Goal: Task Accomplishment & Management: Complete application form

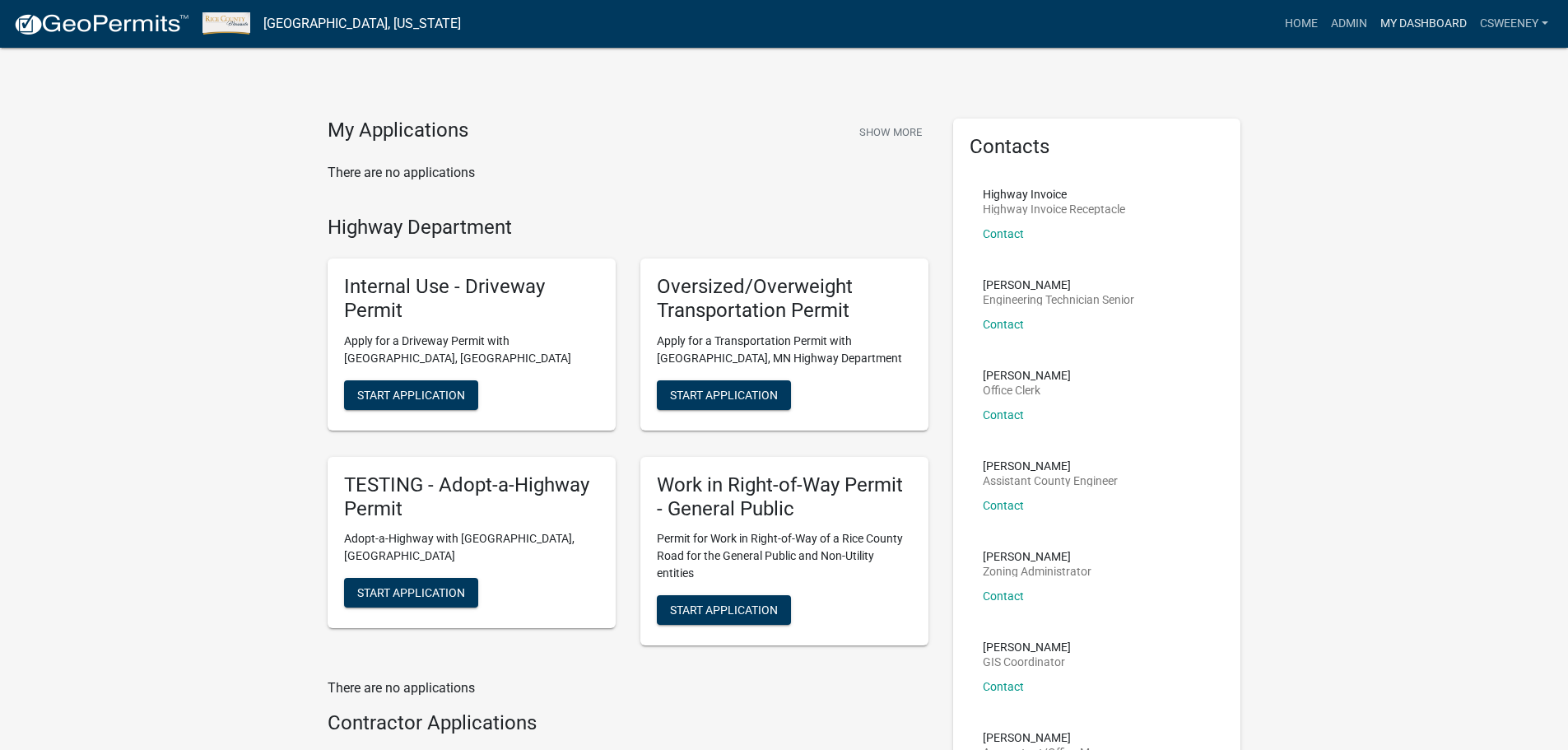
click at [1423, 21] on link "My Dashboard" at bounding box center [1424, 23] width 99 height 31
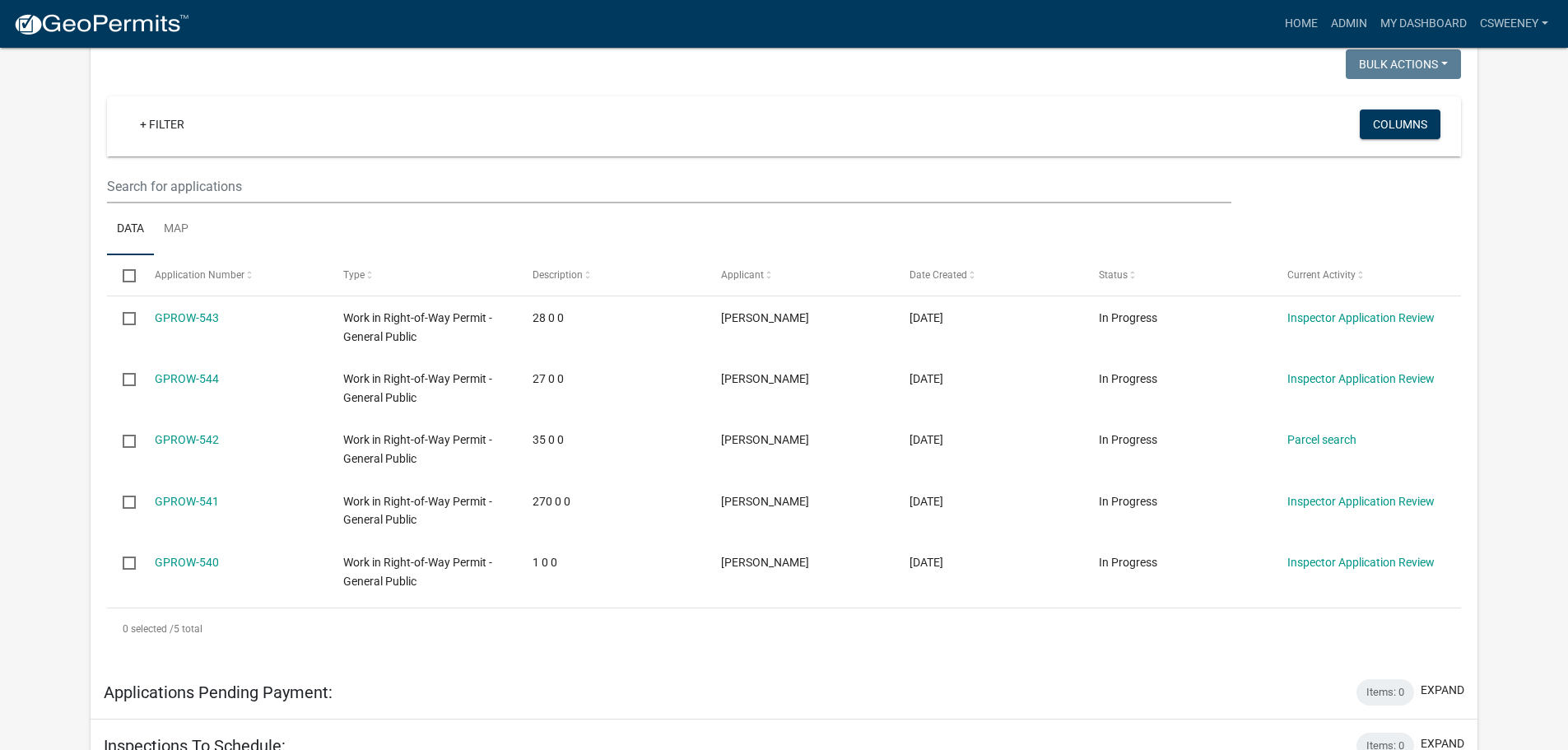
scroll to position [329, 0]
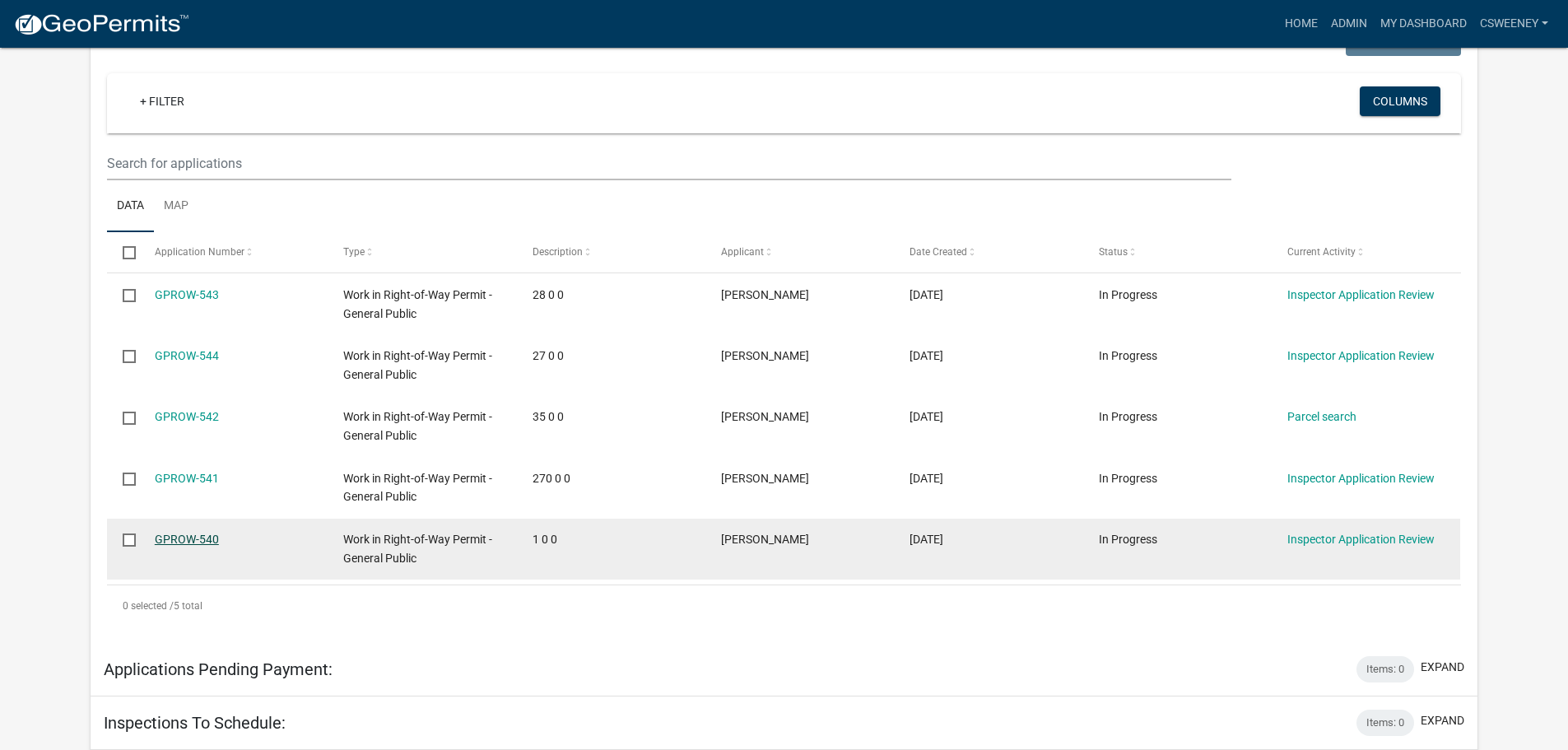
click at [181, 538] on link "GPROW-540" at bounding box center [187, 539] width 65 height 13
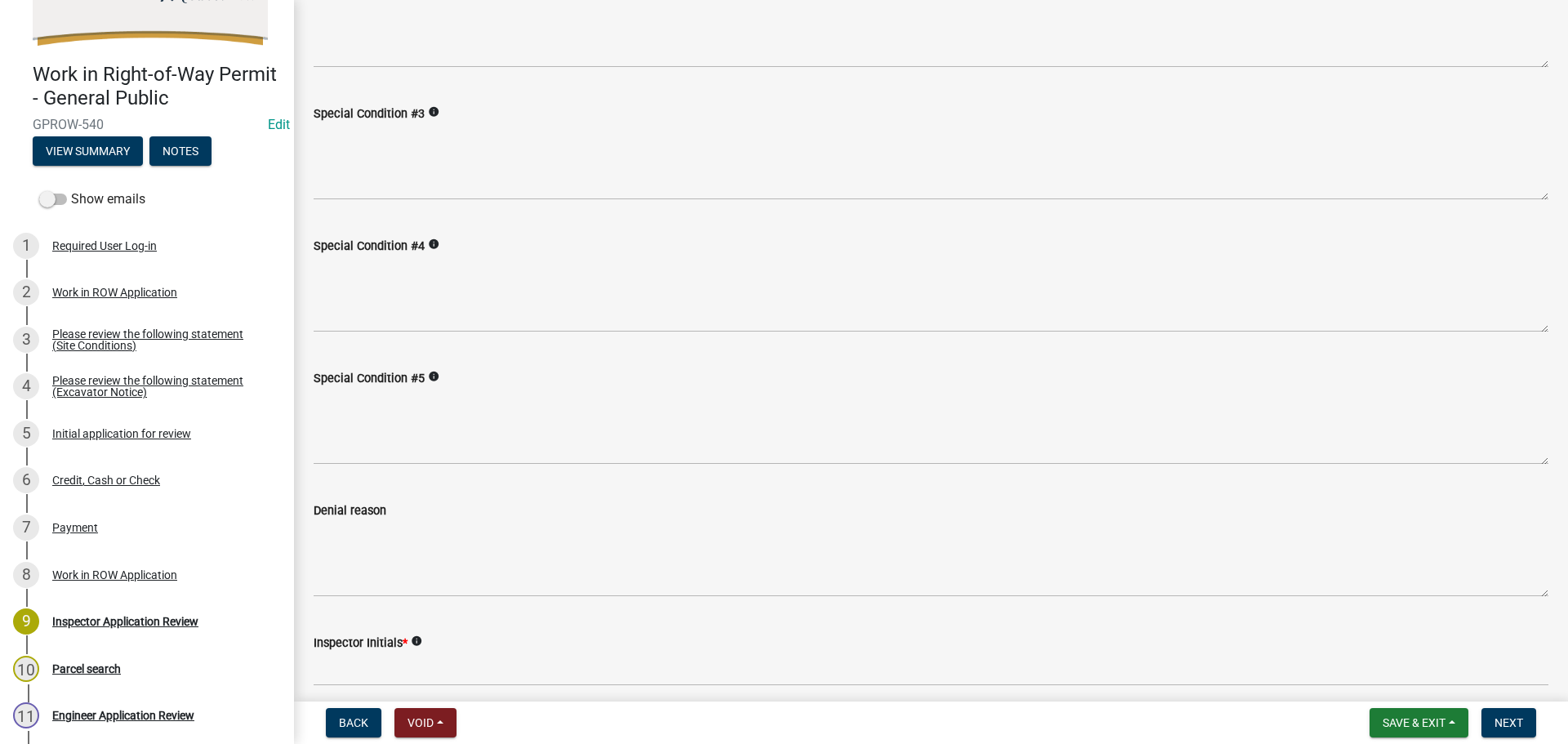
scroll to position [572, 0]
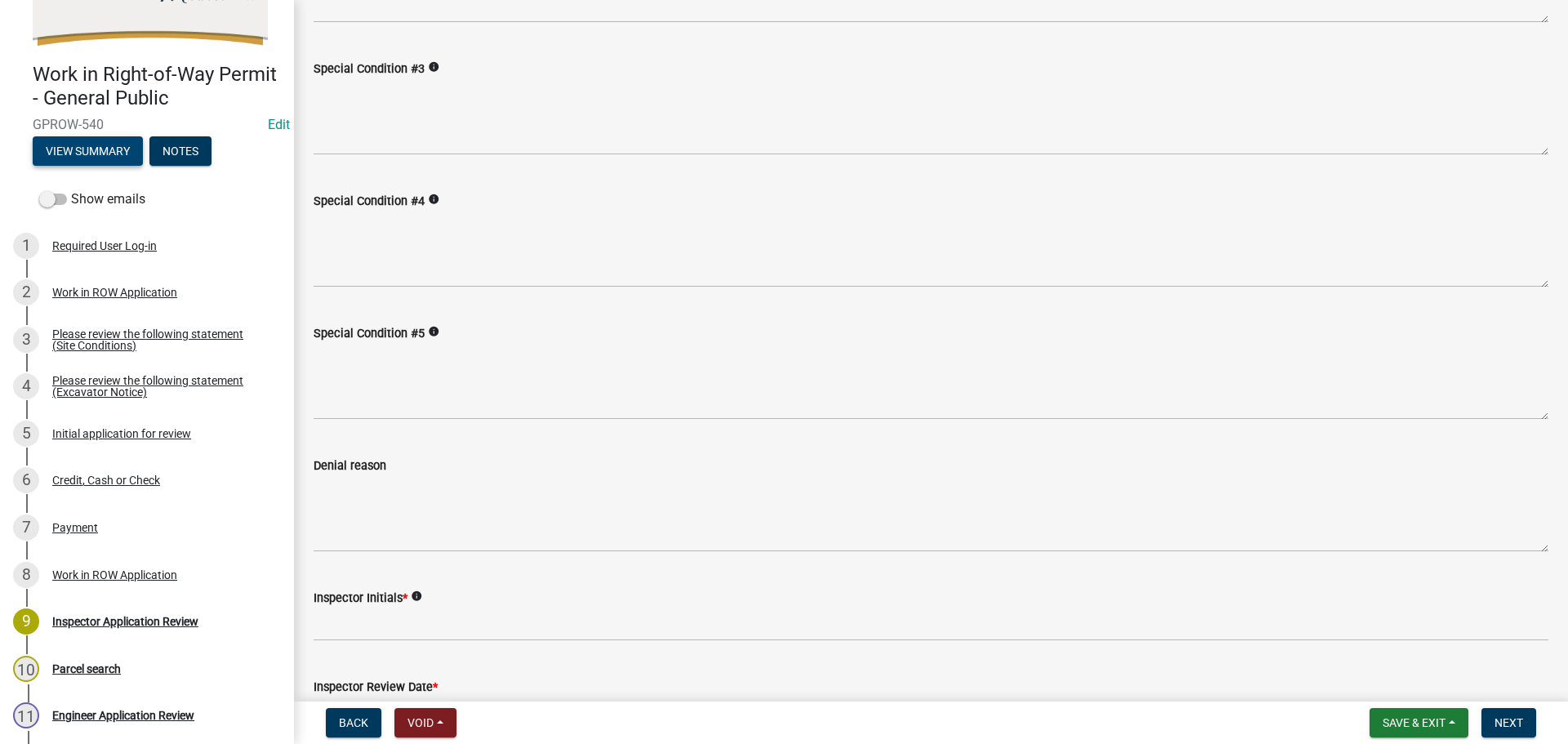
click at [90, 143] on button "View Summary" at bounding box center [88, 150] width 111 height 29
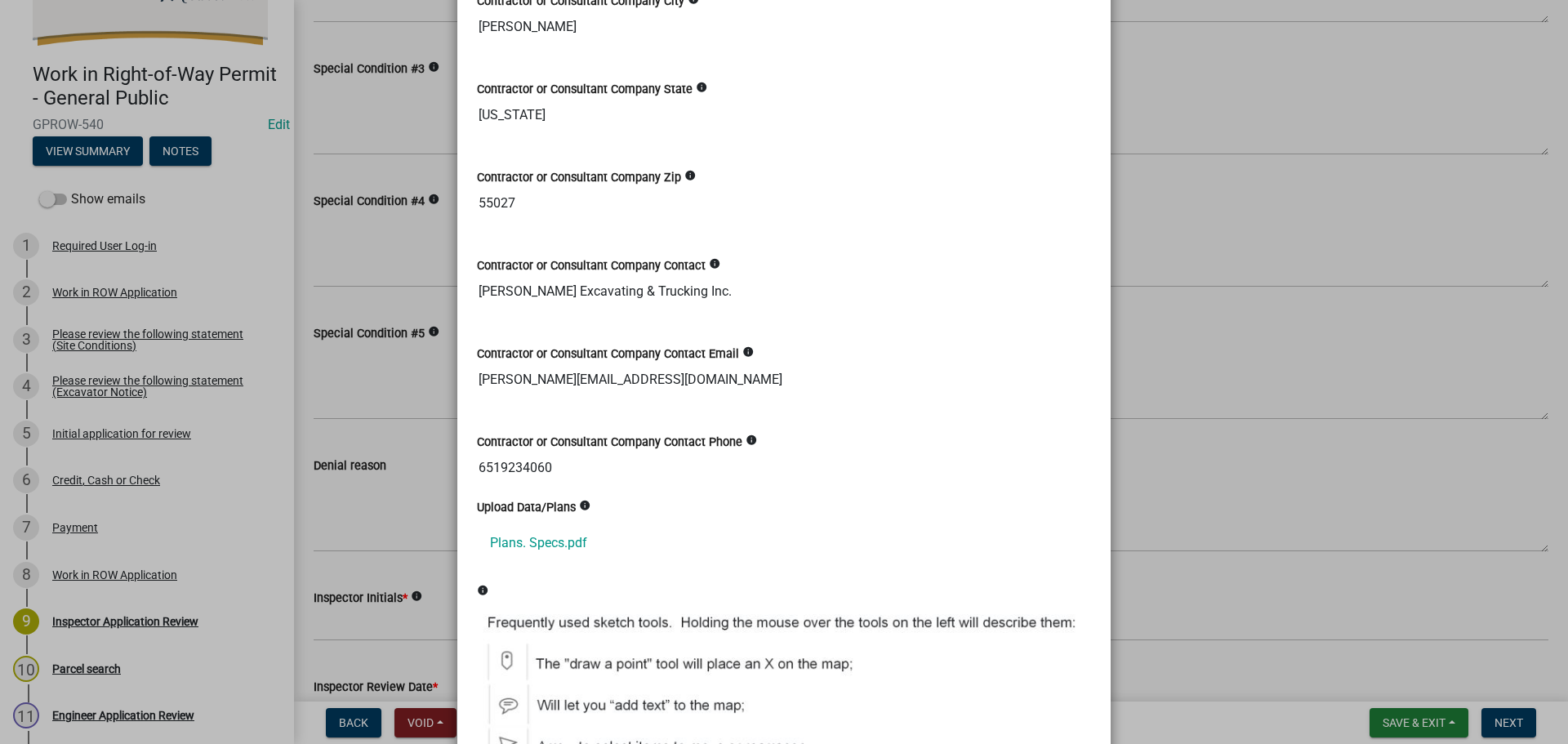
scroll to position [1796, 0]
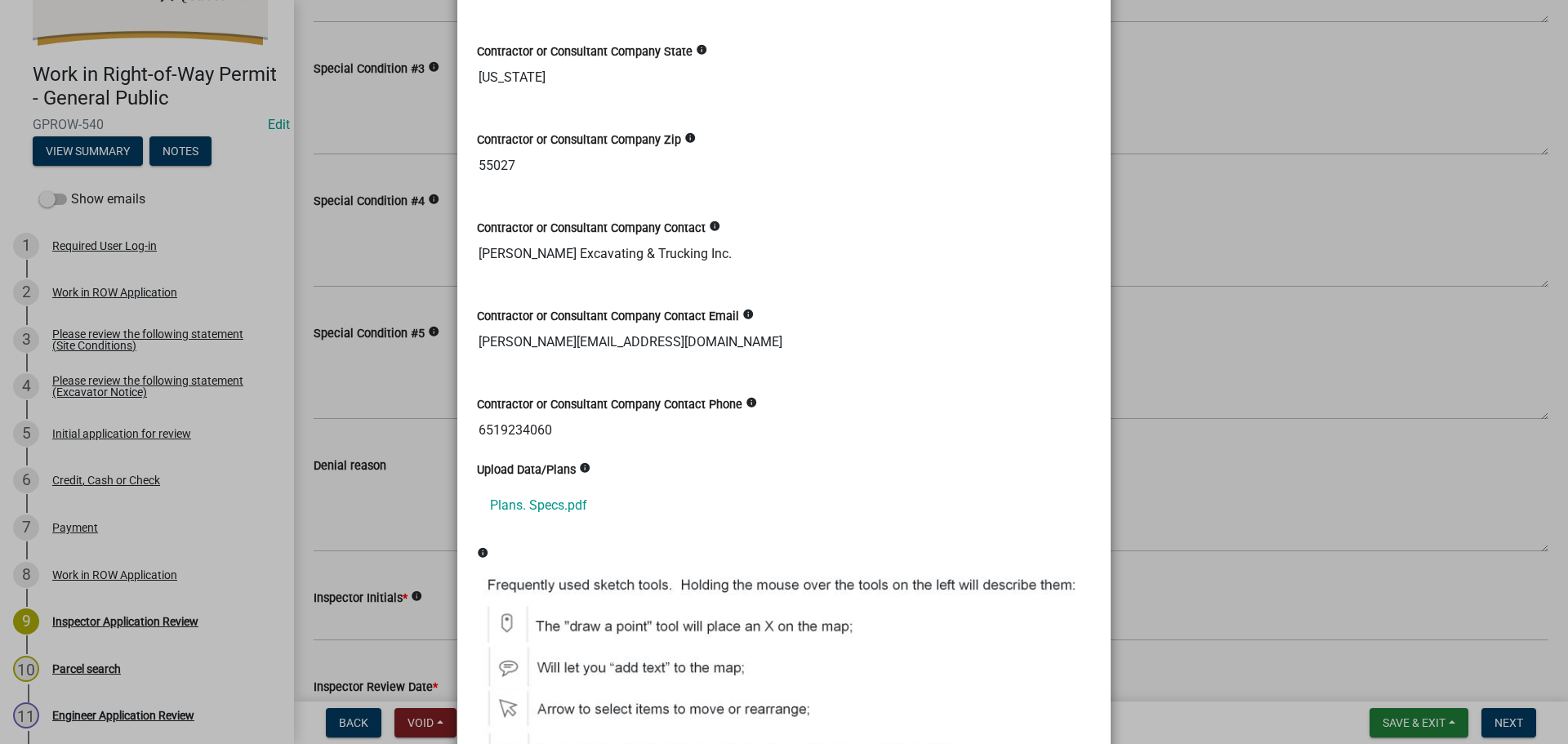
click at [1252, 546] on ngb-modal-window "Summary × Printer Friendly Work in ROW Application Please review the following …" at bounding box center [784, 372] width 1568 height 744
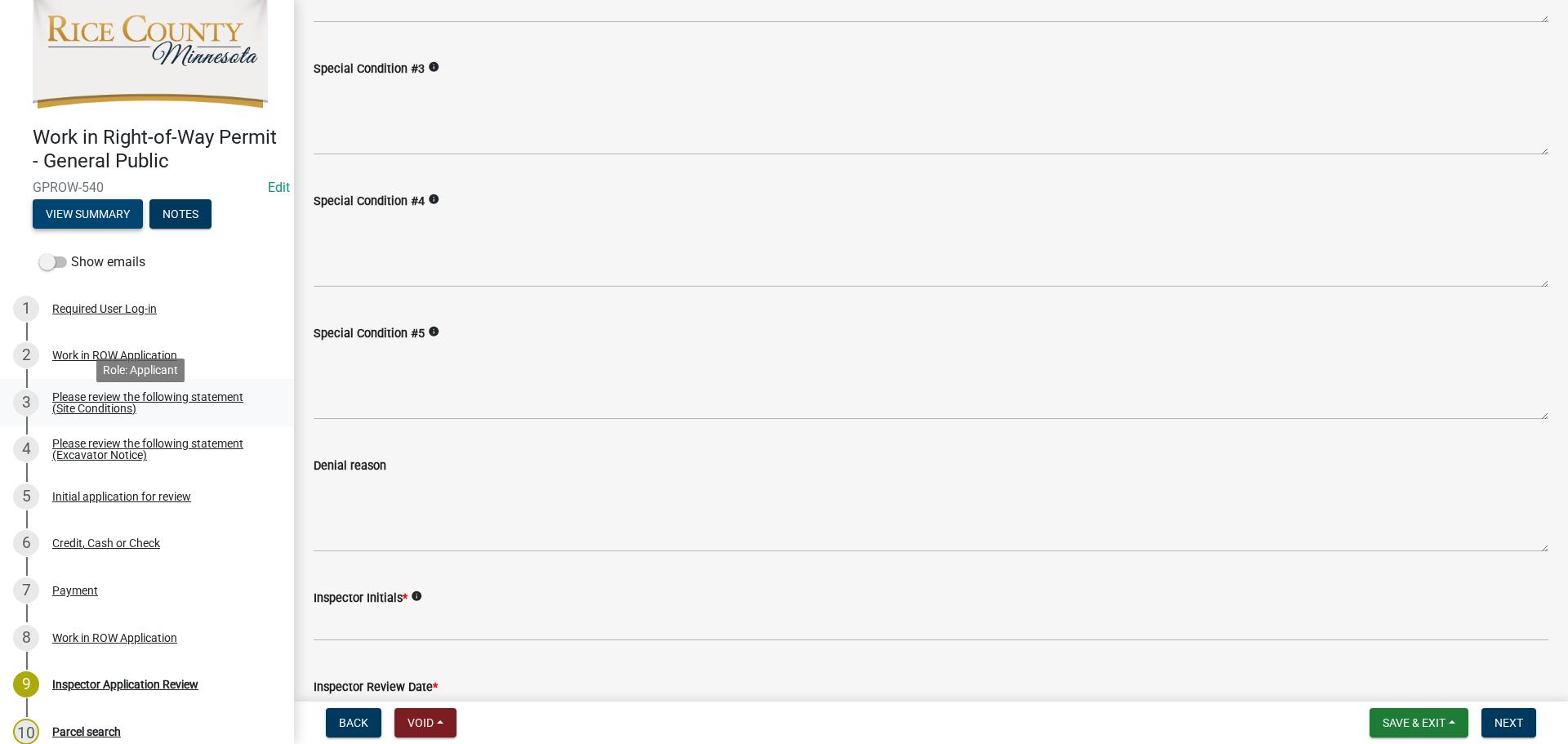
scroll to position [0, 0]
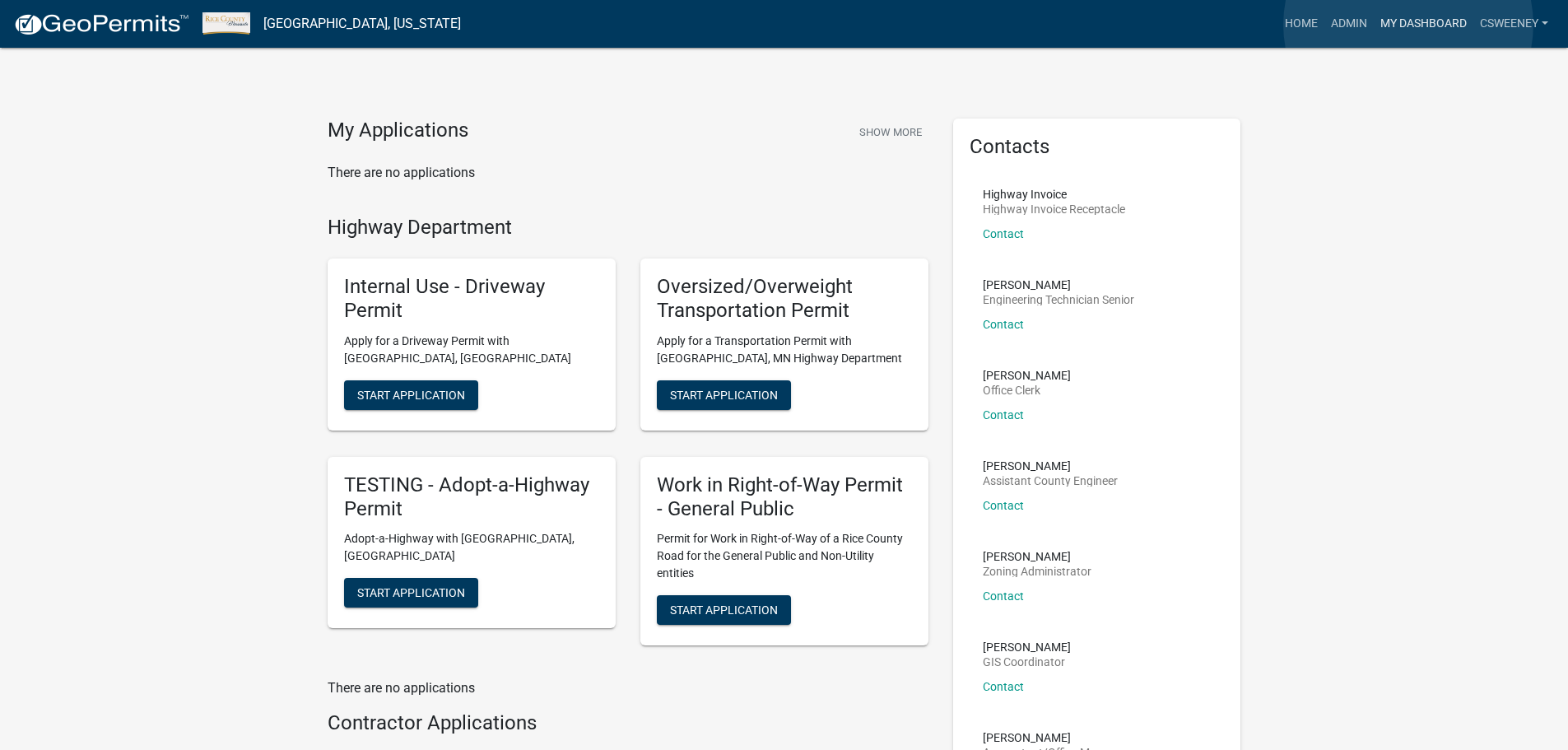
click at [1409, 25] on link "My Dashboard" at bounding box center [1424, 23] width 99 height 31
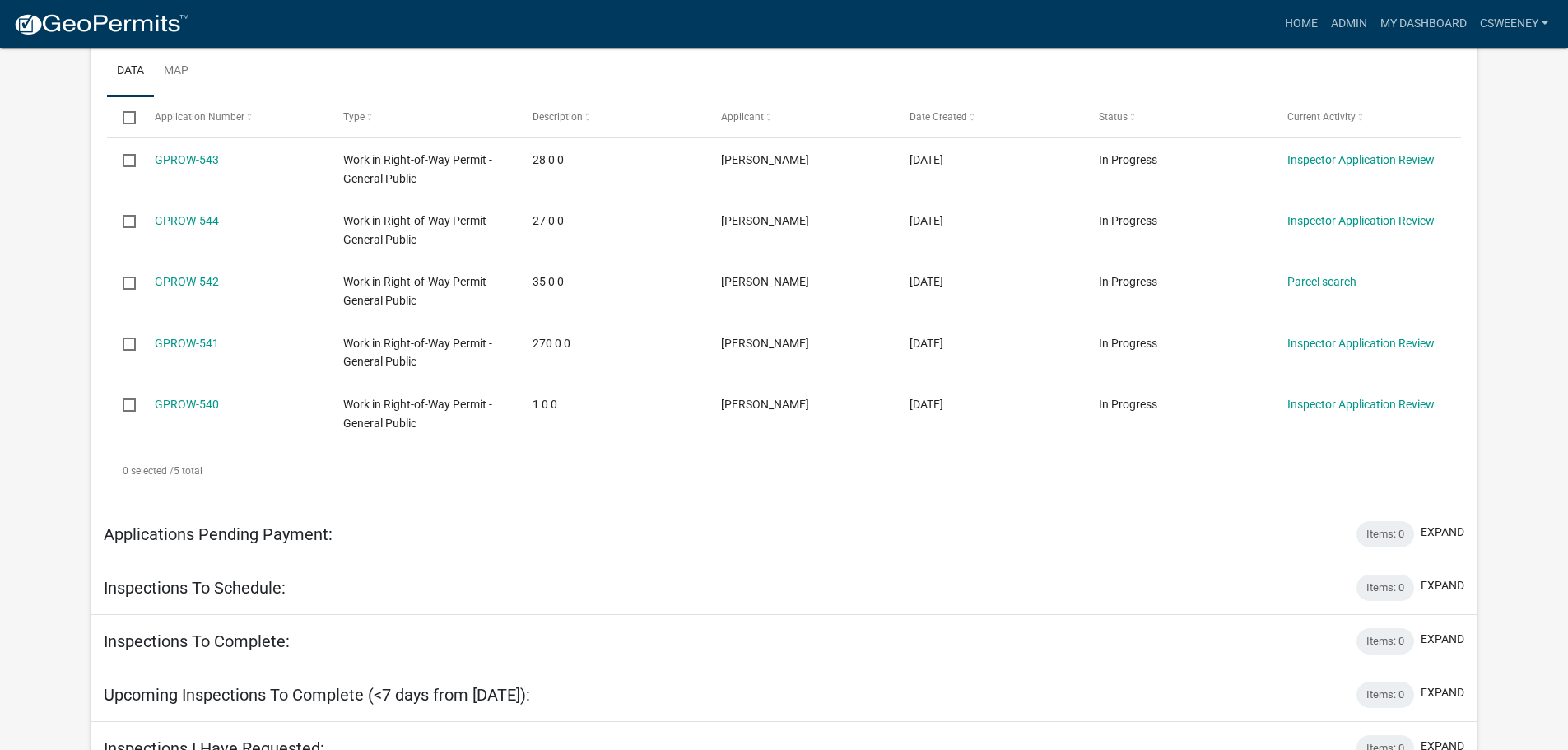
scroll to position [350, 0]
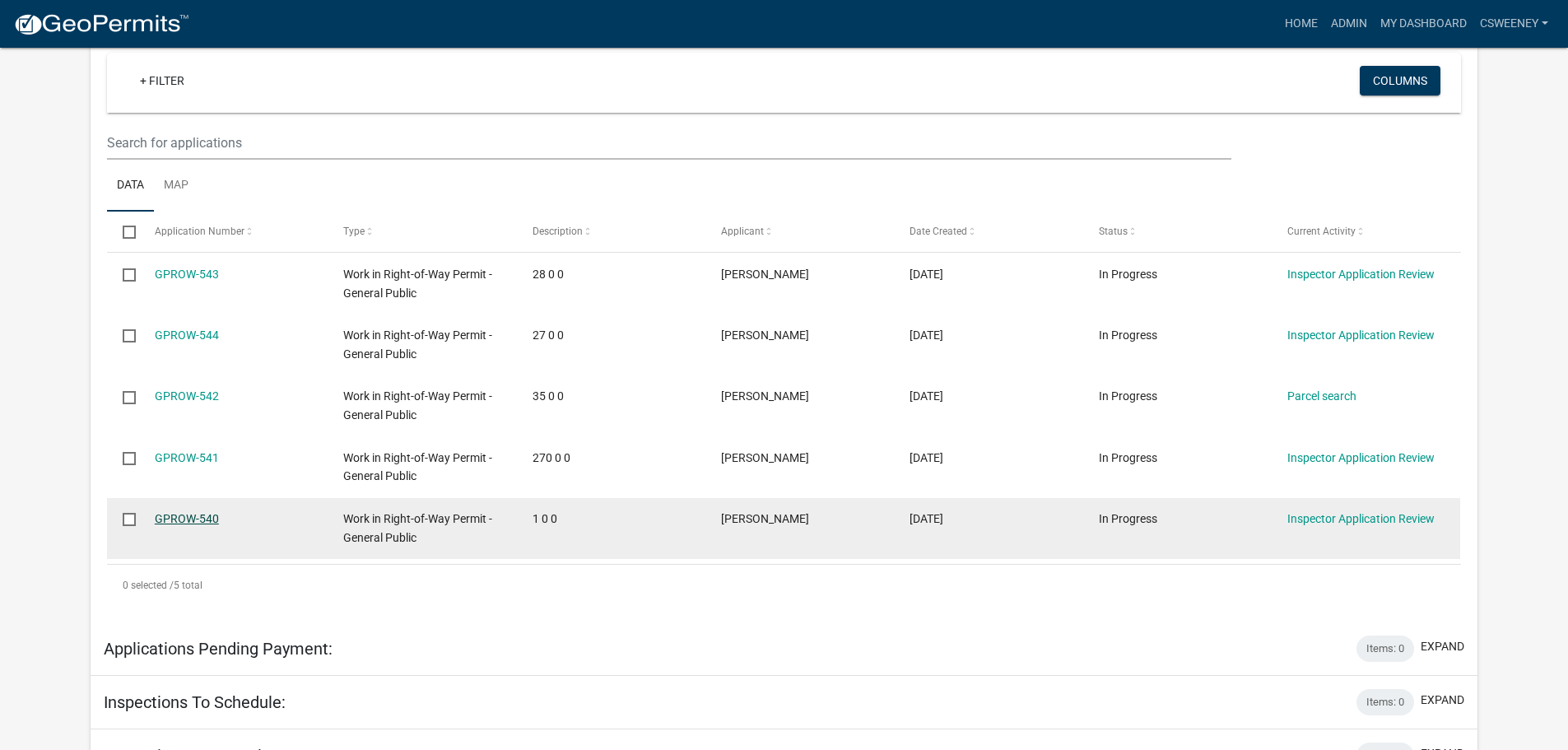
click at [205, 517] on link "GPROW-540" at bounding box center [187, 518] width 65 height 13
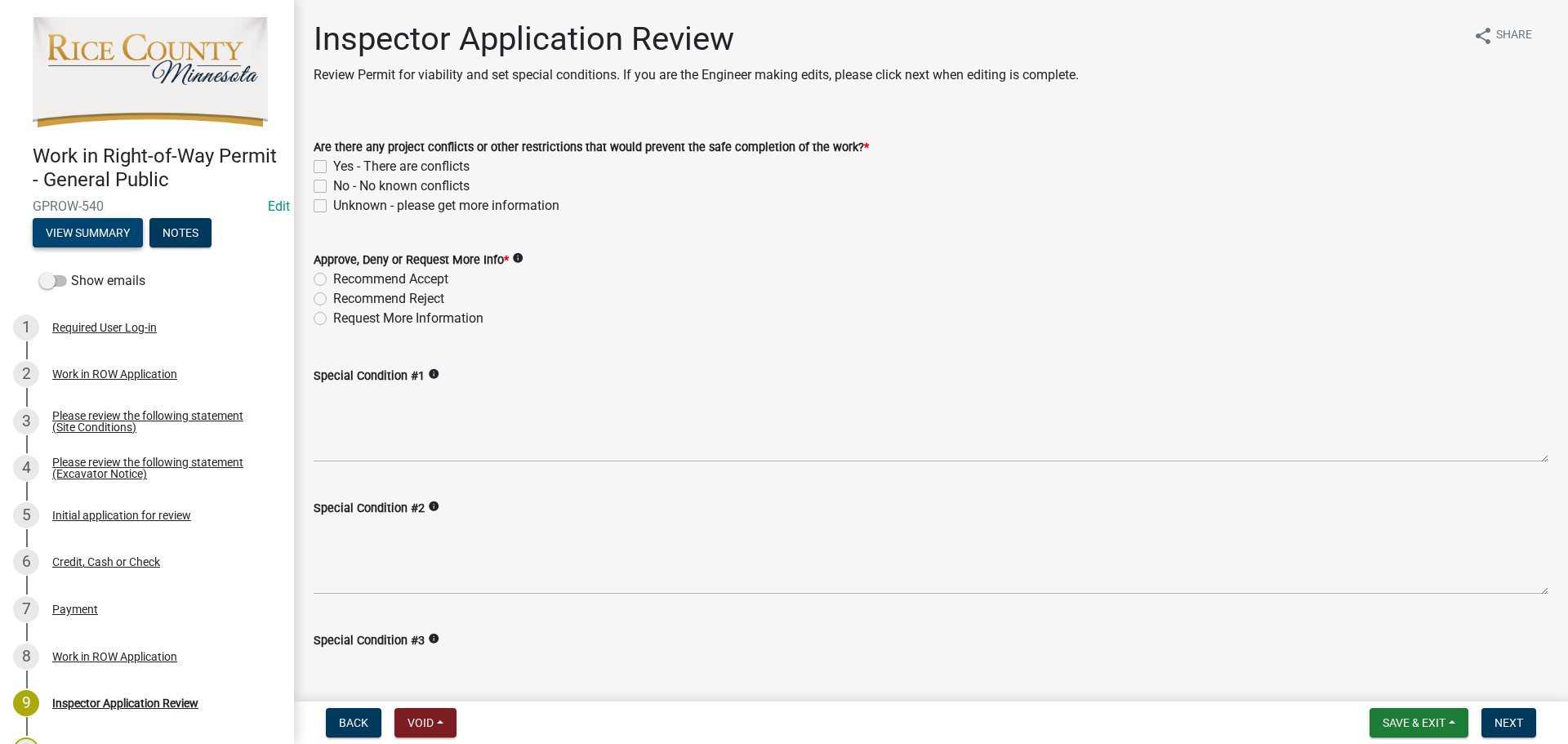
click at [112, 223] on button "View Summary" at bounding box center [88, 232] width 111 height 29
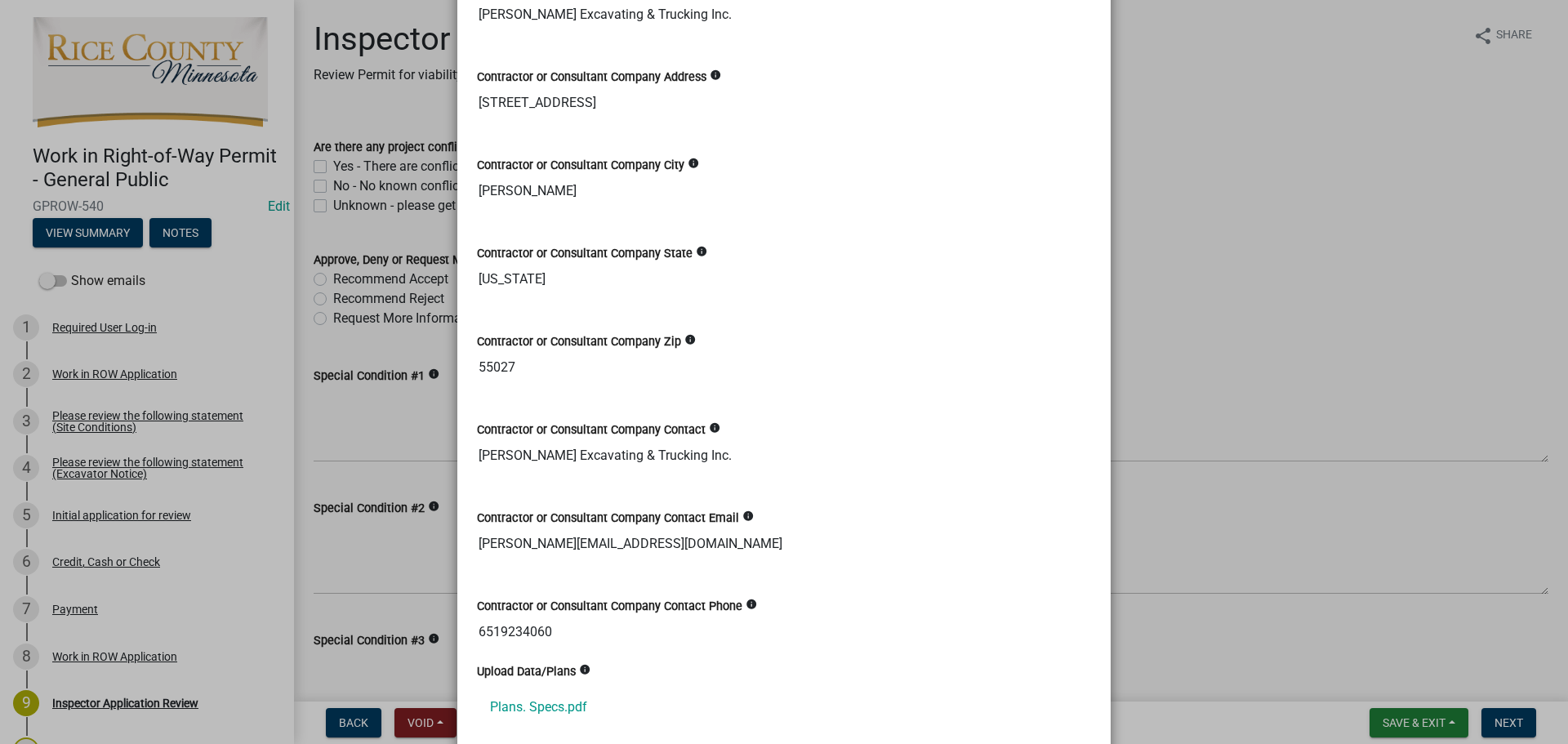
scroll to position [1677, 0]
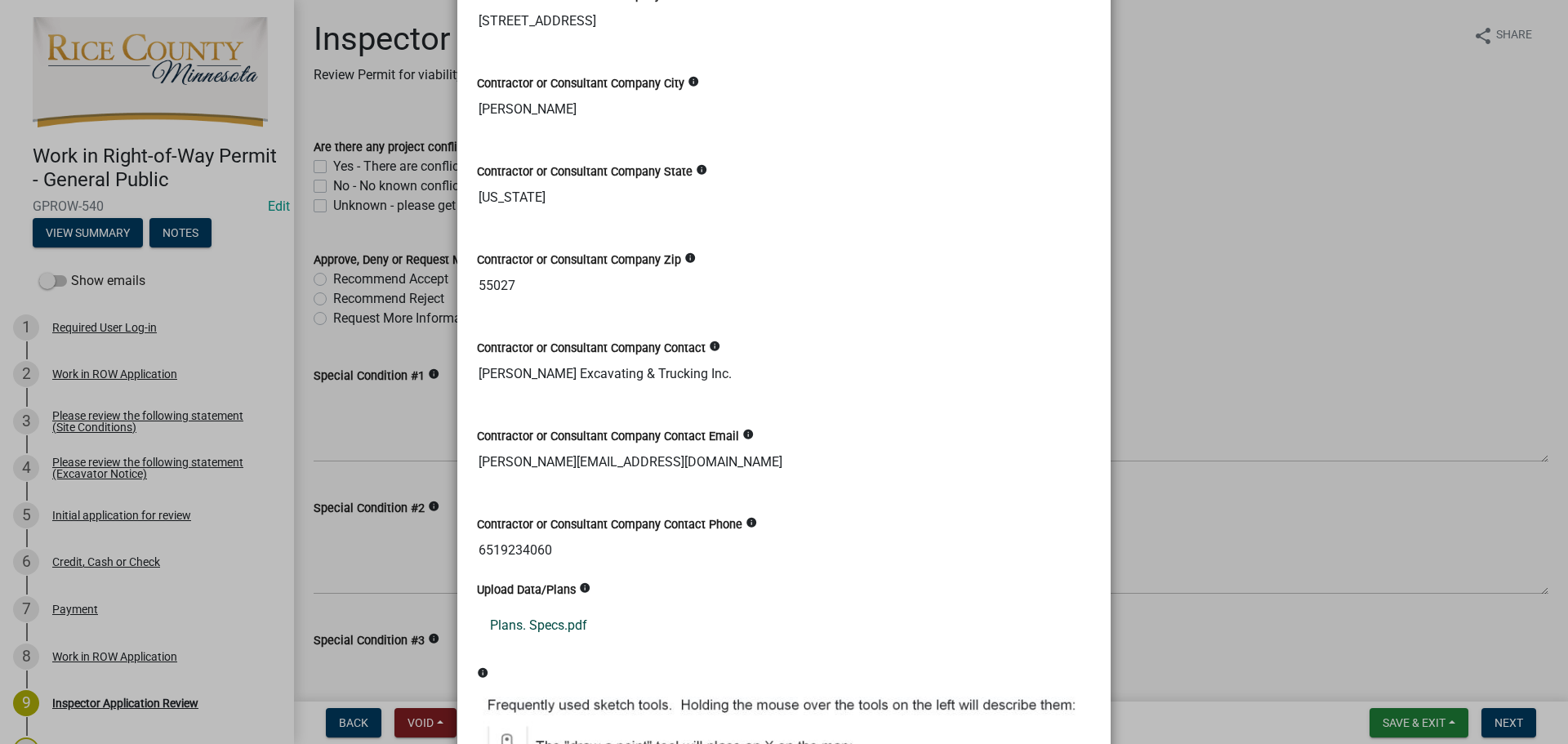
click at [507, 631] on link "Plans. Specs.pdf" at bounding box center [784, 625] width 614 height 40
click at [1301, 156] on ngb-modal-window "Summary × Printer Friendly Work in ROW Application Please review the following …" at bounding box center [784, 372] width 1568 height 744
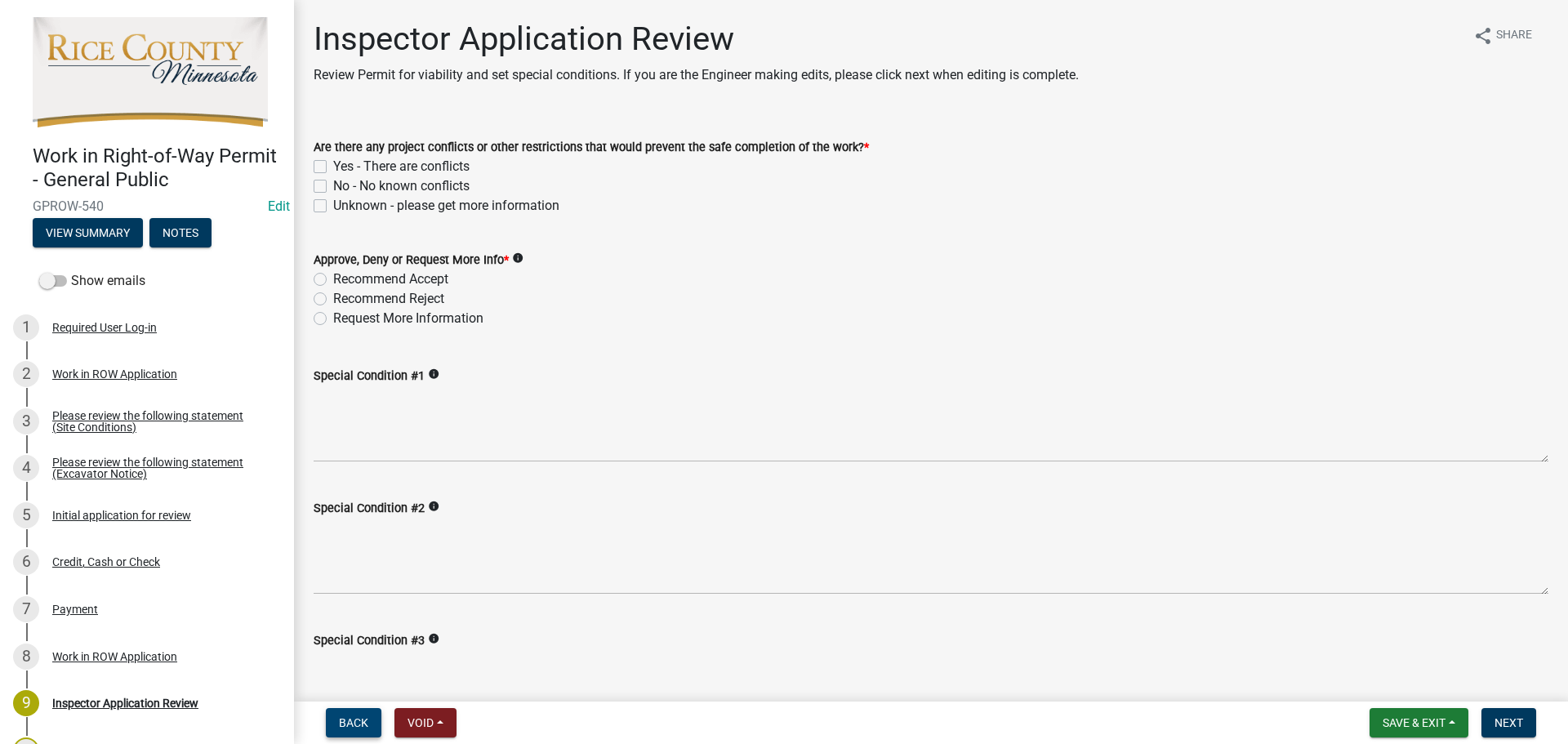
click at [366, 724] on span "Back" at bounding box center [353, 722] width 29 height 13
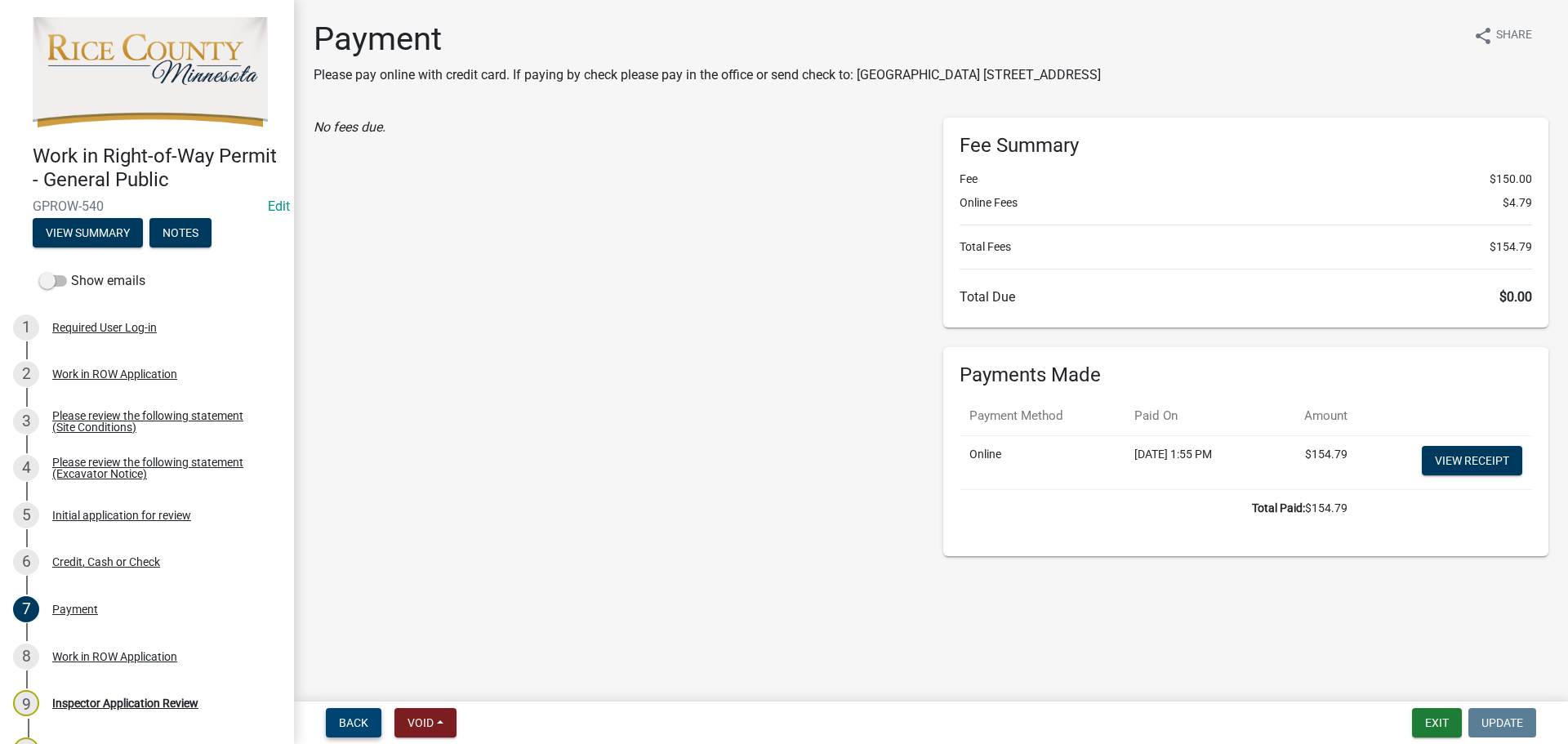
click at [343, 722] on span "Back" at bounding box center [353, 722] width 29 height 13
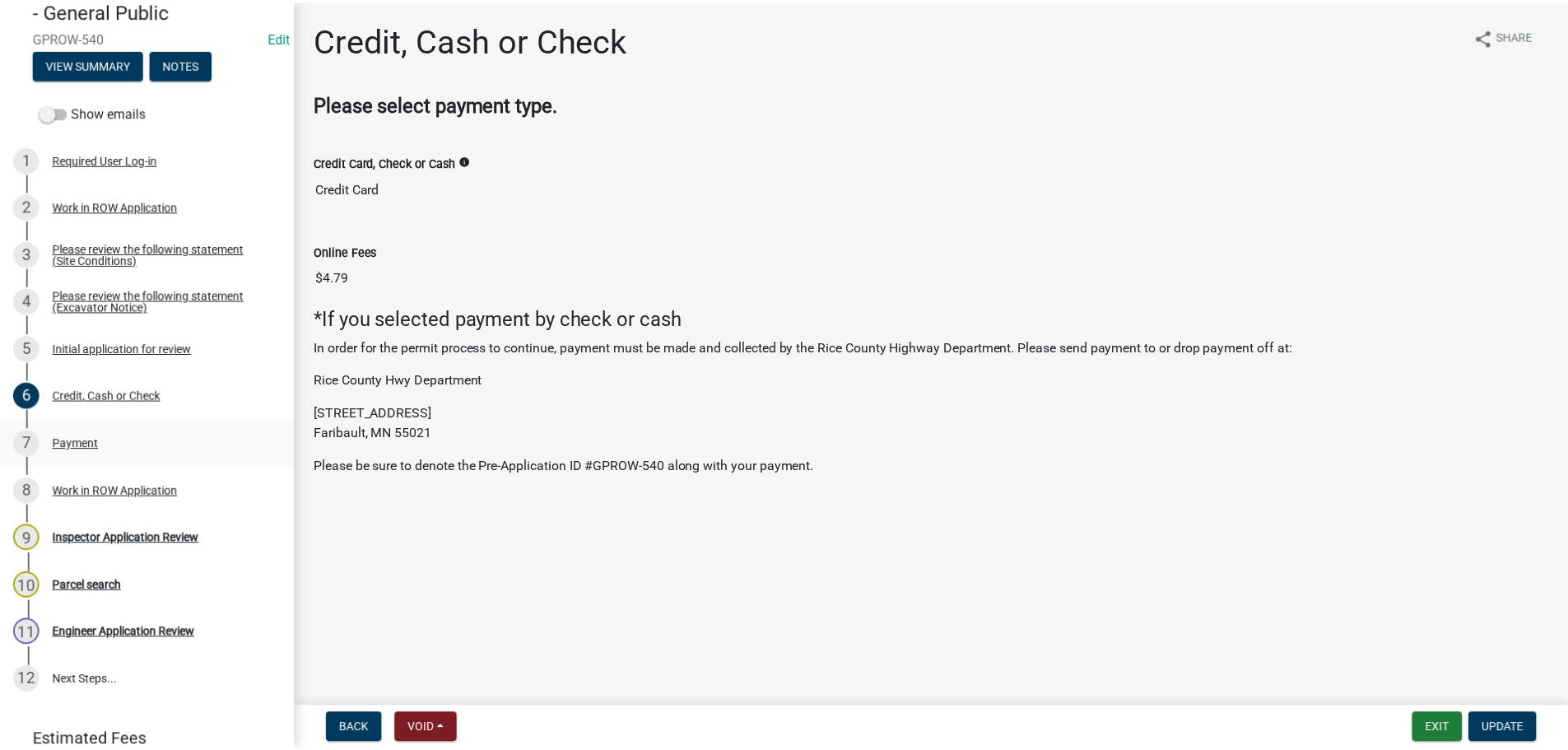
scroll to position [0, 0]
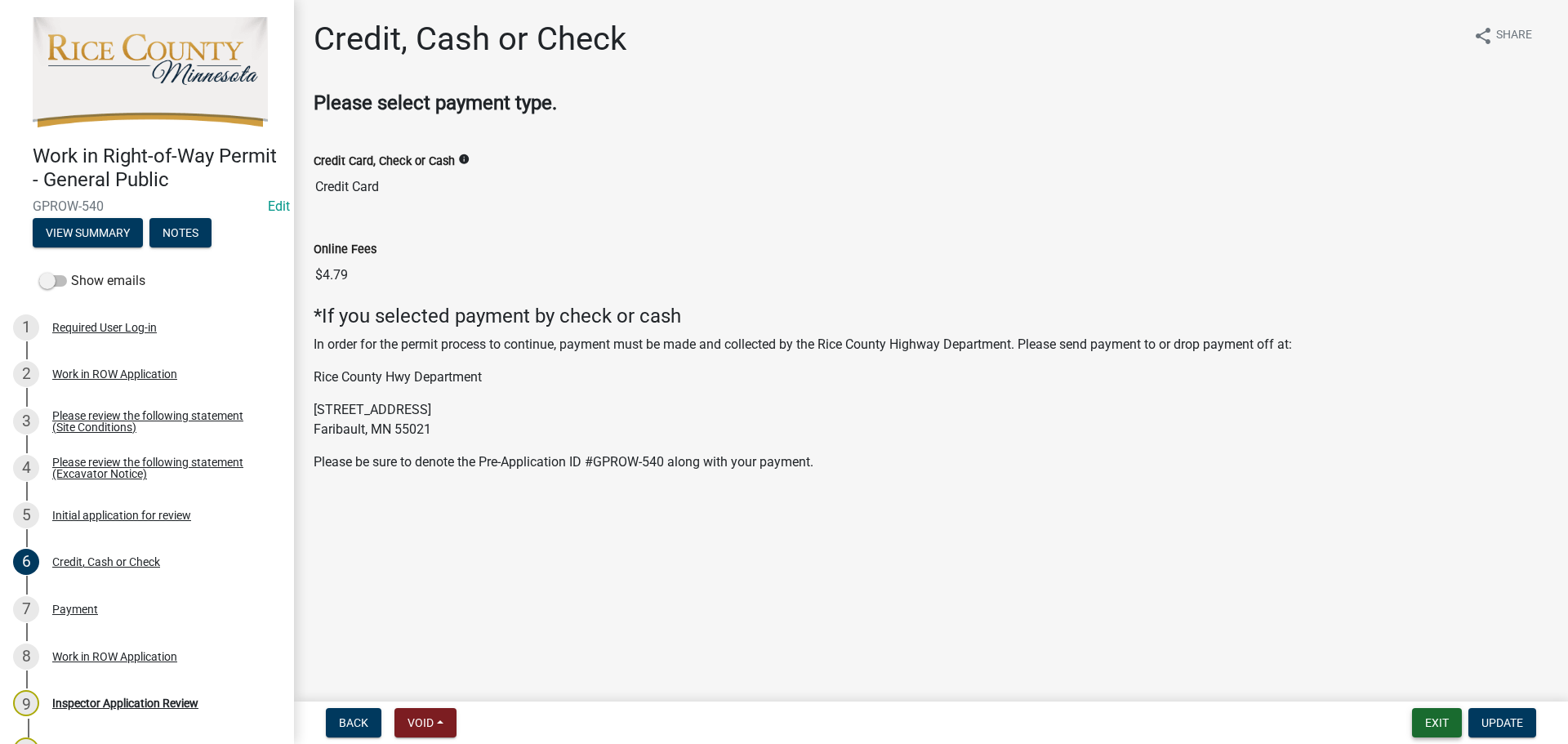
click at [1434, 727] on button "Exit" at bounding box center [1436, 722] width 50 height 29
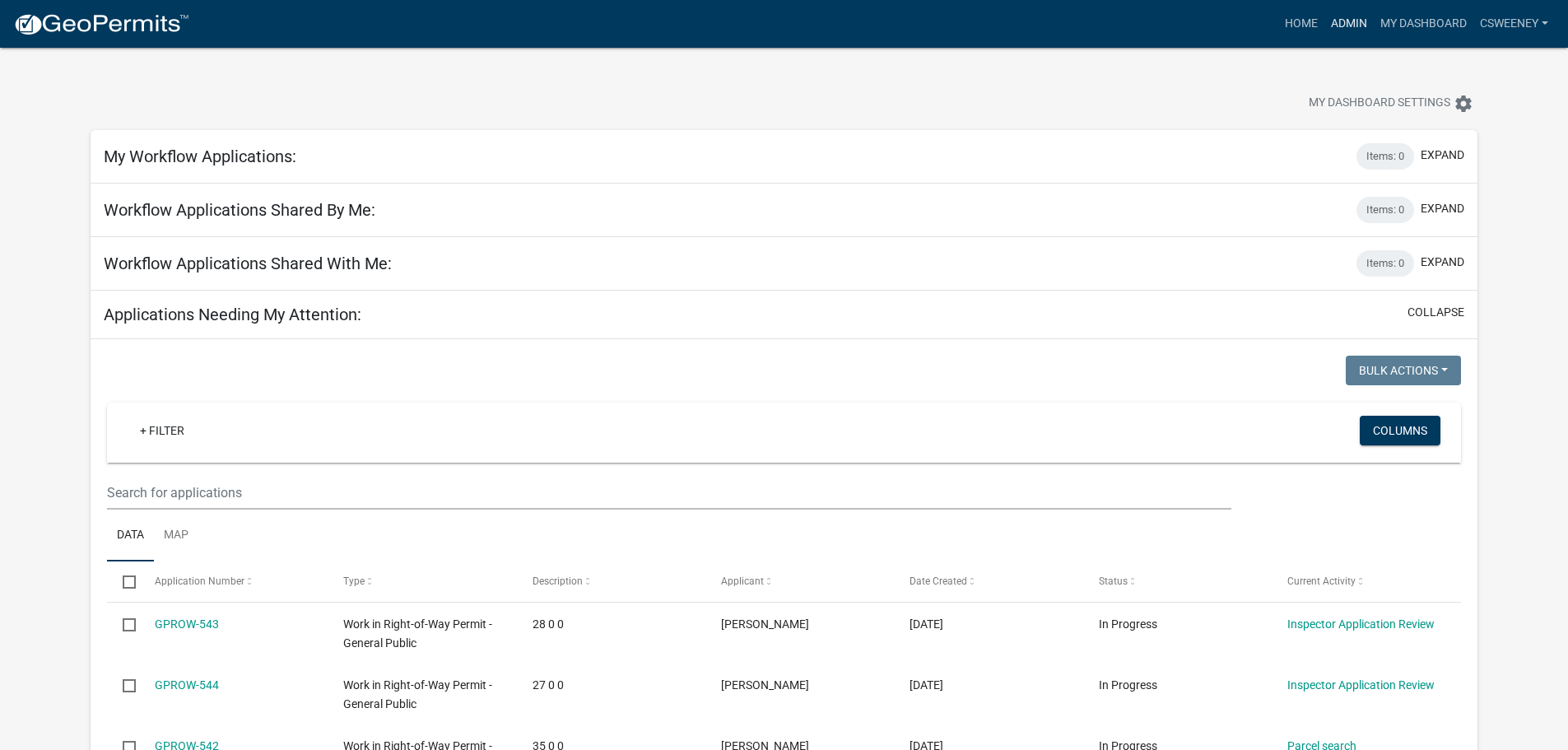
click at [1345, 23] on link "Admin" at bounding box center [1349, 23] width 50 height 31
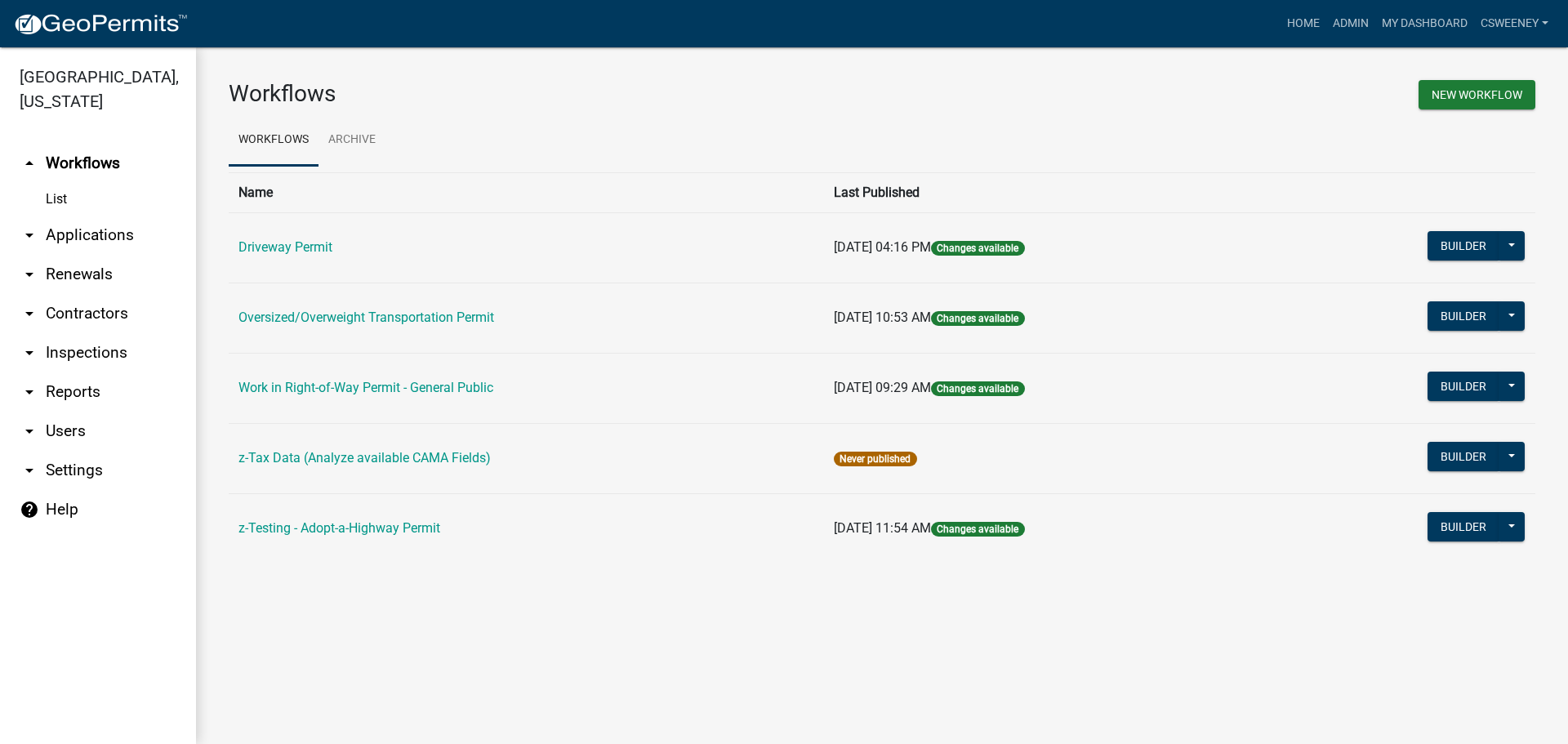
click at [322, 392] on link "Work in Right-of-Way Permit - General Public" at bounding box center [365, 387] width 255 height 16
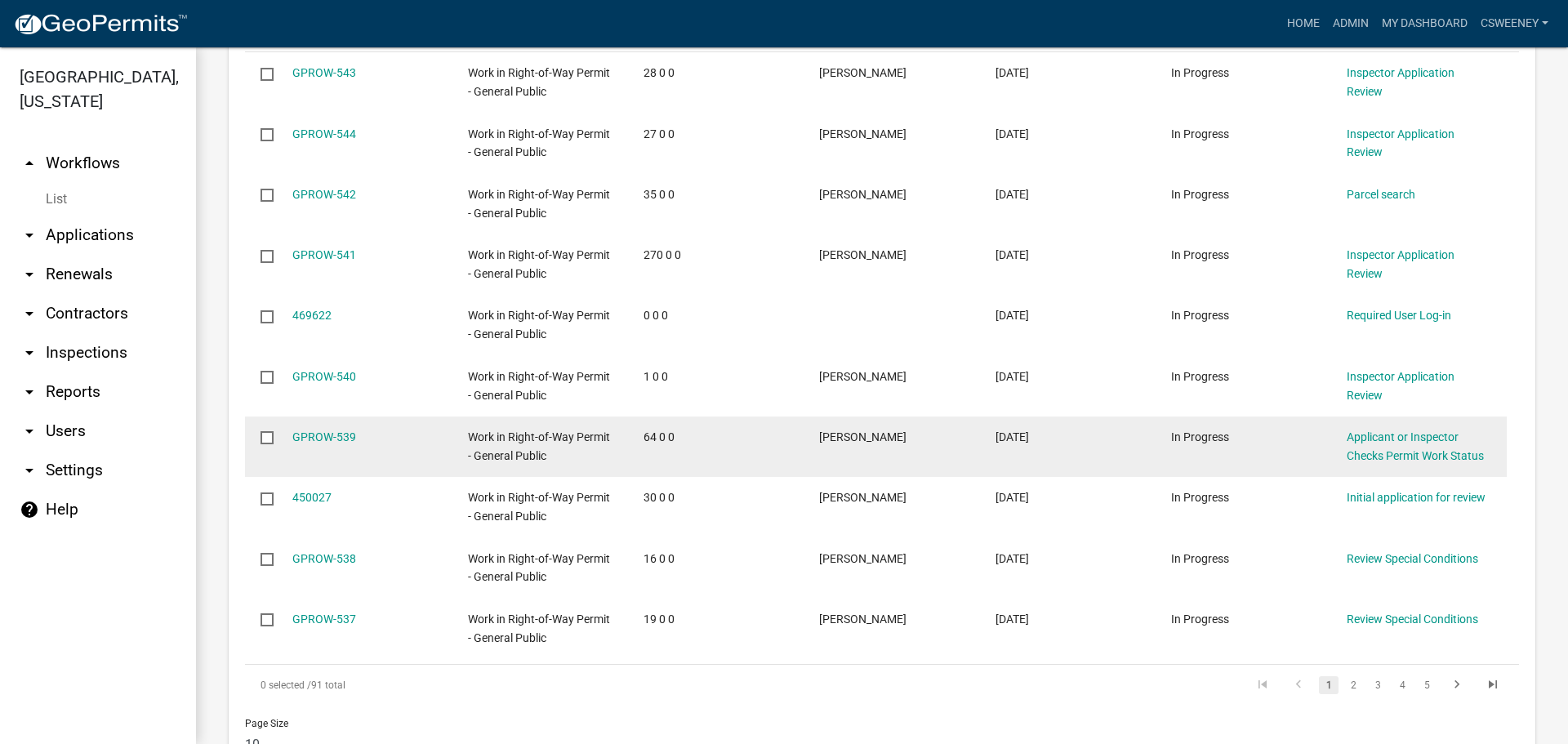
scroll to position [978, 0]
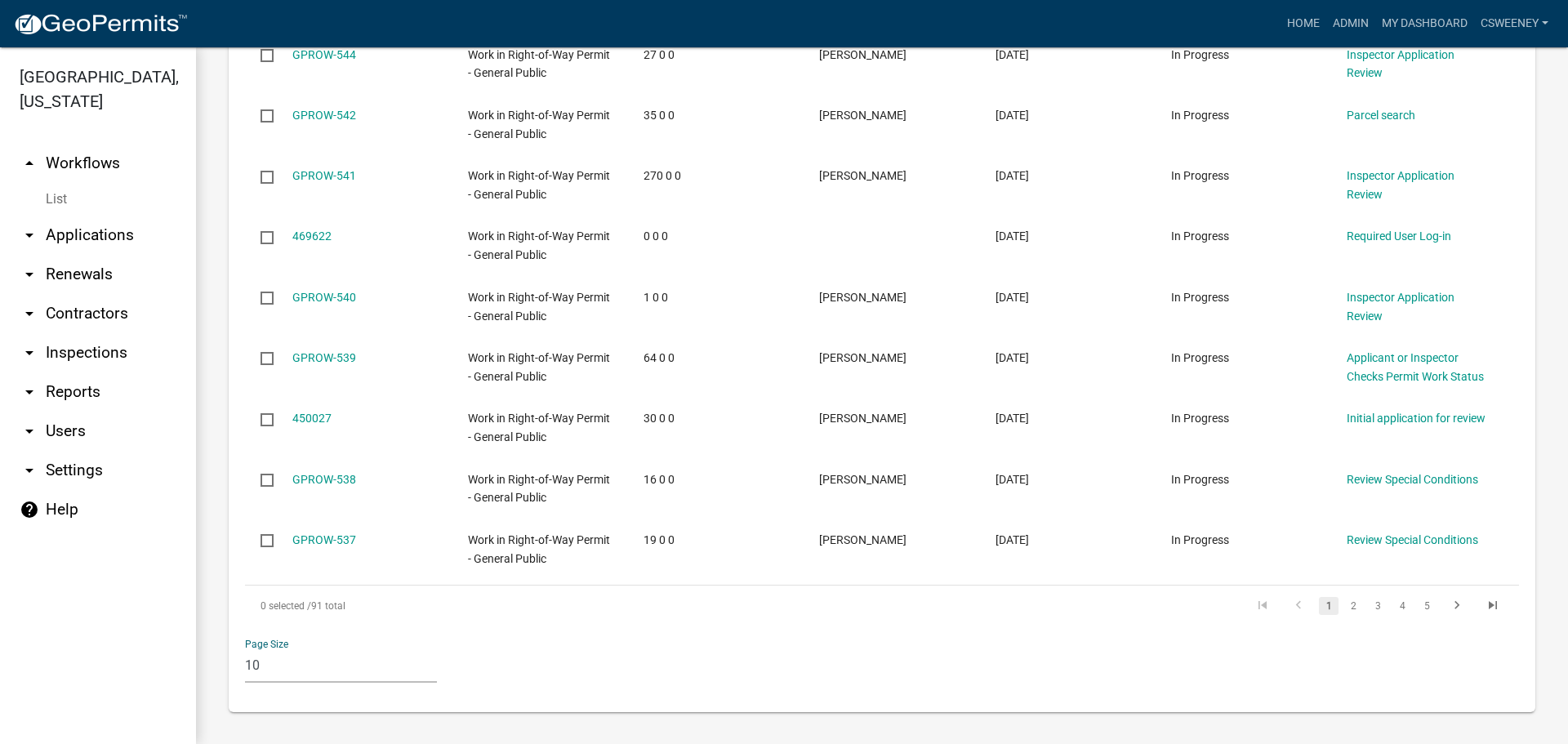
click at [367, 665] on select "10 25 50 100" at bounding box center [341, 666] width 191 height 33
select select "1: 25"
click at [245, 649] on select "10 25 50 100" at bounding box center [341, 666] width 191 height 33
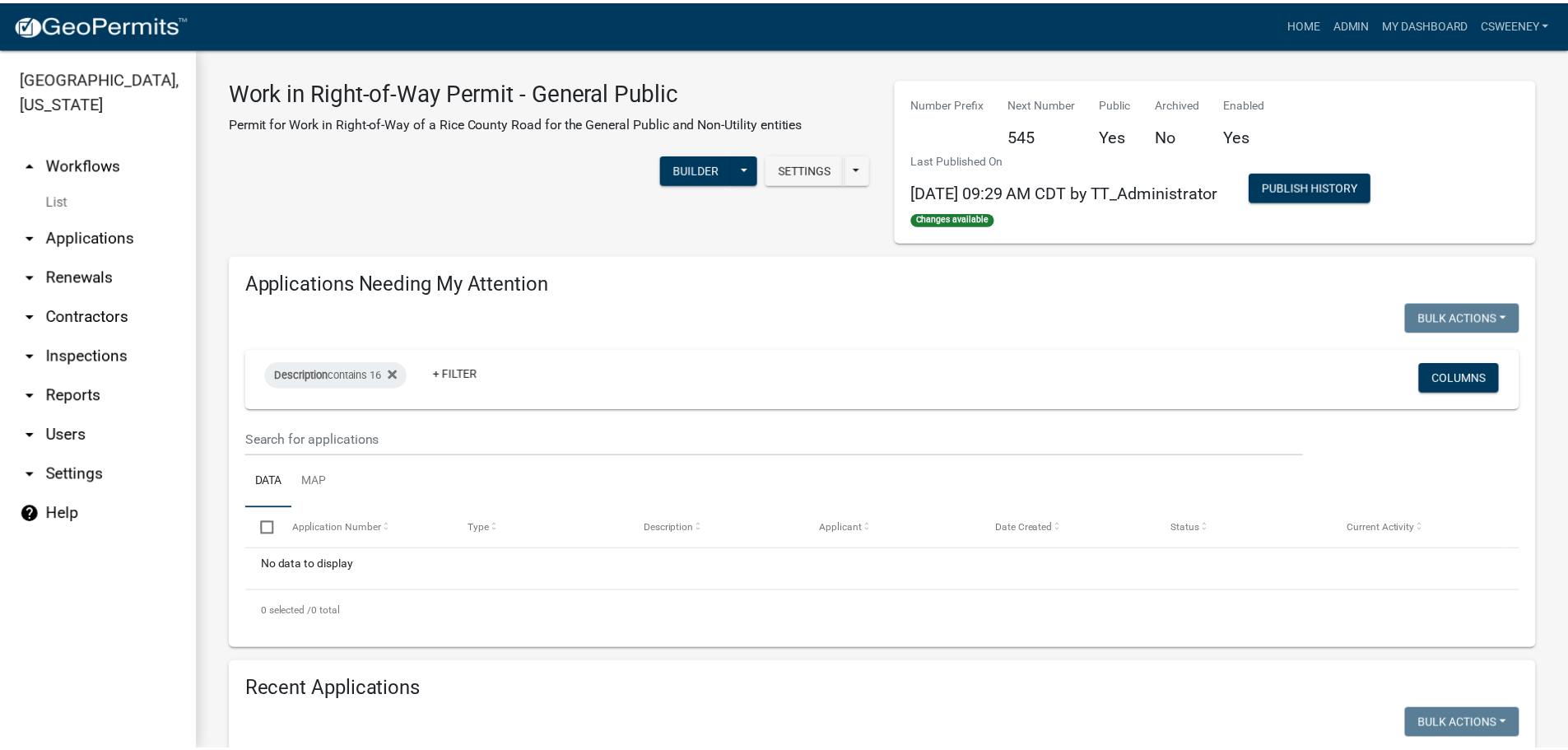
scroll to position [0, 0]
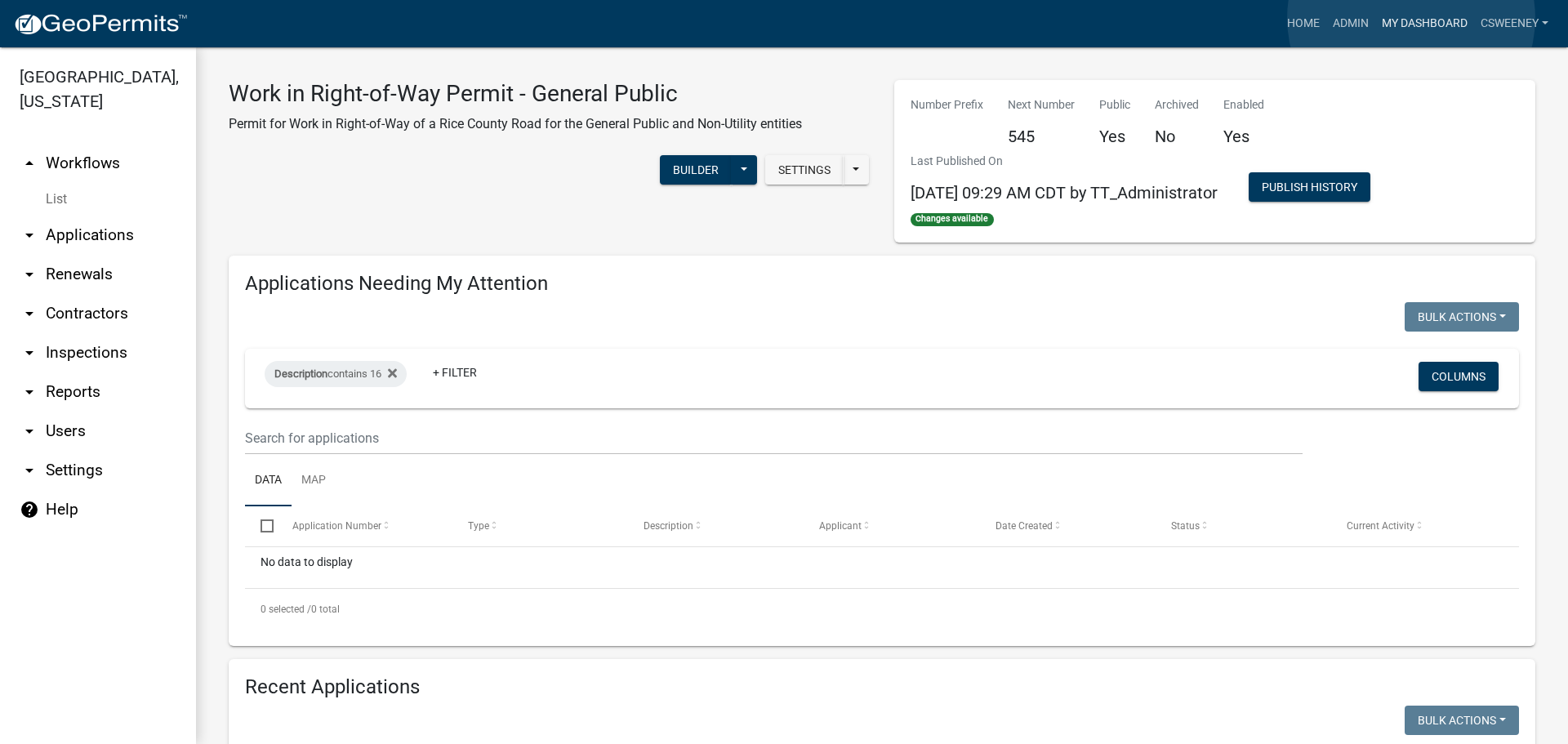
click at [1412, 18] on link "My Dashboard" at bounding box center [1425, 23] width 98 height 31
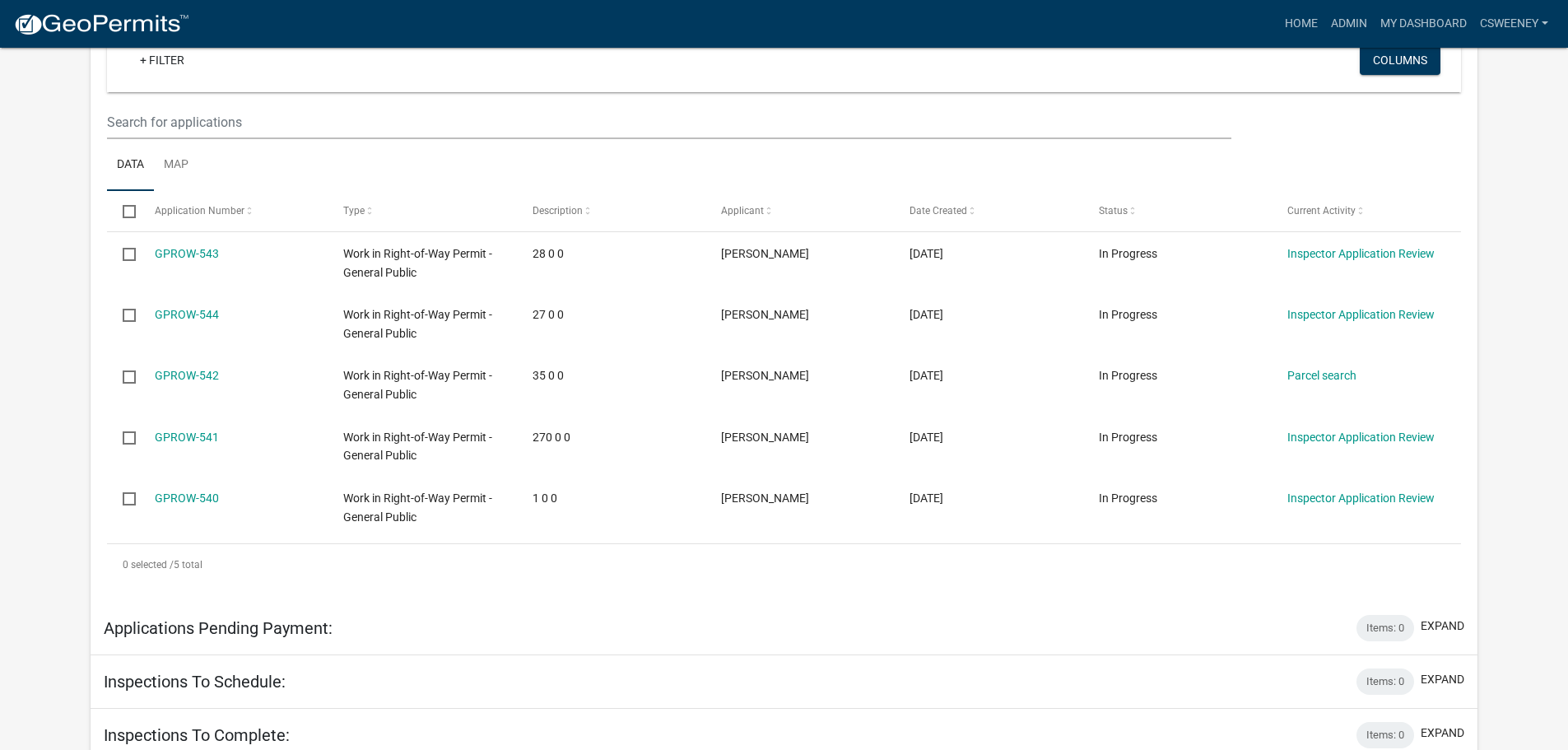
scroll to position [494, 0]
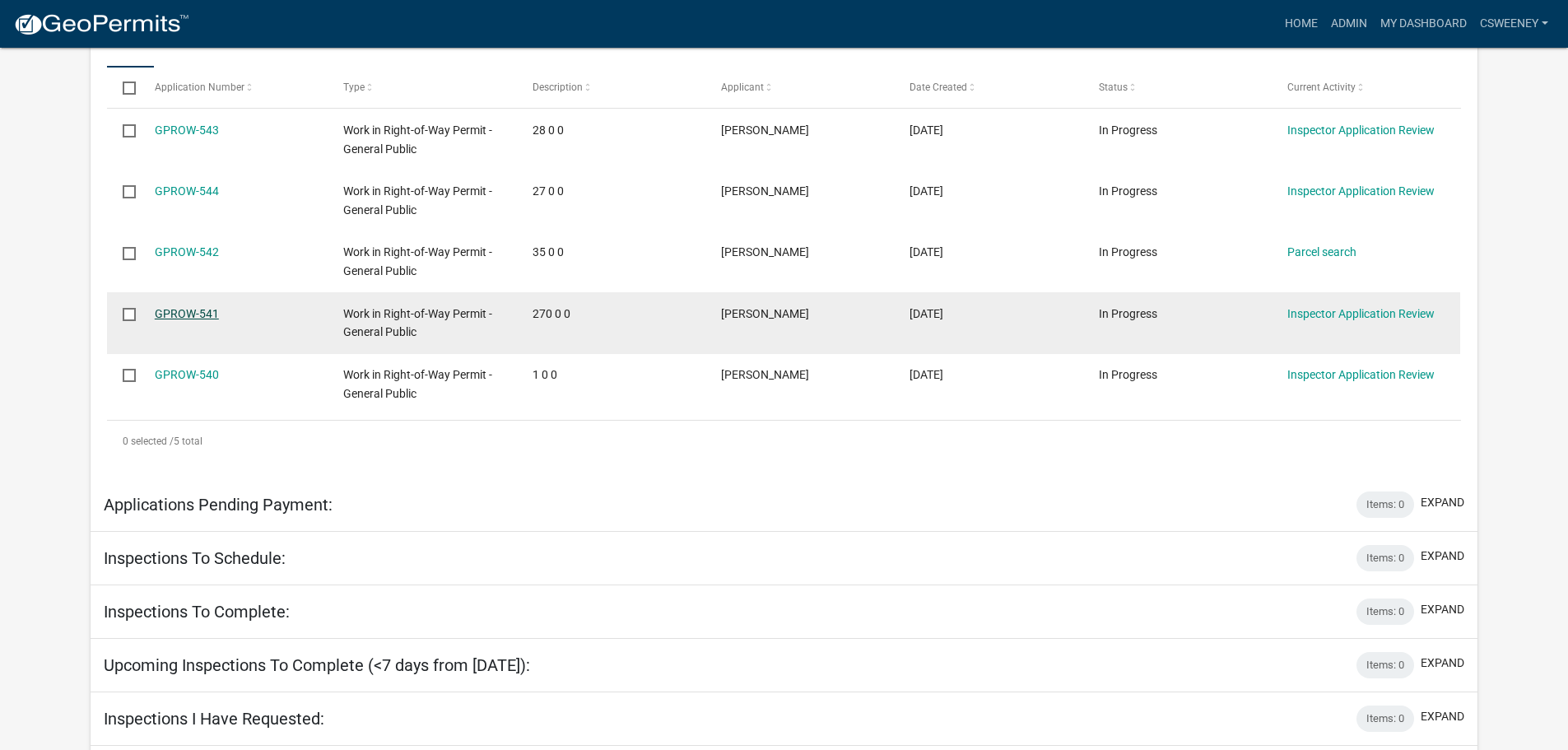
click at [184, 311] on link "GPROW-541" at bounding box center [187, 313] width 65 height 13
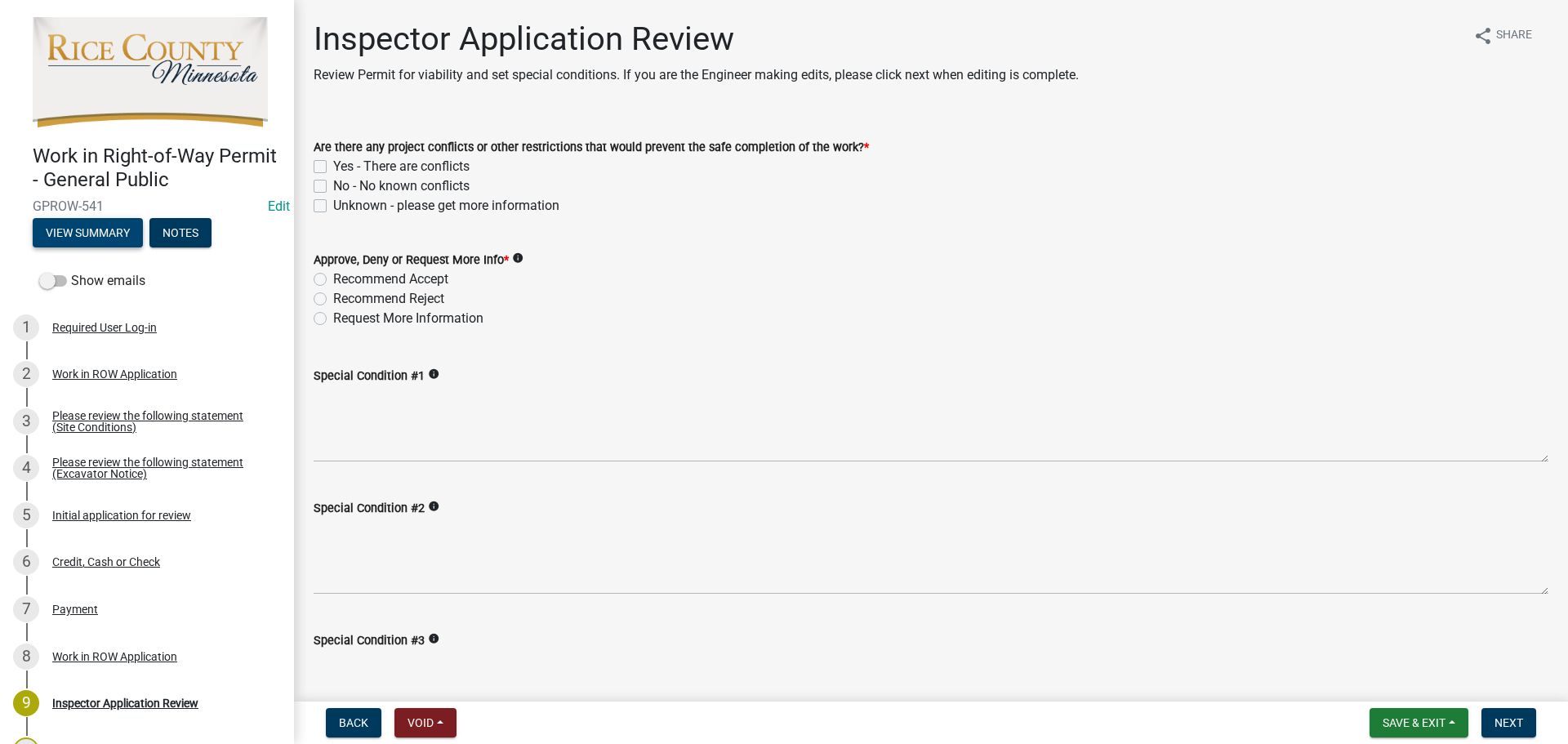
click at [110, 227] on button "View Summary" at bounding box center [88, 232] width 111 height 29
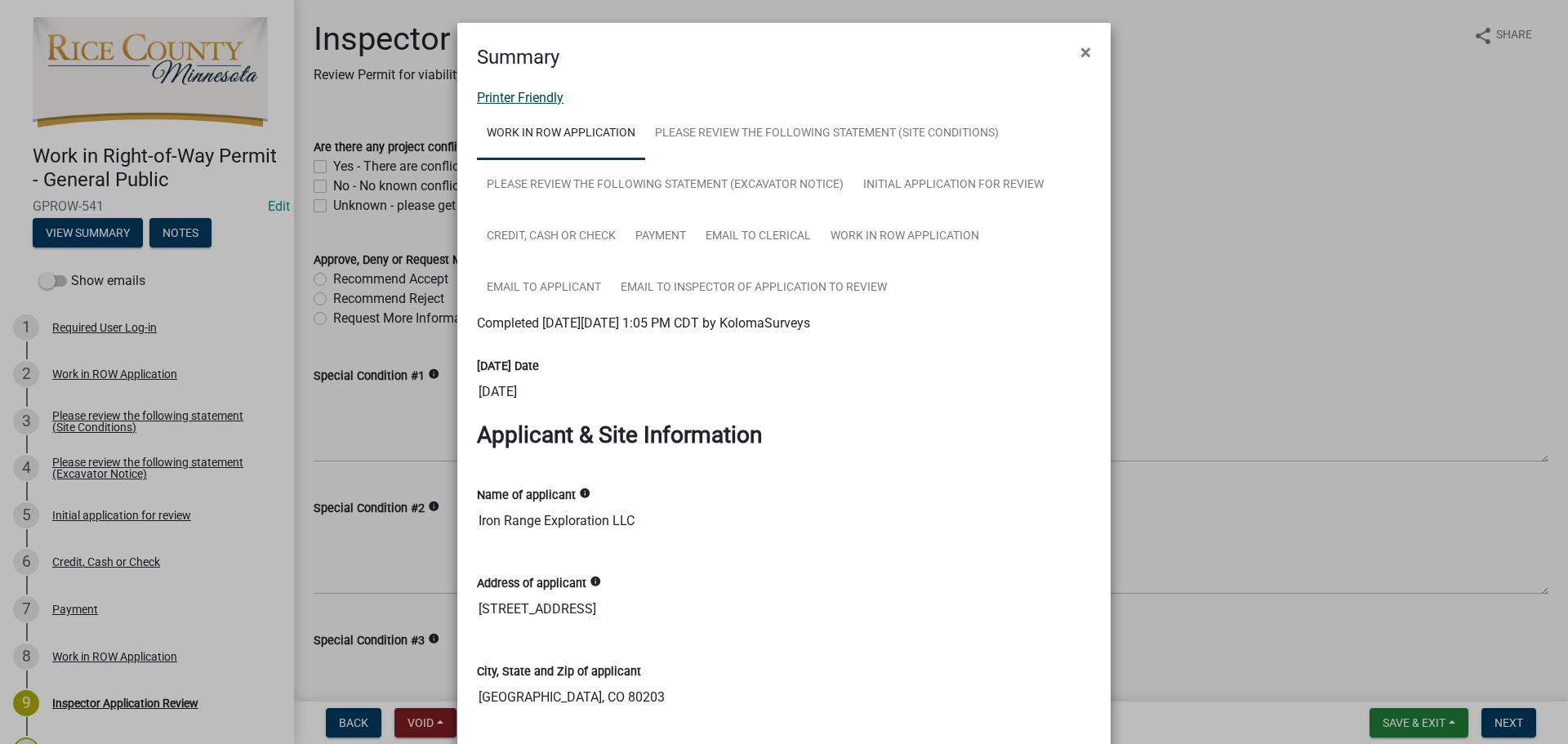
click at [519, 93] on link "Printer Friendly" at bounding box center [520, 98] width 87 height 16
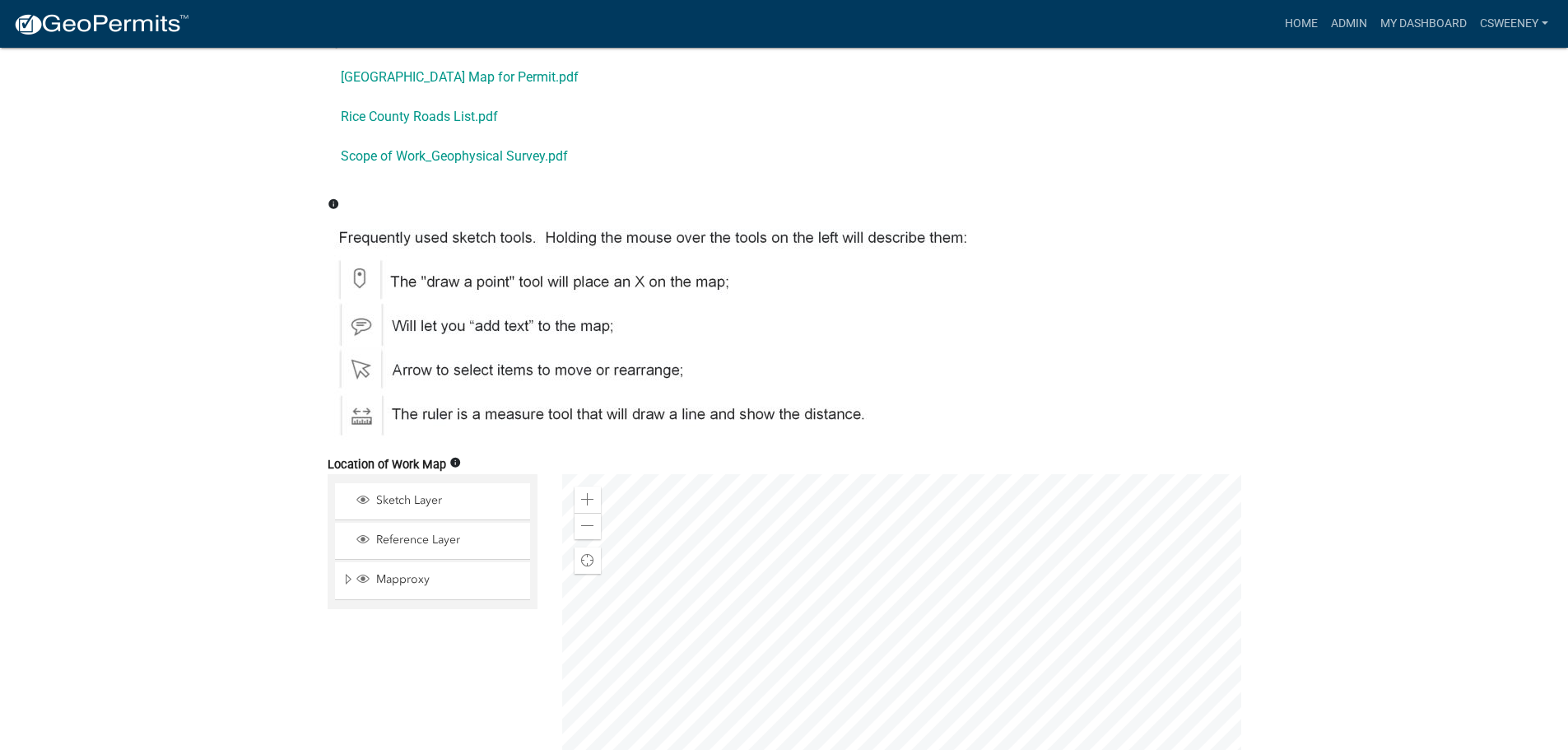
scroll to position [2552, 0]
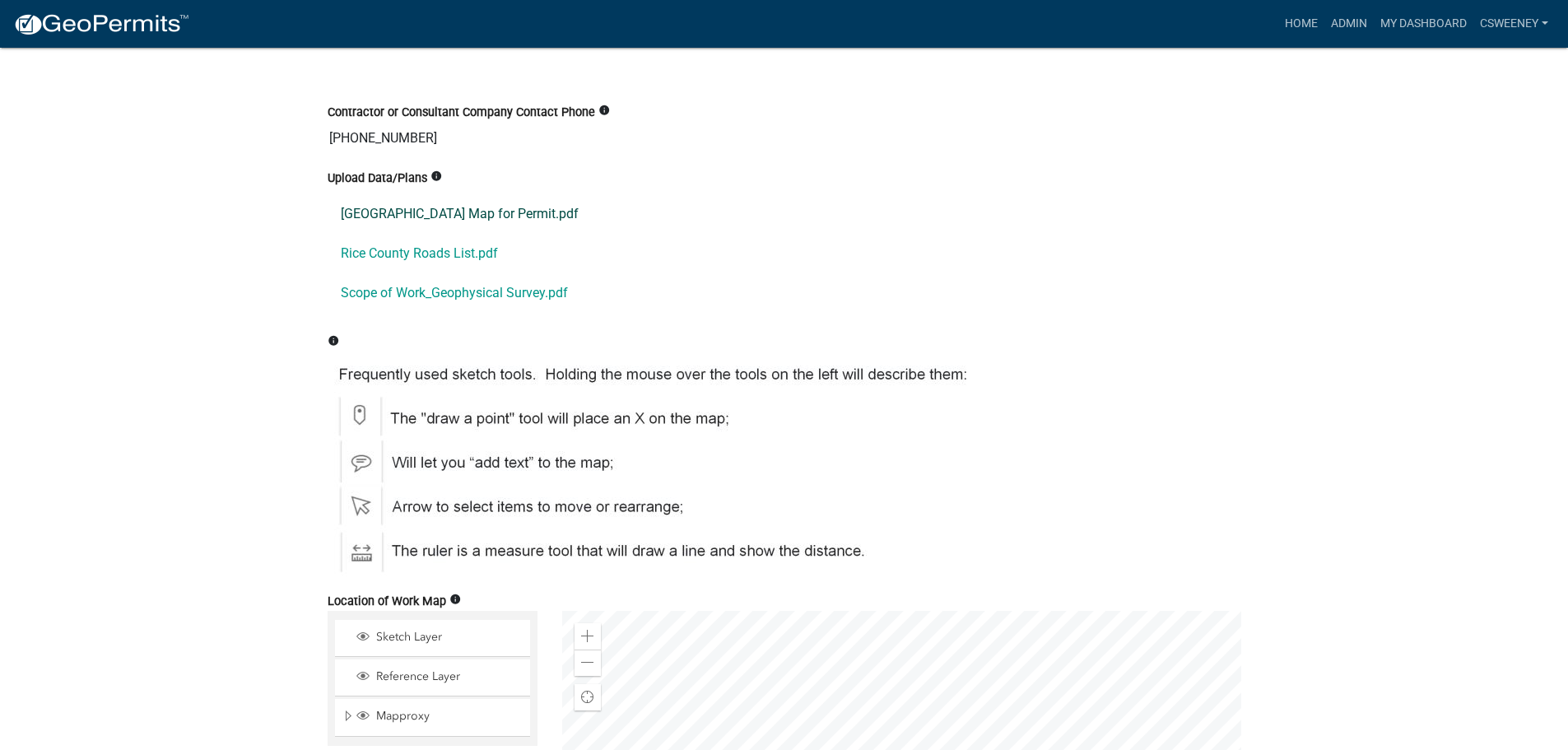
click at [475, 208] on link "[GEOGRAPHIC_DATA] Map for Permit.pdf" at bounding box center [784, 213] width 914 height 40
click at [440, 256] on link "Rice County Roads List.pdf" at bounding box center [784, 253] width 914 height 40
click at [505, 289] on link "Scope of Work_Geophysical Survey.pdf" at bounding box center [784, 293] width 914 height 40
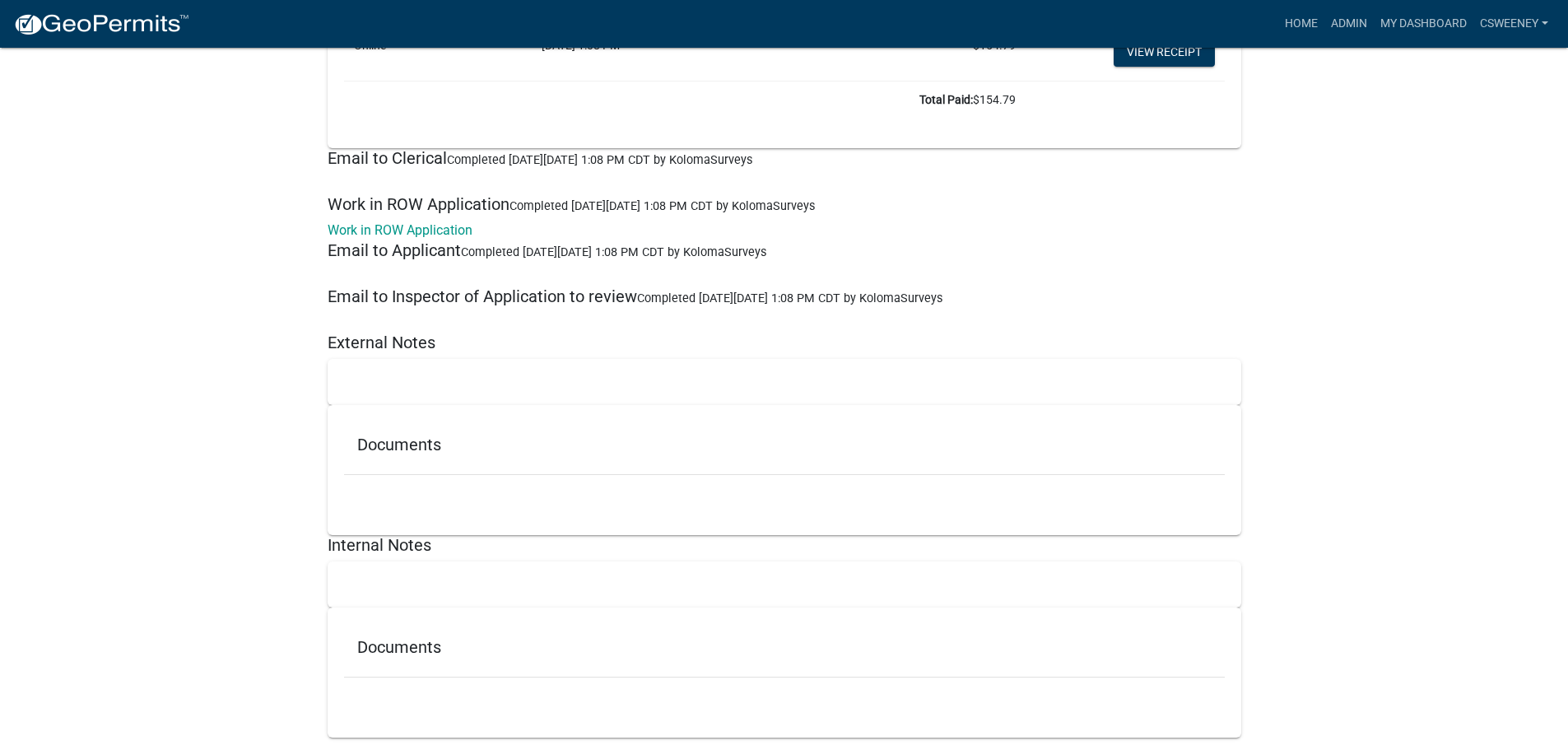
scroll to position [4790, 0]
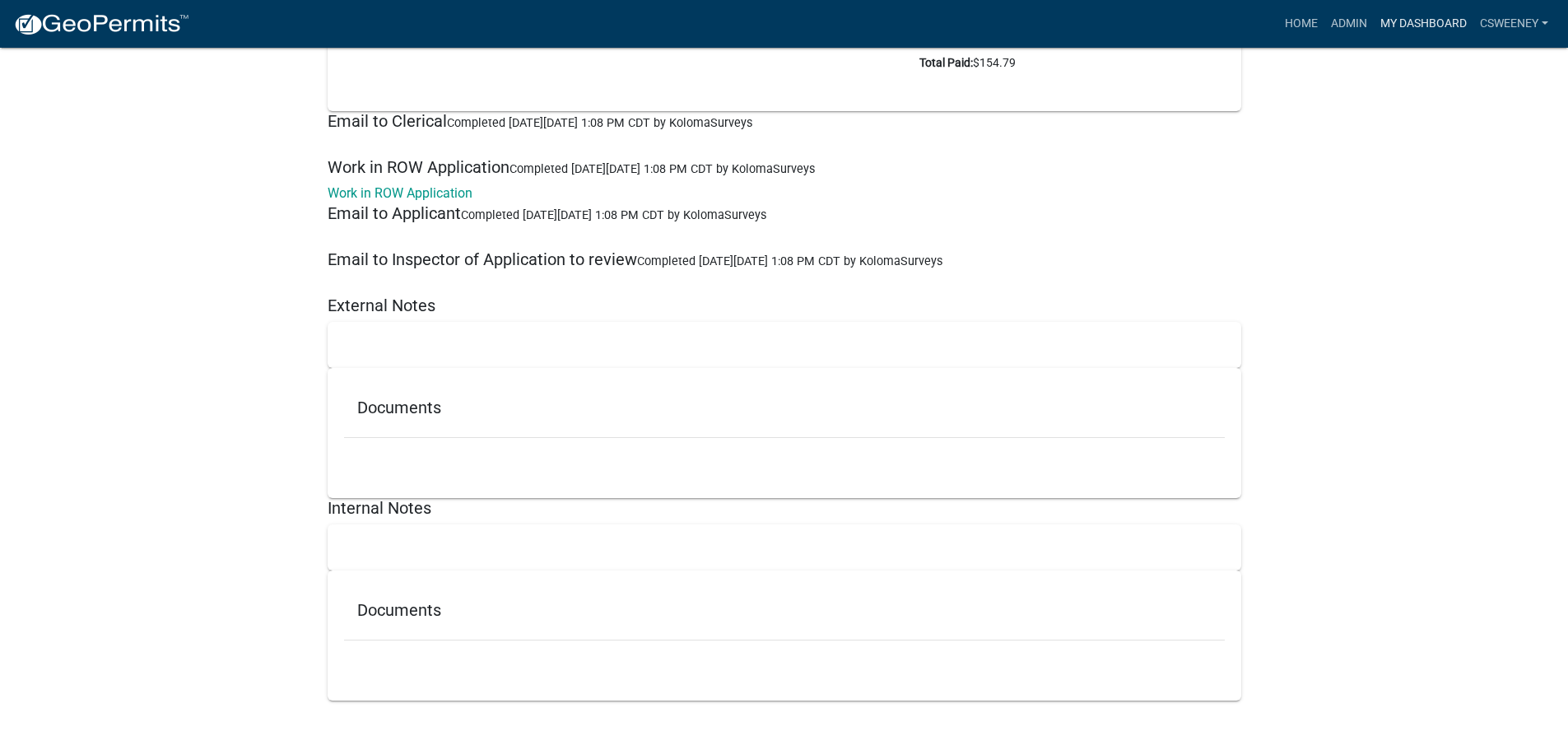
click at [1433, 28] on link "My Dashboard" at bounding box center [1424, 23] width 99 height 31
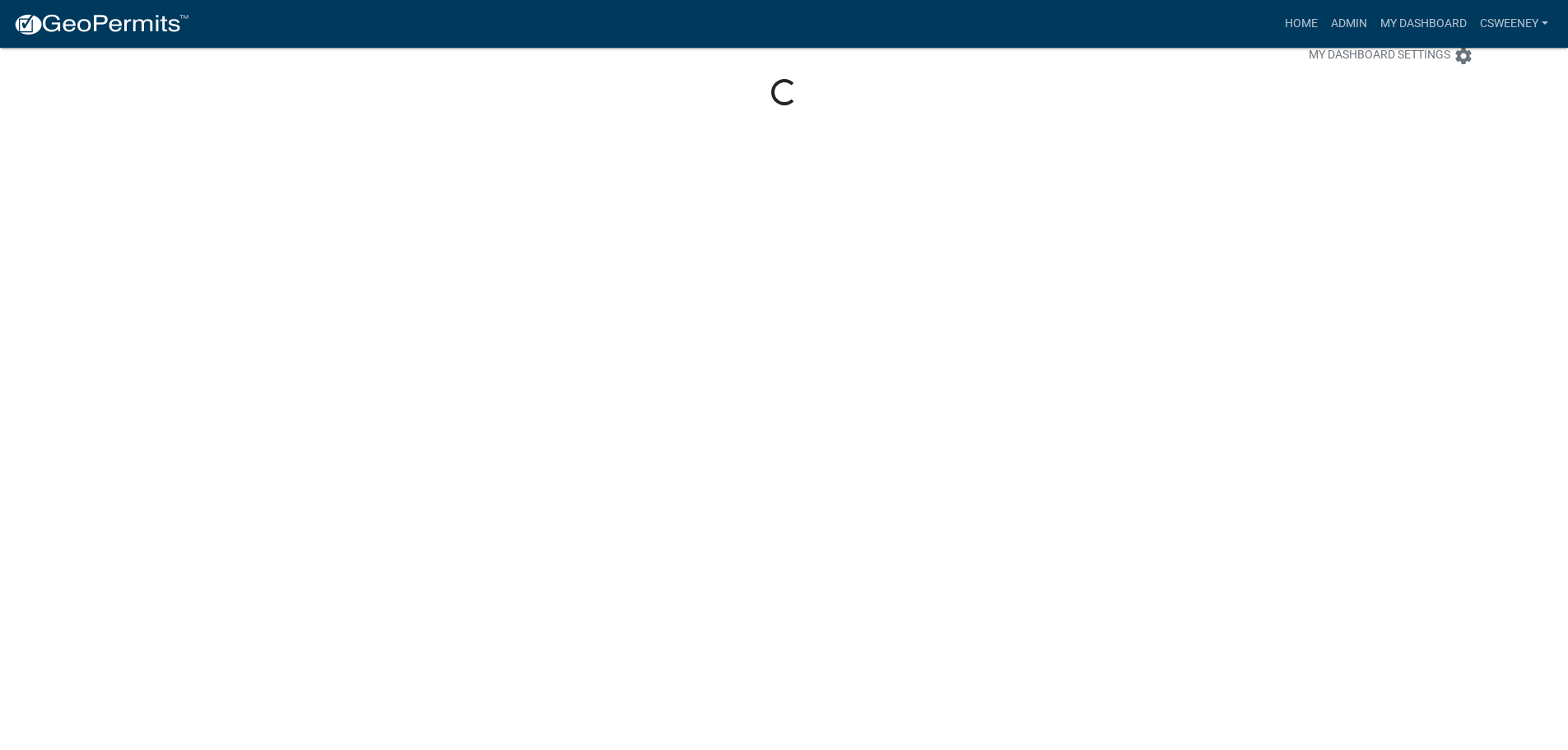
scroll to position [48, 0]
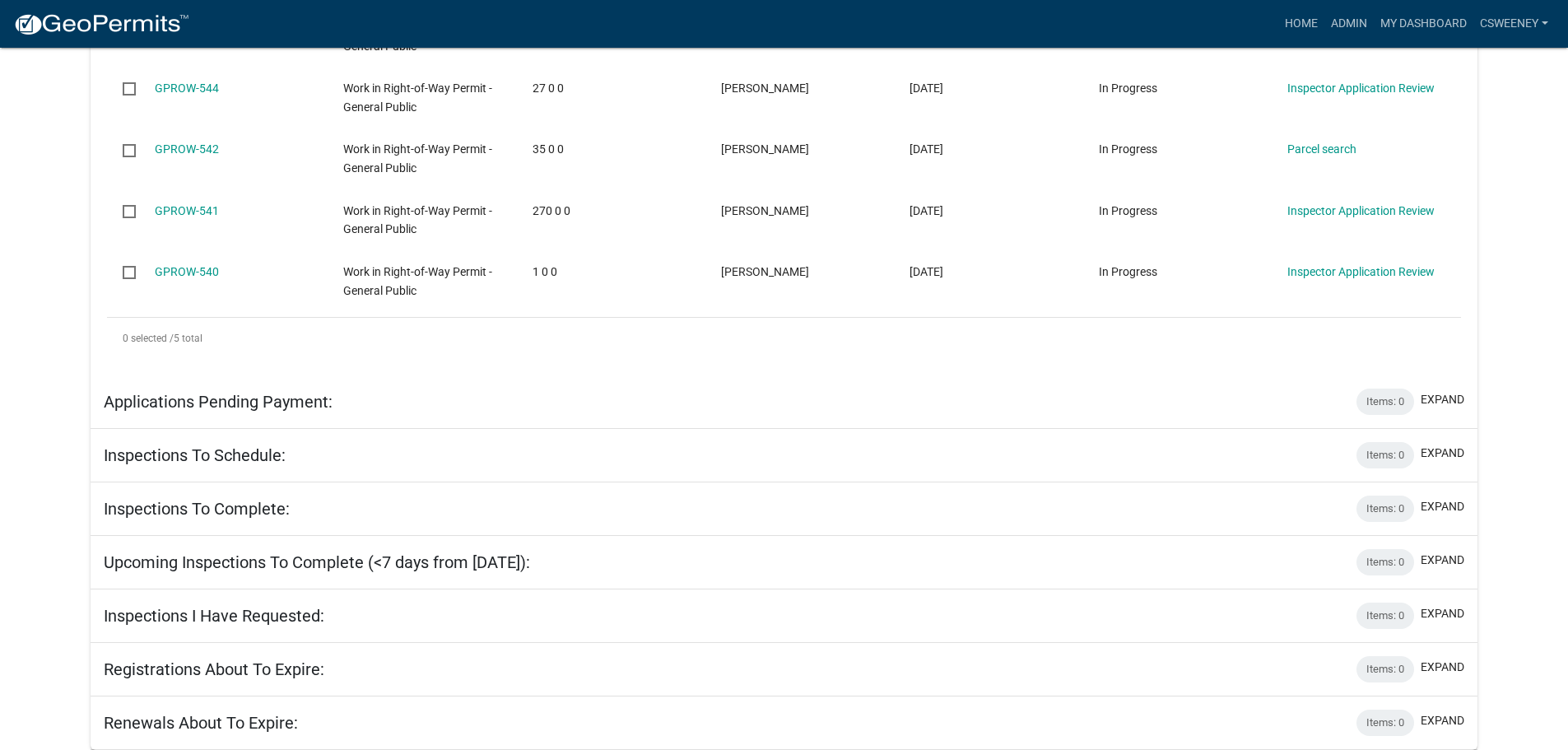
scroll to position [432, 0]
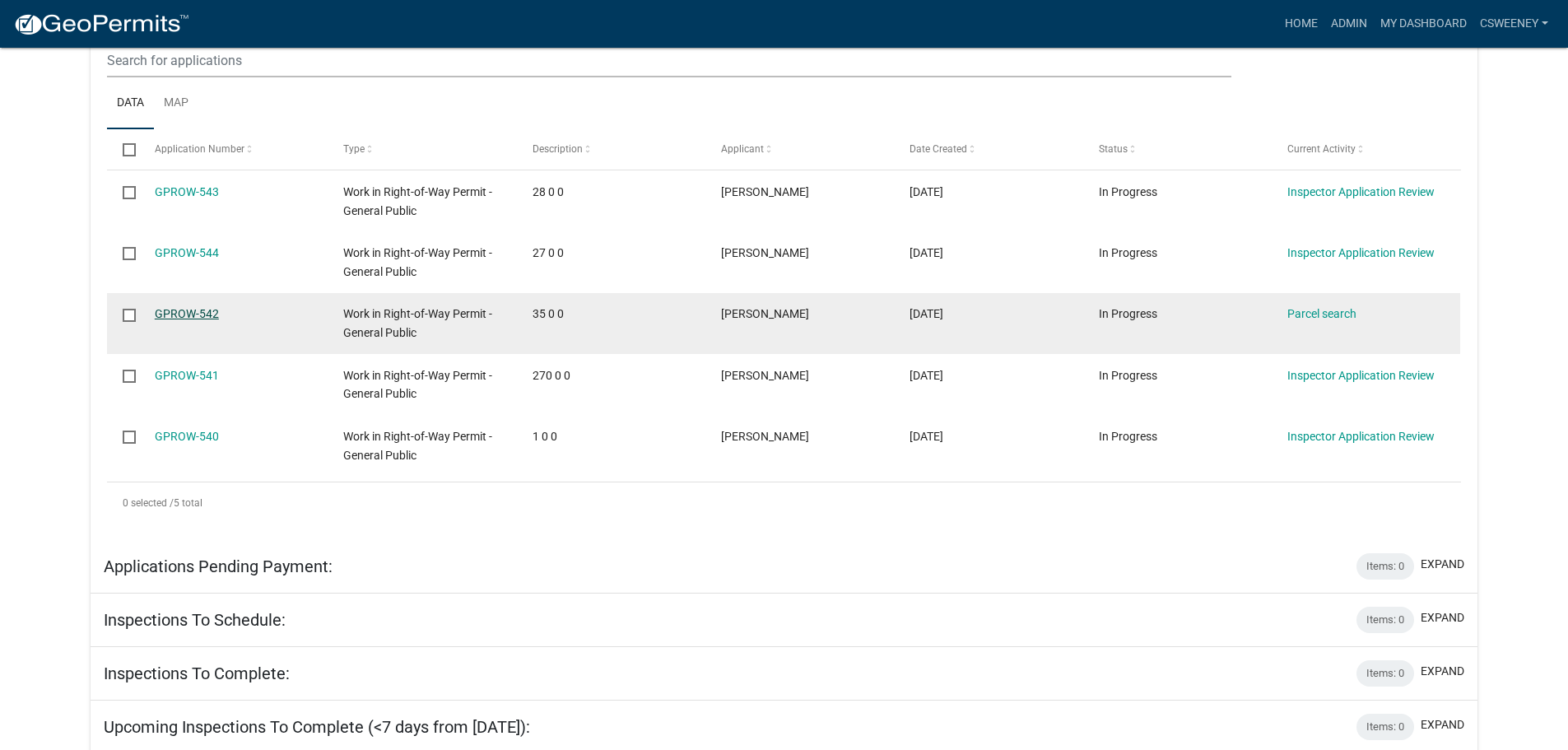
click at [195, 312] on link "GPROW-542" at bounding box center [187, 313] width 65 height 13
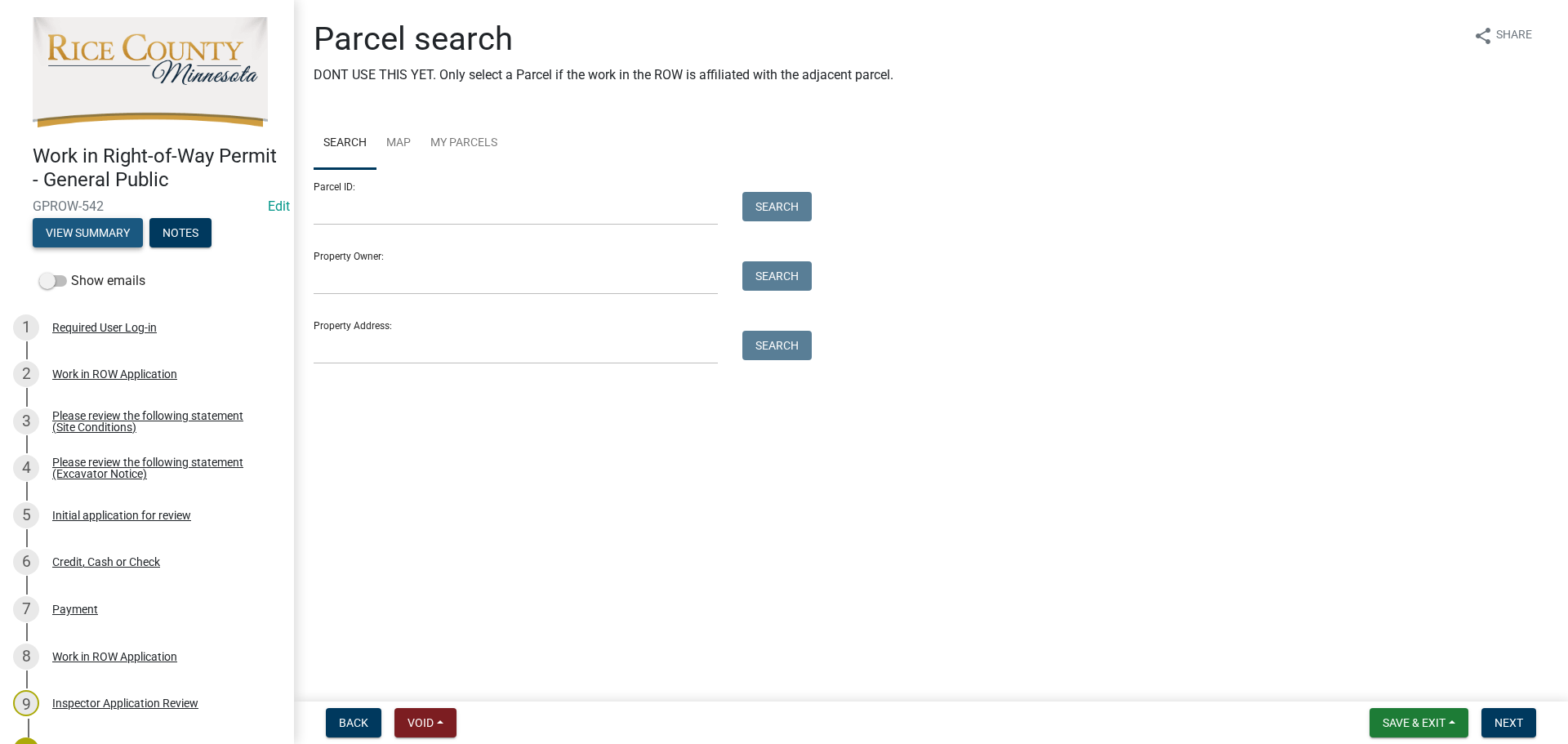
click at [111, 231] on button "View Summary" at bounding box center [88, 232] width 111 height 29
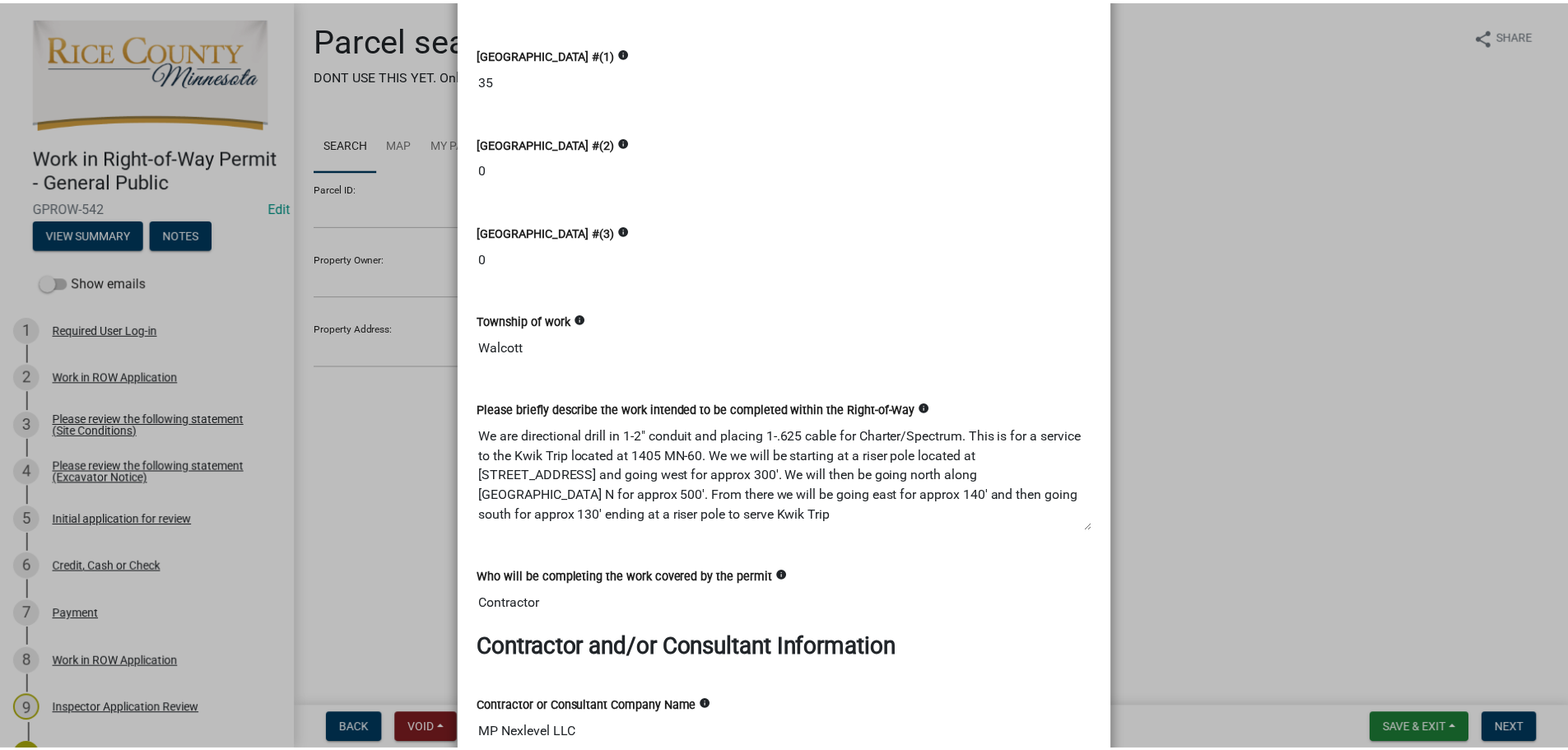
scroll to position [988, 0]
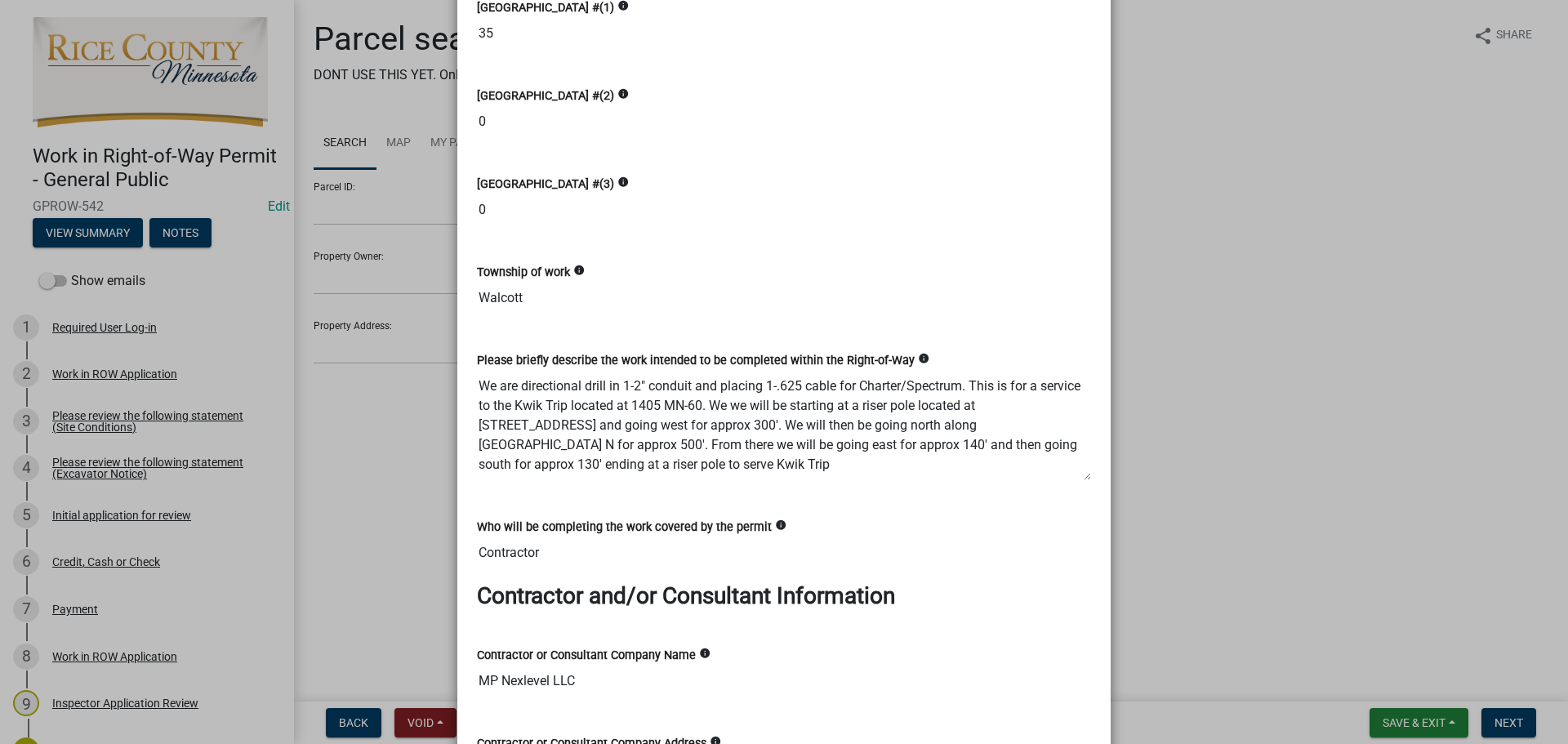
click at [408, 579] on ngb-modal-window "Summary × Printer Friendly Work in ROW Application Please review the following …" at bounding box center [784, 372] width 1568 height 744
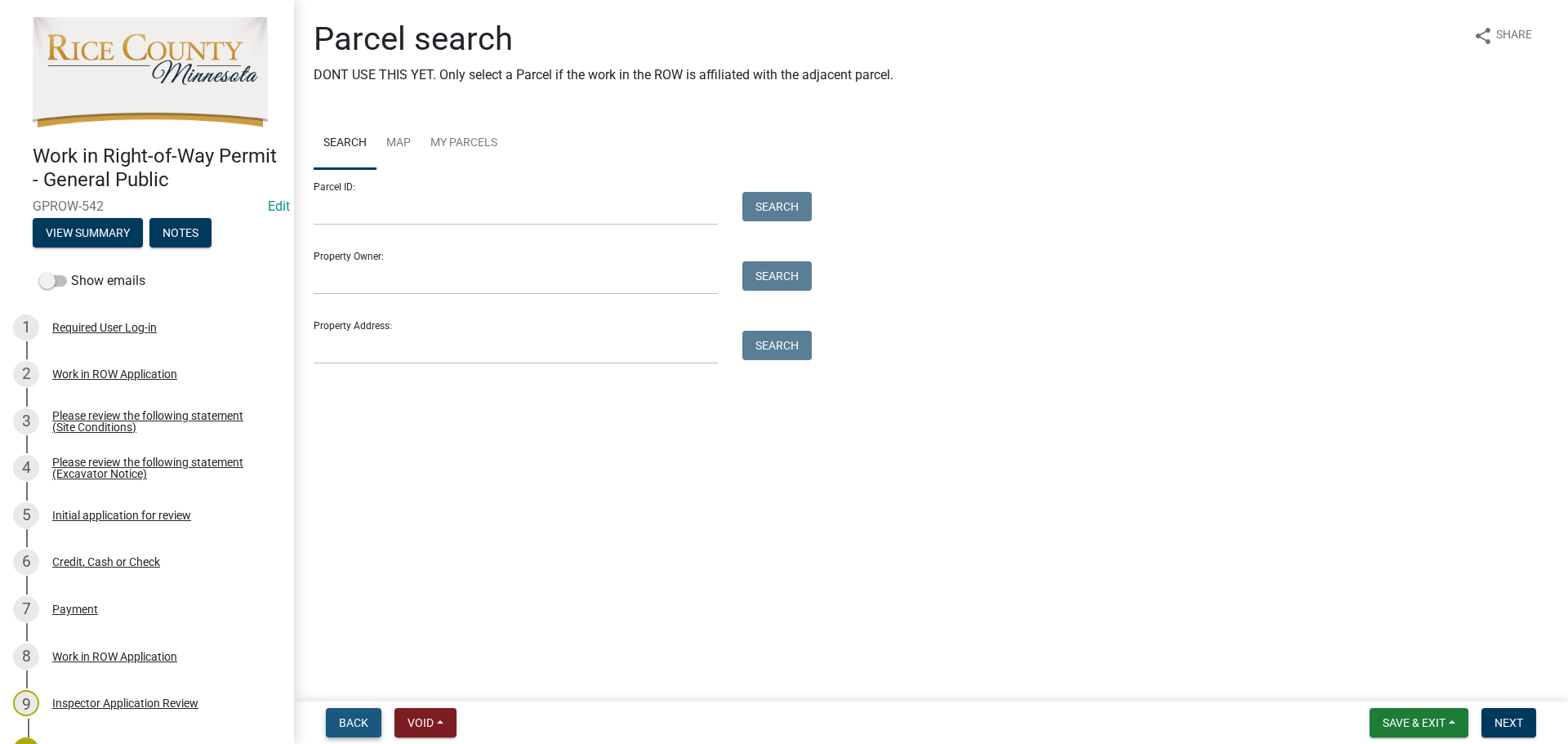
click at [358, 721] on span "Back" at bounding box center [353, 722] width 29 height 13
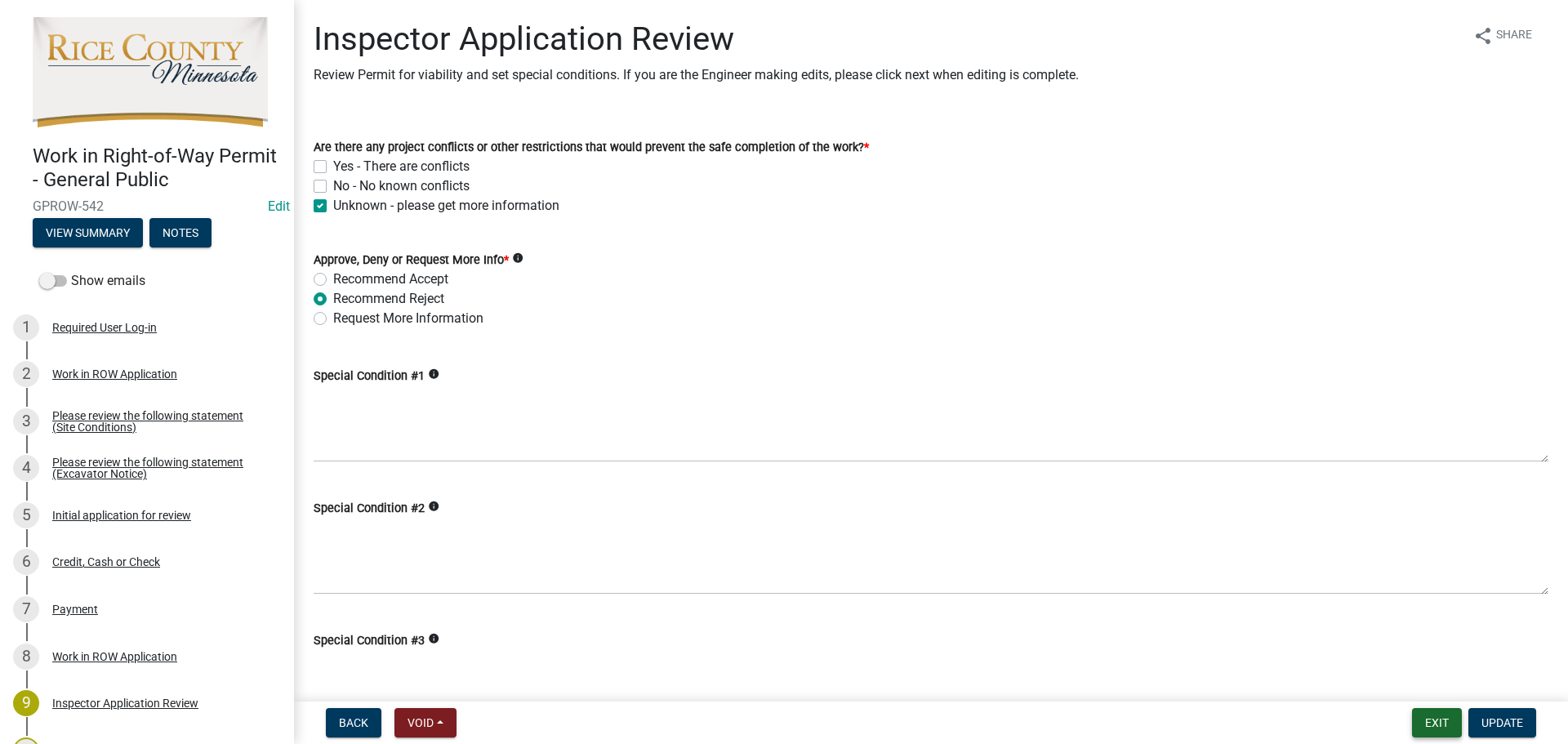
click at [1439, 723] on button "Exit" at bounding box center [1436, 722] width 50 height 29
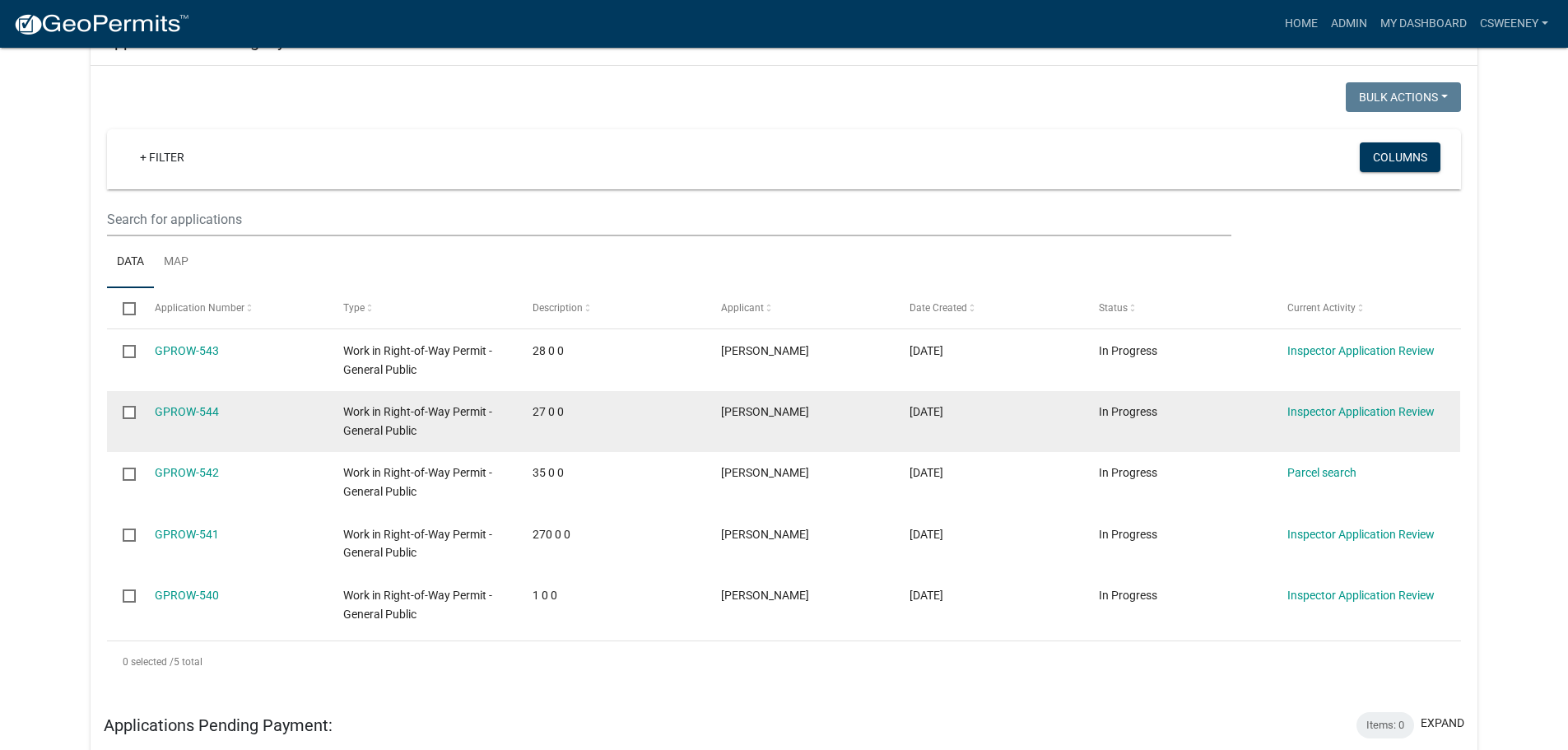
scroll to position [329, 0]
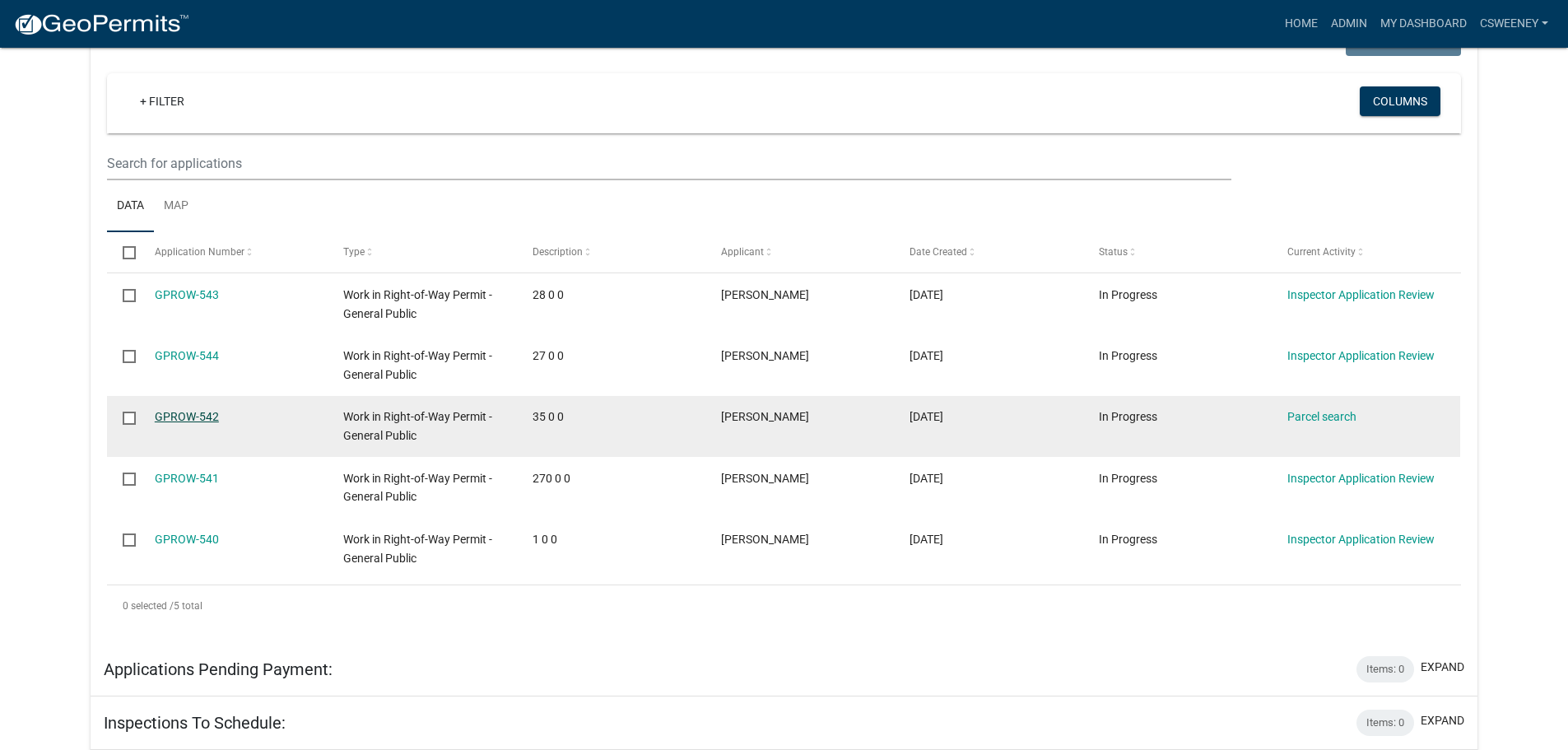
click at [188, 416] on link "GPROW-542" at bounding box center [187, 416] width 65 height 13
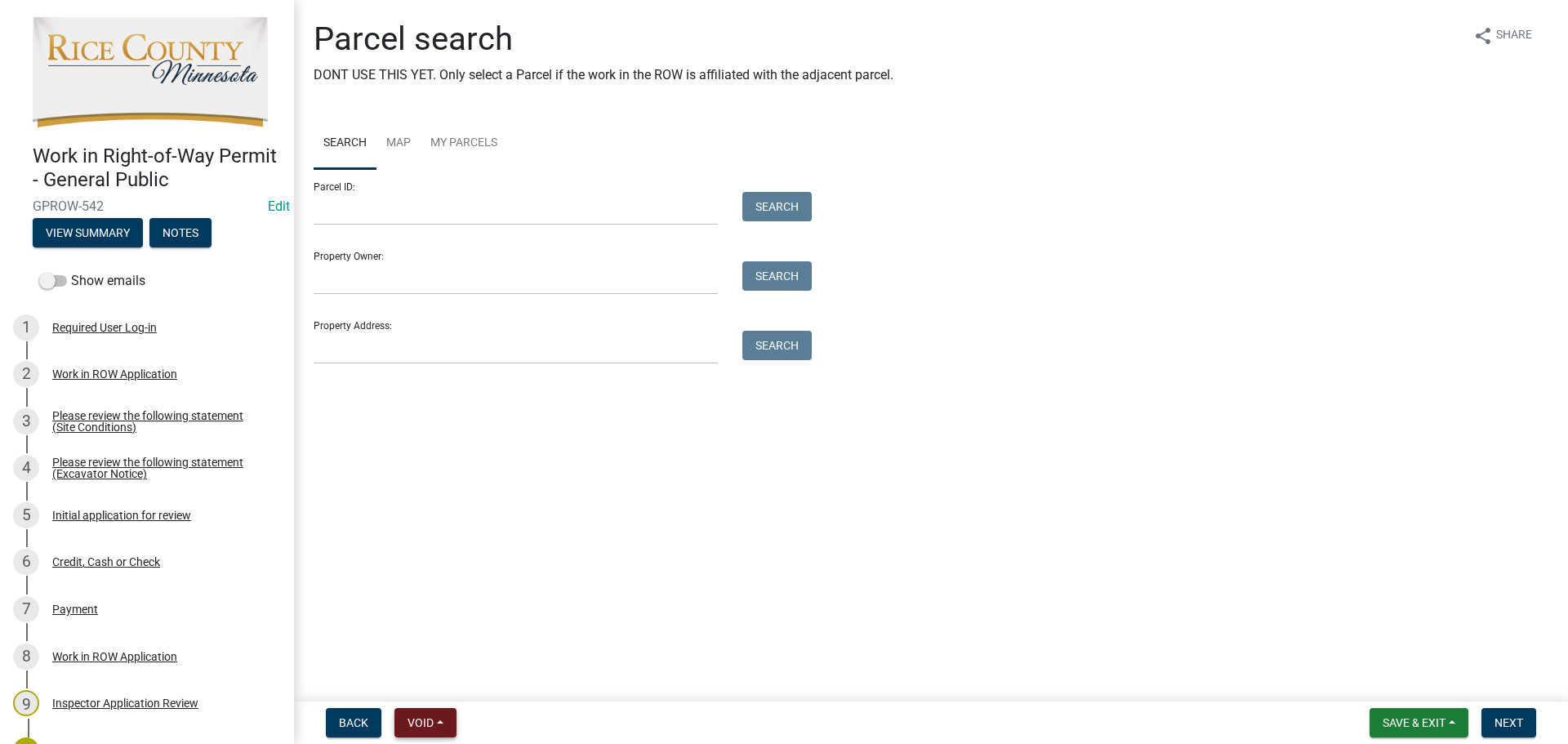
click at [436, 715] on button "Void" at bounding box center [425, 722] width 62 height 29
click at [613, 593] on main "Parcel search DONT USE THIS YET. Only select a Parcel if the work in the ROW is…" at bounding box center [931, 347] width 1274 height 695
click at [434, 720] on span "Void" at bounding box center [421, 722] width 26 height 13
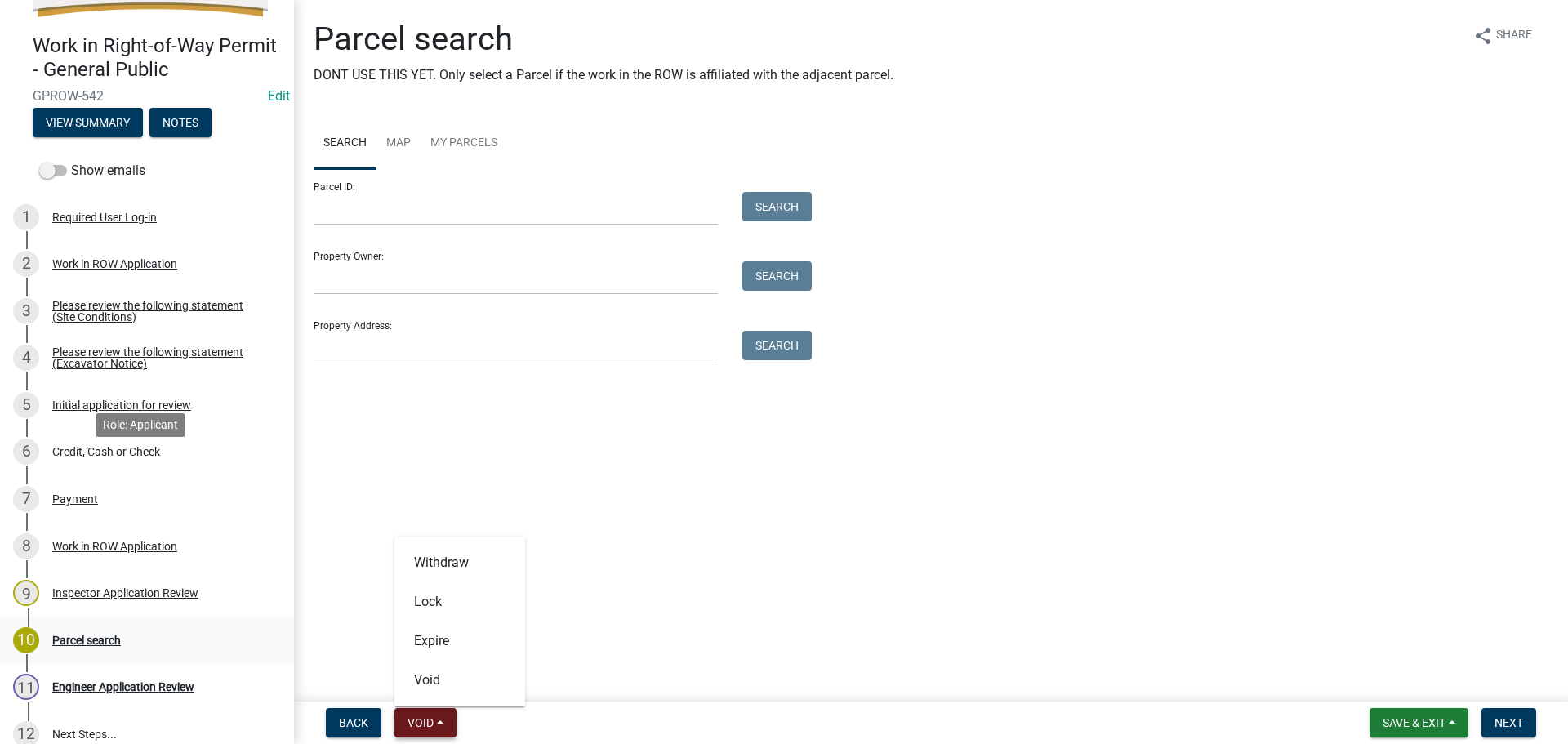
scroll to position [245, 0]
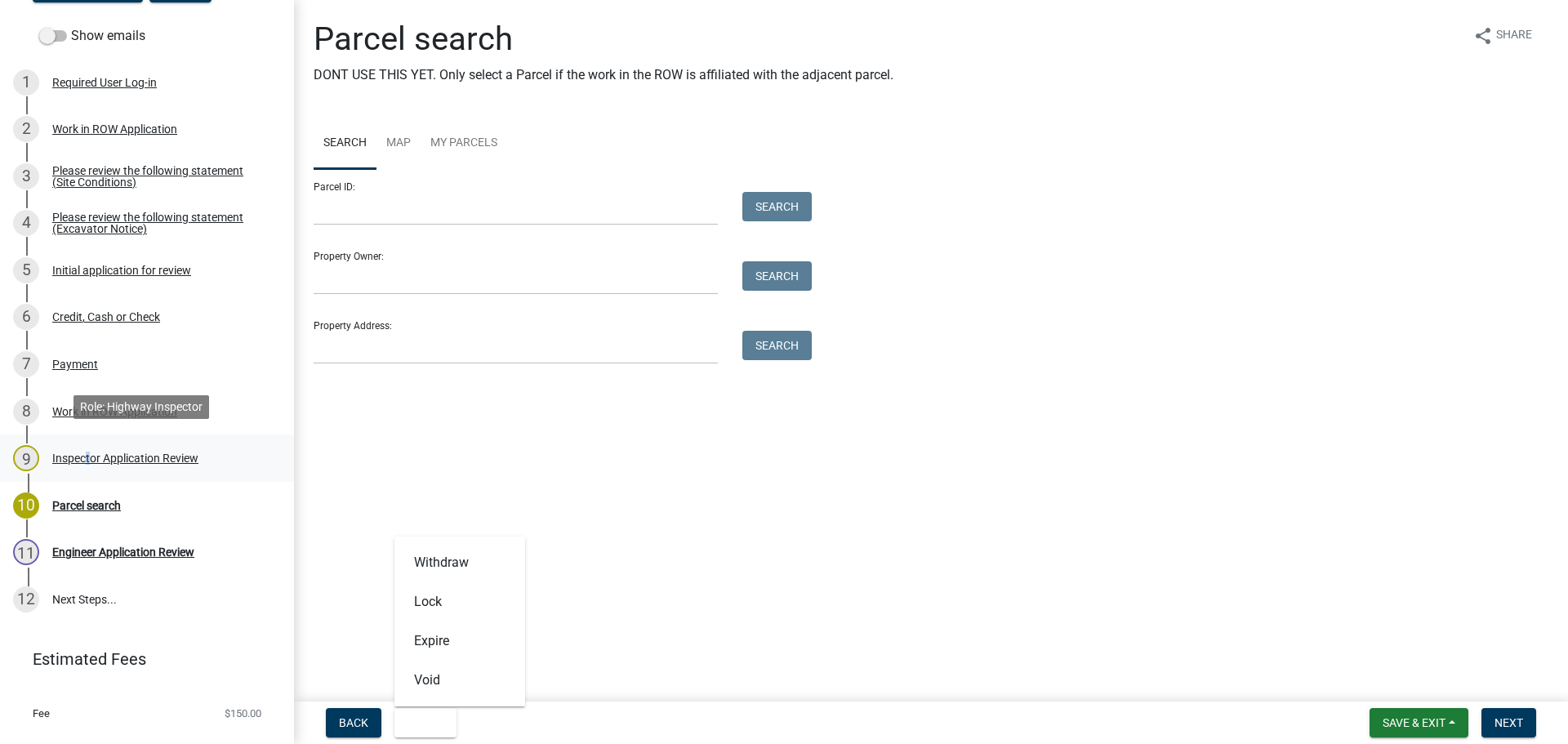
click at [83, 453] on div "Inspector Application Review" at bounding box center [126, 458] width 146 height 11
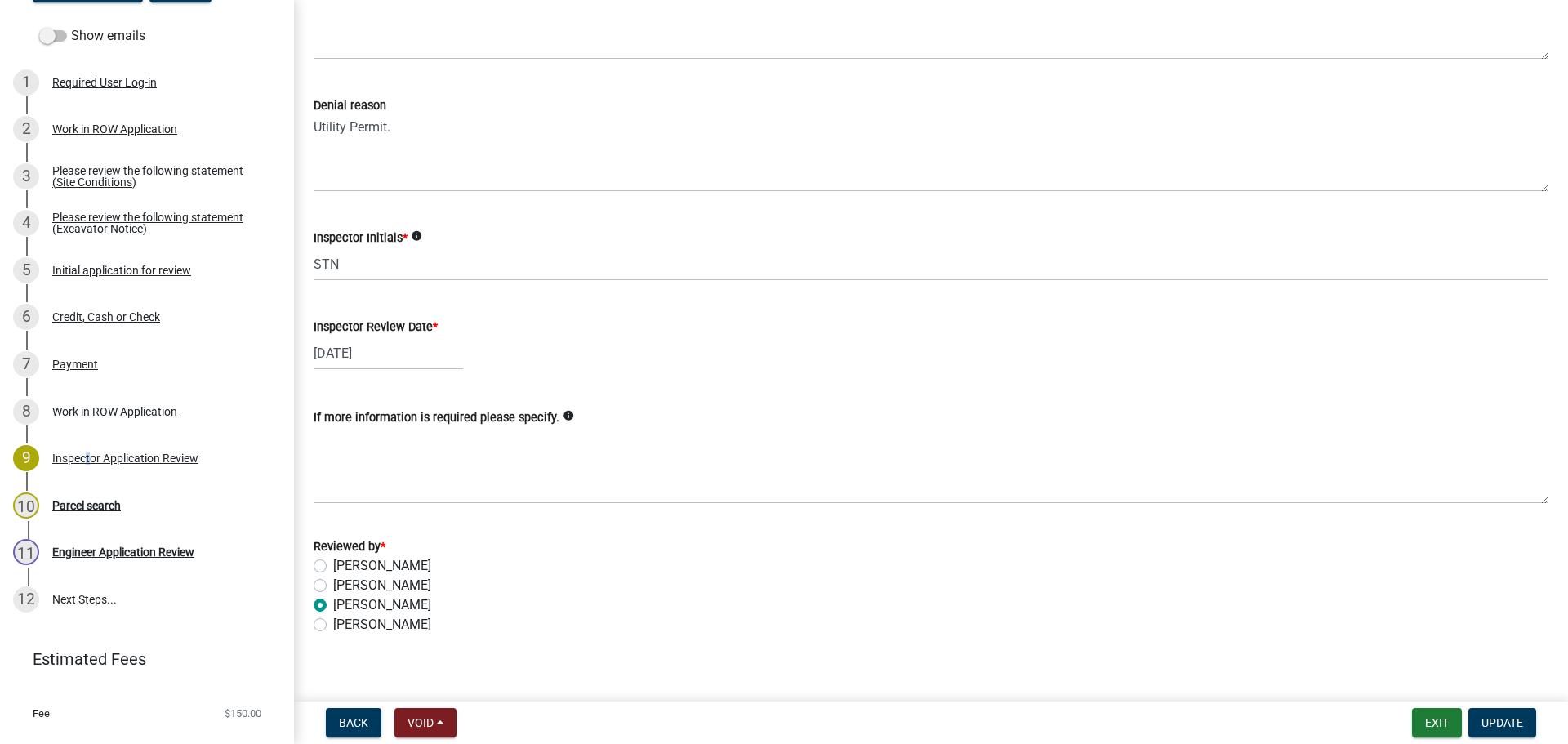
scroll to position [950, 0]
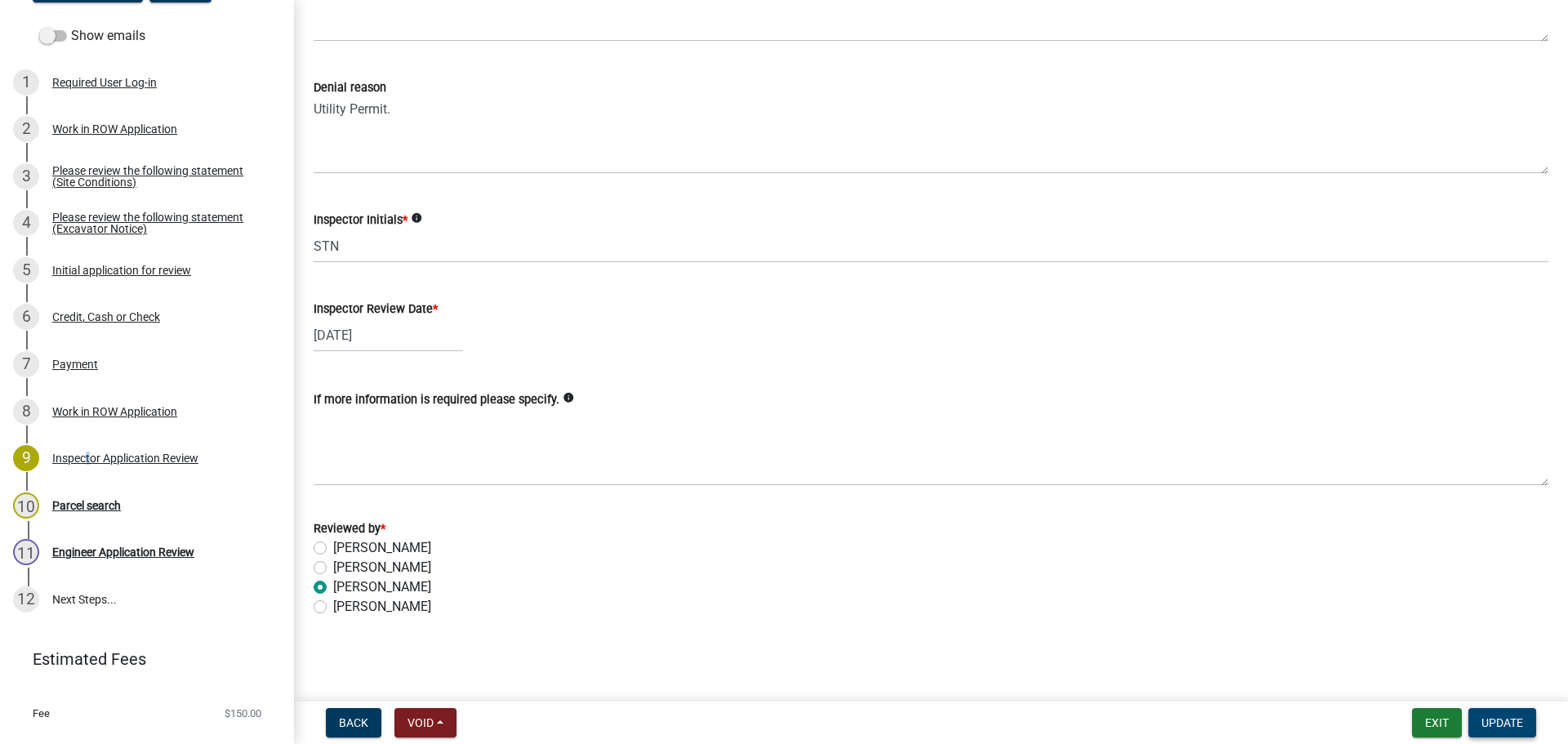
click at [1492, 724] on span "Update" at bounding box center [1502, 722] width 41 height 13
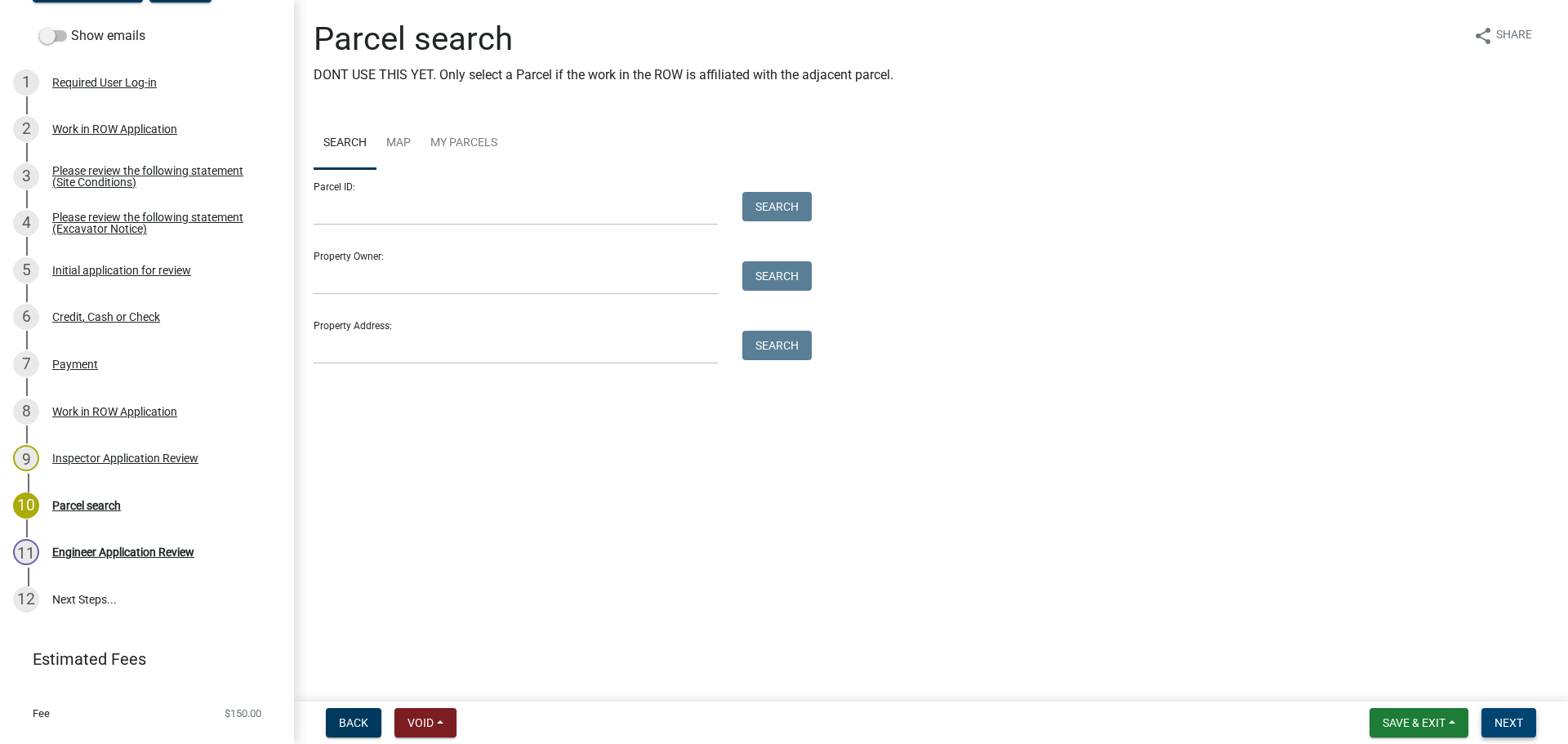
click at [1495, 724] on span "Next" at bounding box center [1508, 722] width 29 height 13
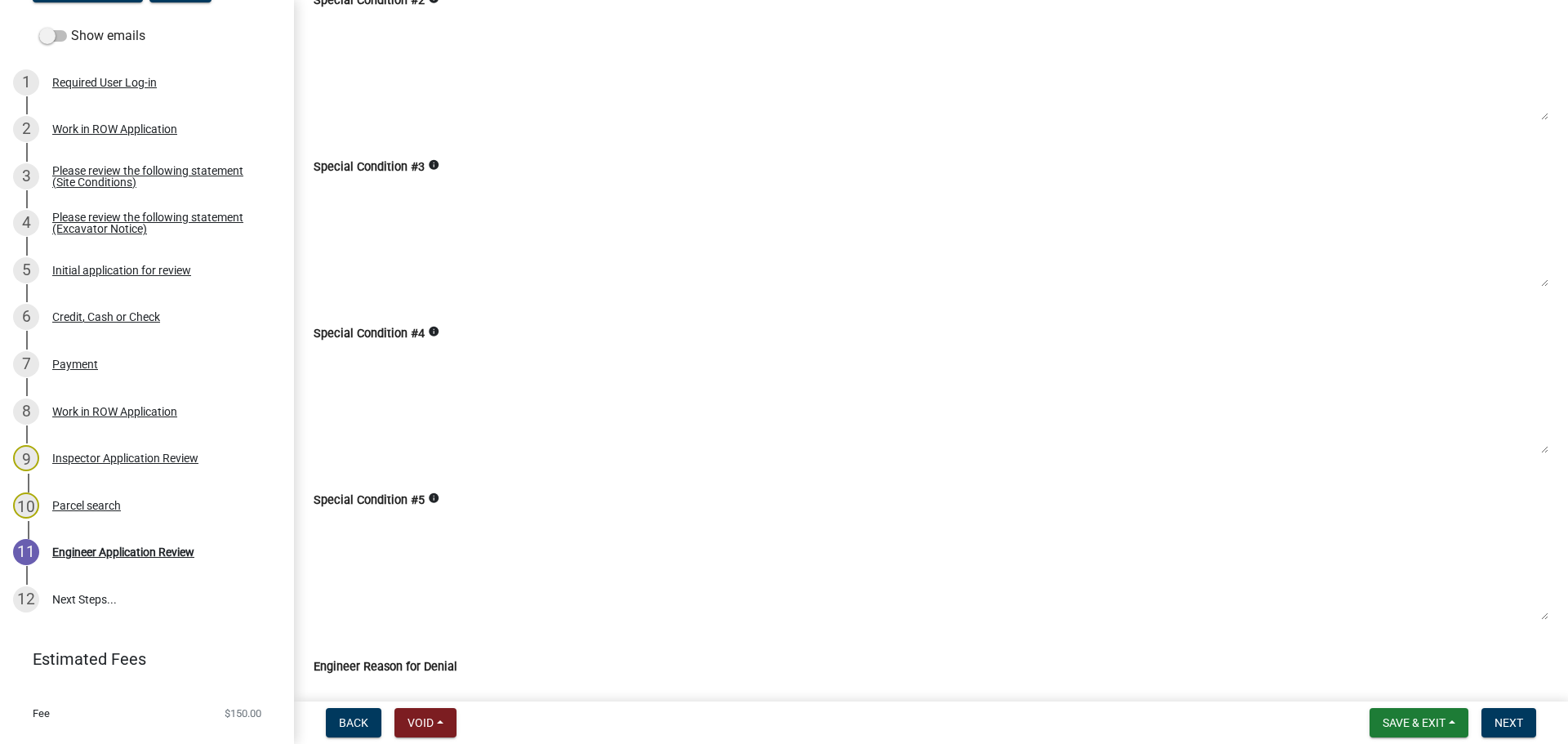
scroll to position [21, 0]
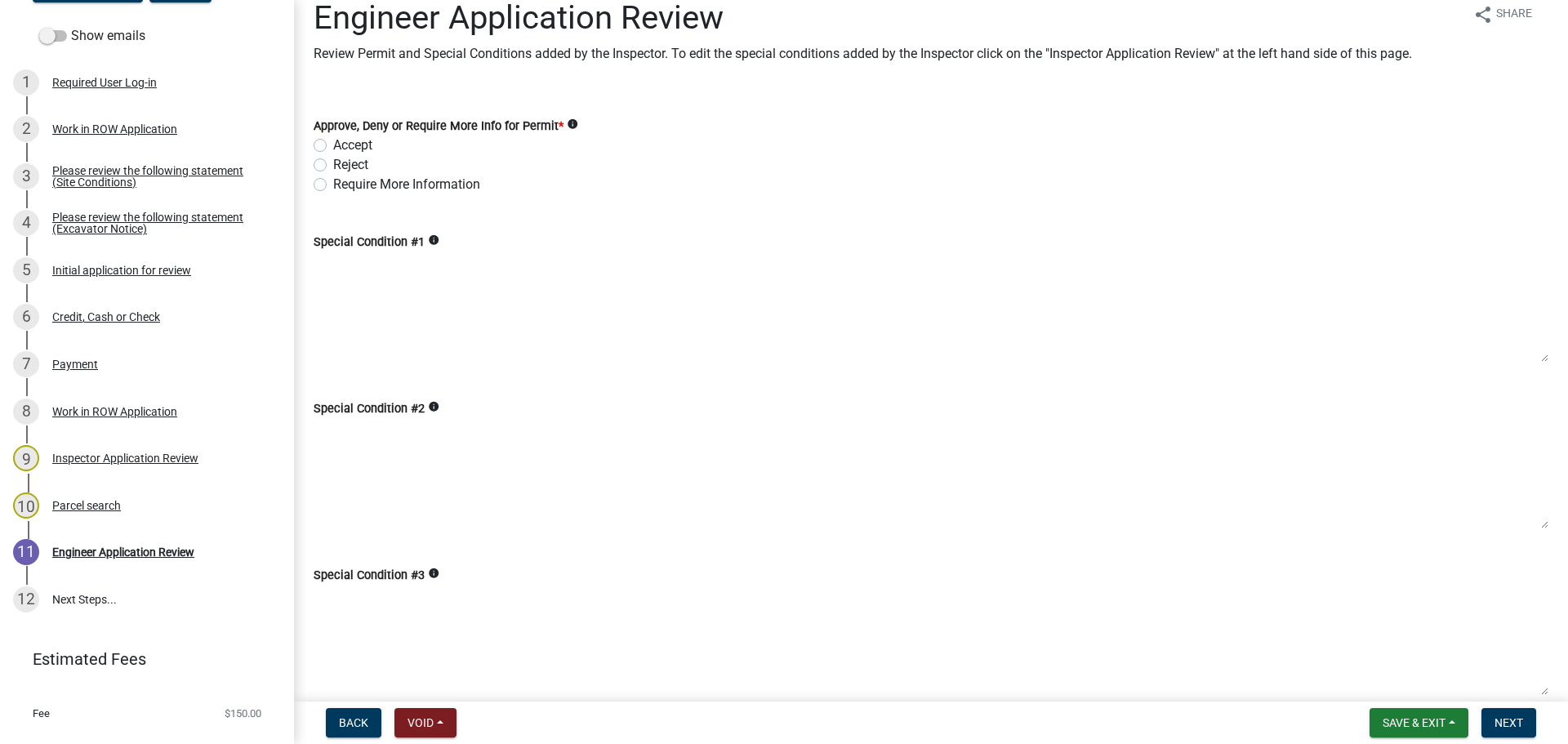
click at [333, 165] on label "Reject" at bounding box center [350, 165] width 35 height 19
click at [333, 165] on input "Reject" at bounding box center [338, 161] width 11 height 11
radio input "true"
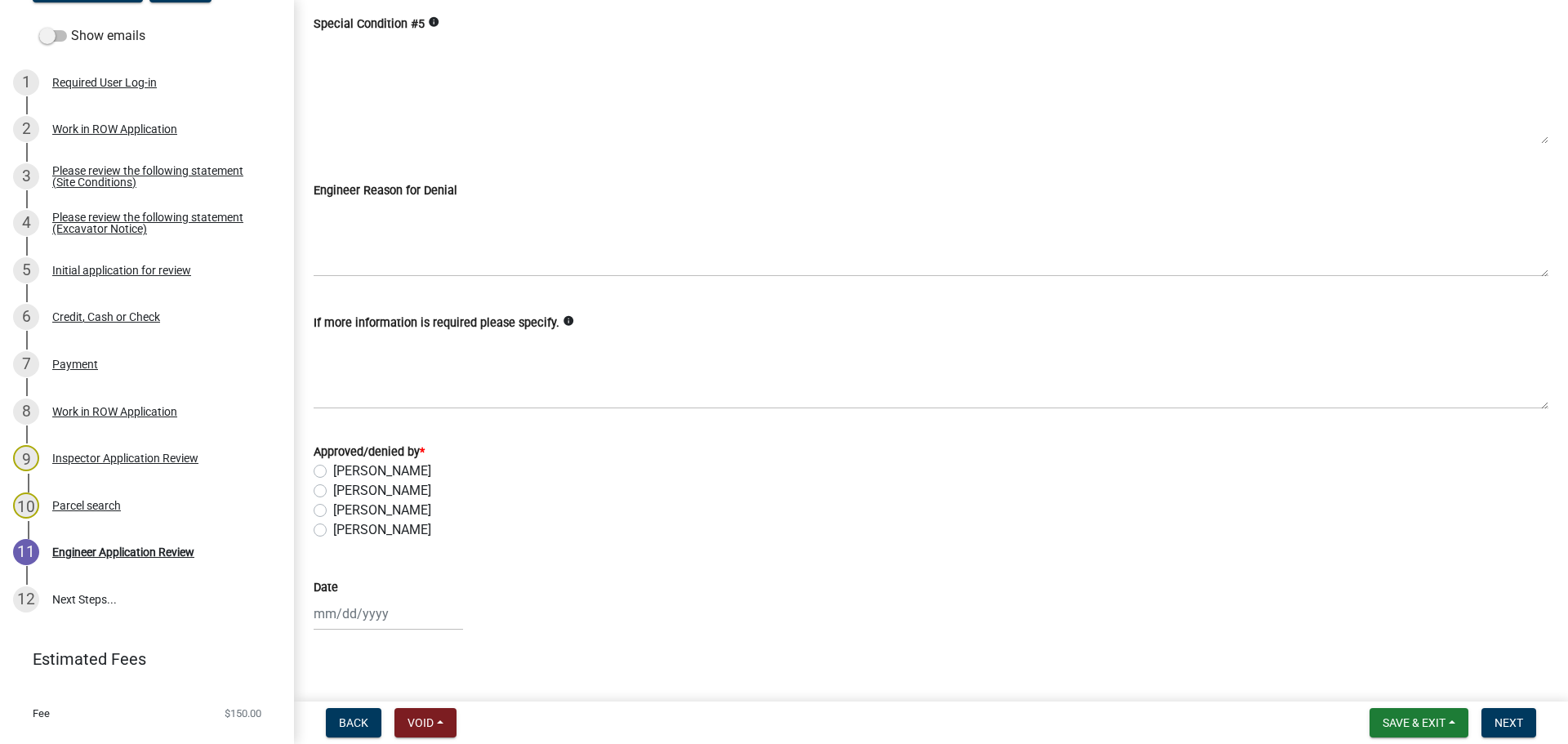
scroll to position [920, 0]
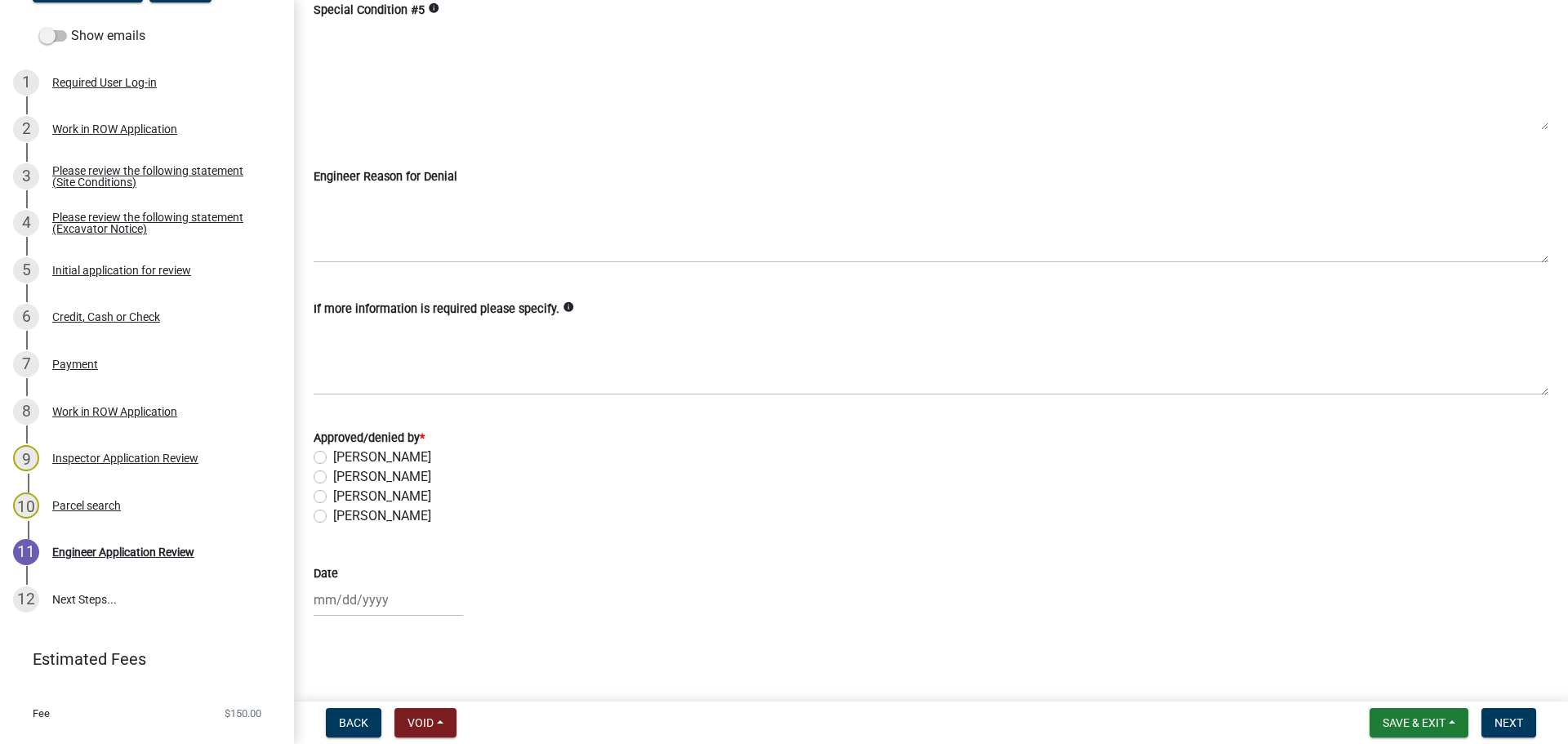
click at [333, 459] on label "Chad Sweeney" at bounding box center [382, 457] width 98 height 19
click at [333, 459] on input "Chad Sweeney" at bounding box center [338, 452] width 11 height 11
radio input "true"
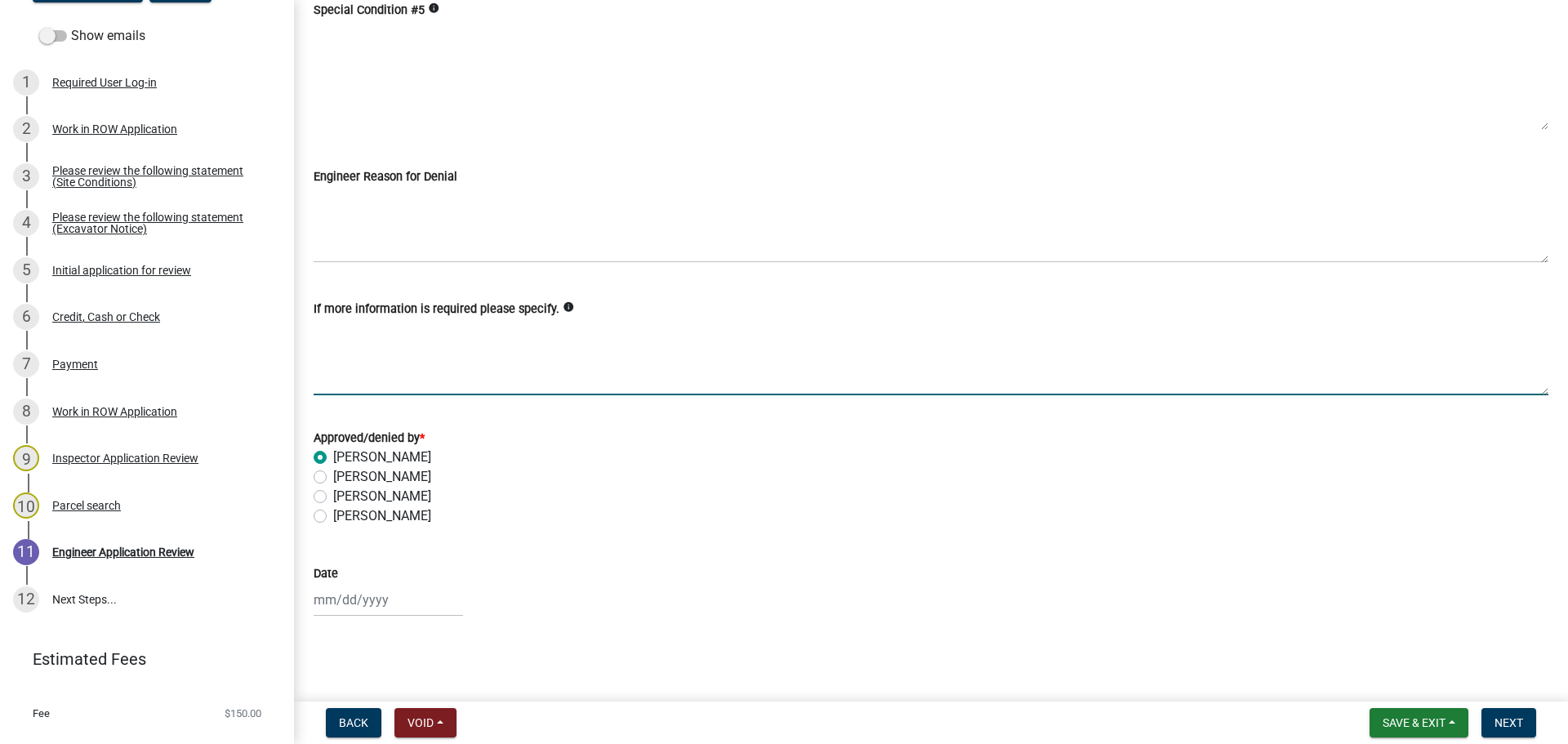
click at [362, 346] on textarea "If more information is required please specify." at bounding box center [931, 357] width 1235 height 76
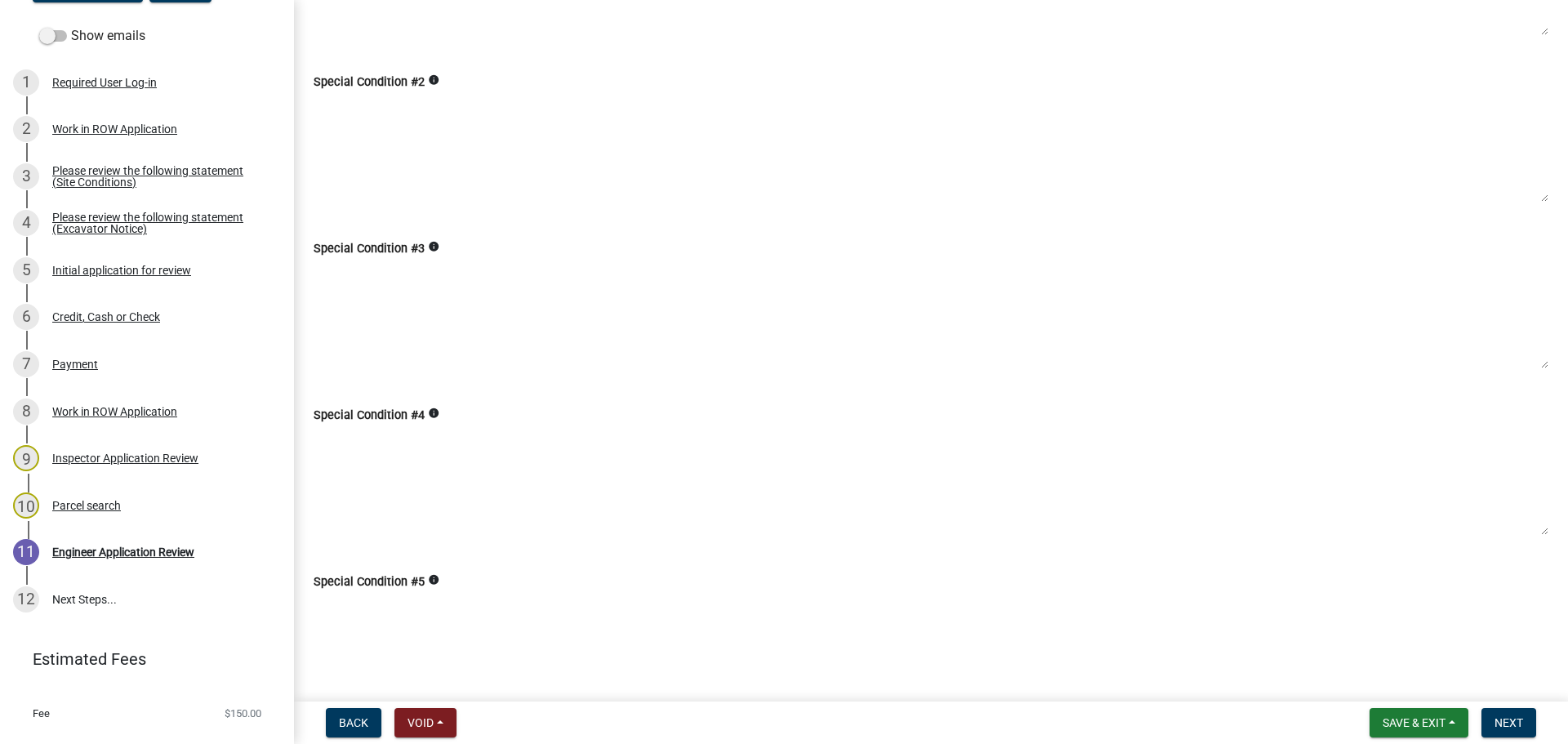
scroll to position [0, 0]
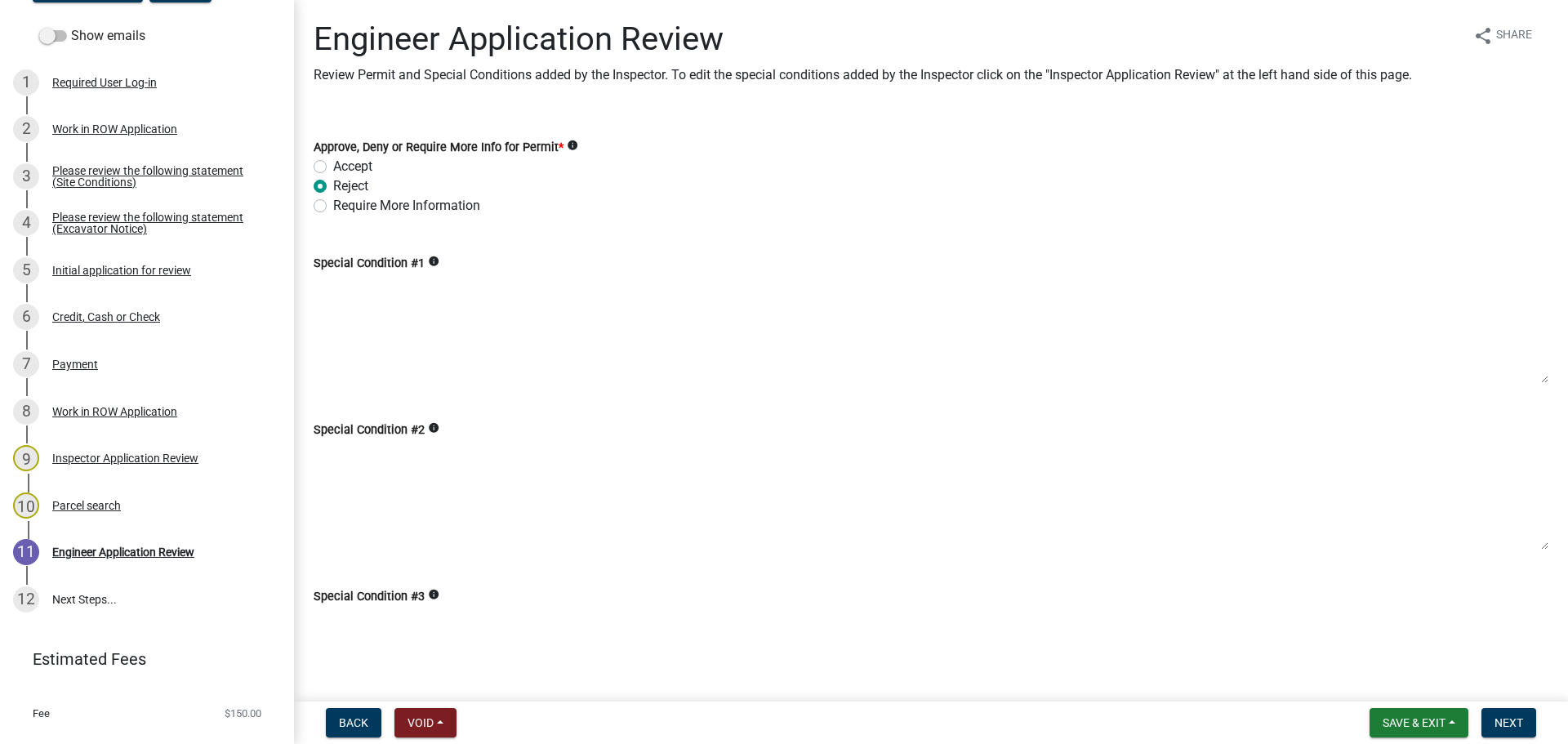
click at [344, 294] on textarea "Special Condition #1" at bounding box center [931, 329] width 1235 height 111
click at [371, 290] on textarea "Special Condition #1" at bounding box center [931, 329] width 1235 height 111
drag, startPoint x: 370, startPoint y: 290, endPoint x: 733, endPoint y: 480, distance: 409.7
click at [733, 480] on textarea "Special Condition #2" at bounding box center [931, 495] width 1235 height 111
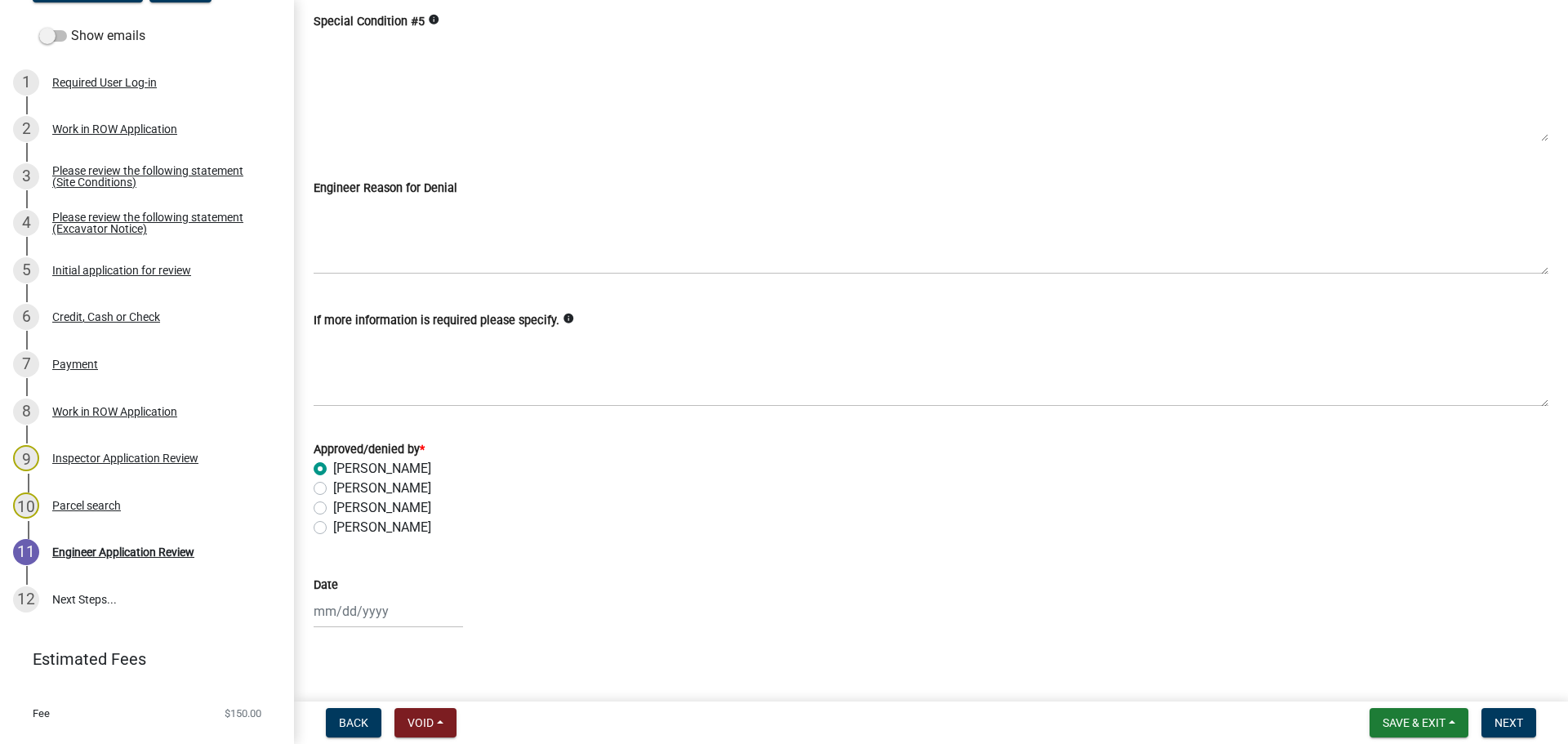
scroll to position [920, 0]
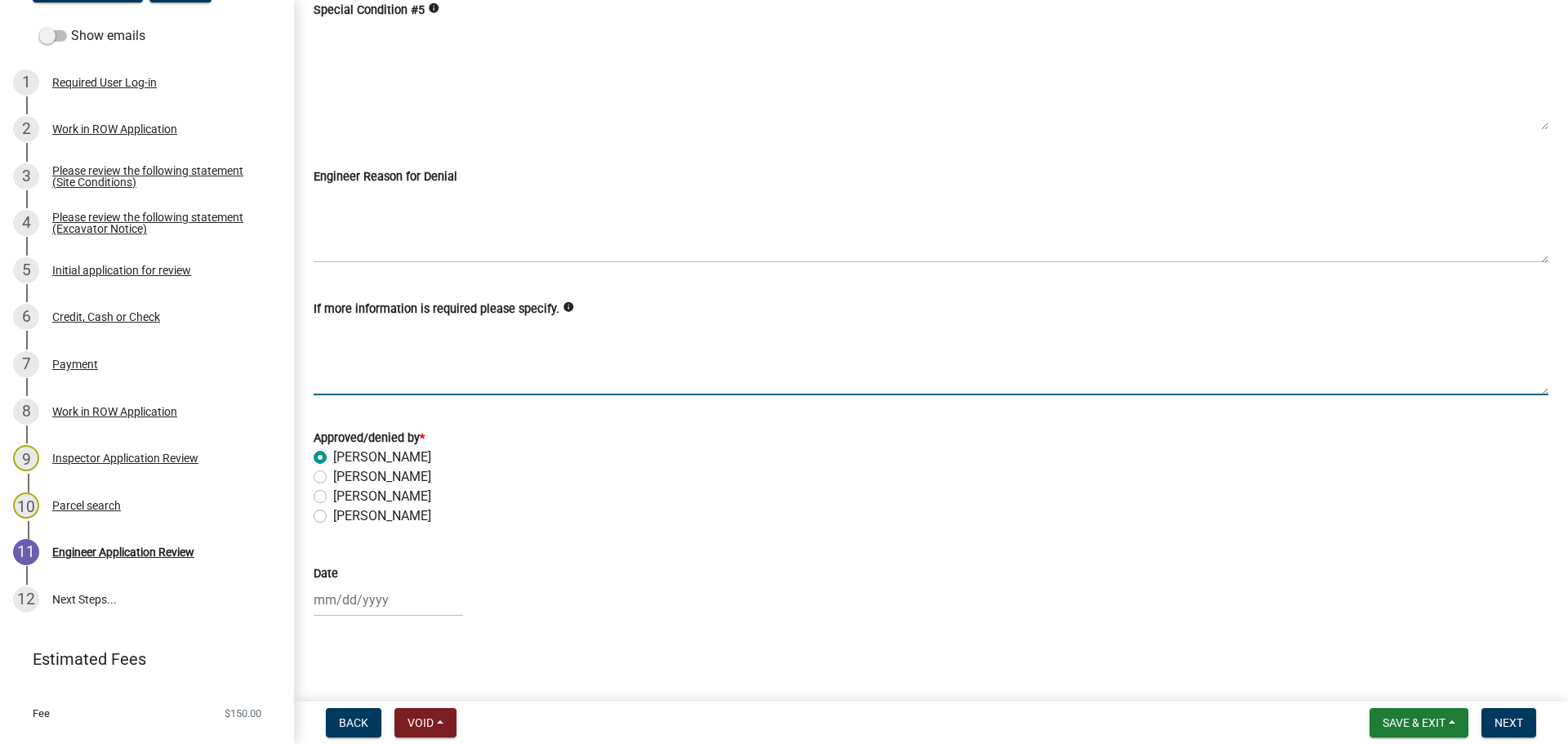
click at [367, 320] on textarea "If more information is required please specify." at bounding box center [931, 357] width 1235 height 76
paste textarea "We transferred the payment to Utility permit 1315"
type textarea "We transferred the payment to Utility permit 1315"
click at [1442, 732] on button "Save & Exit" at bounding box center [1419, 722] width 98 height 29
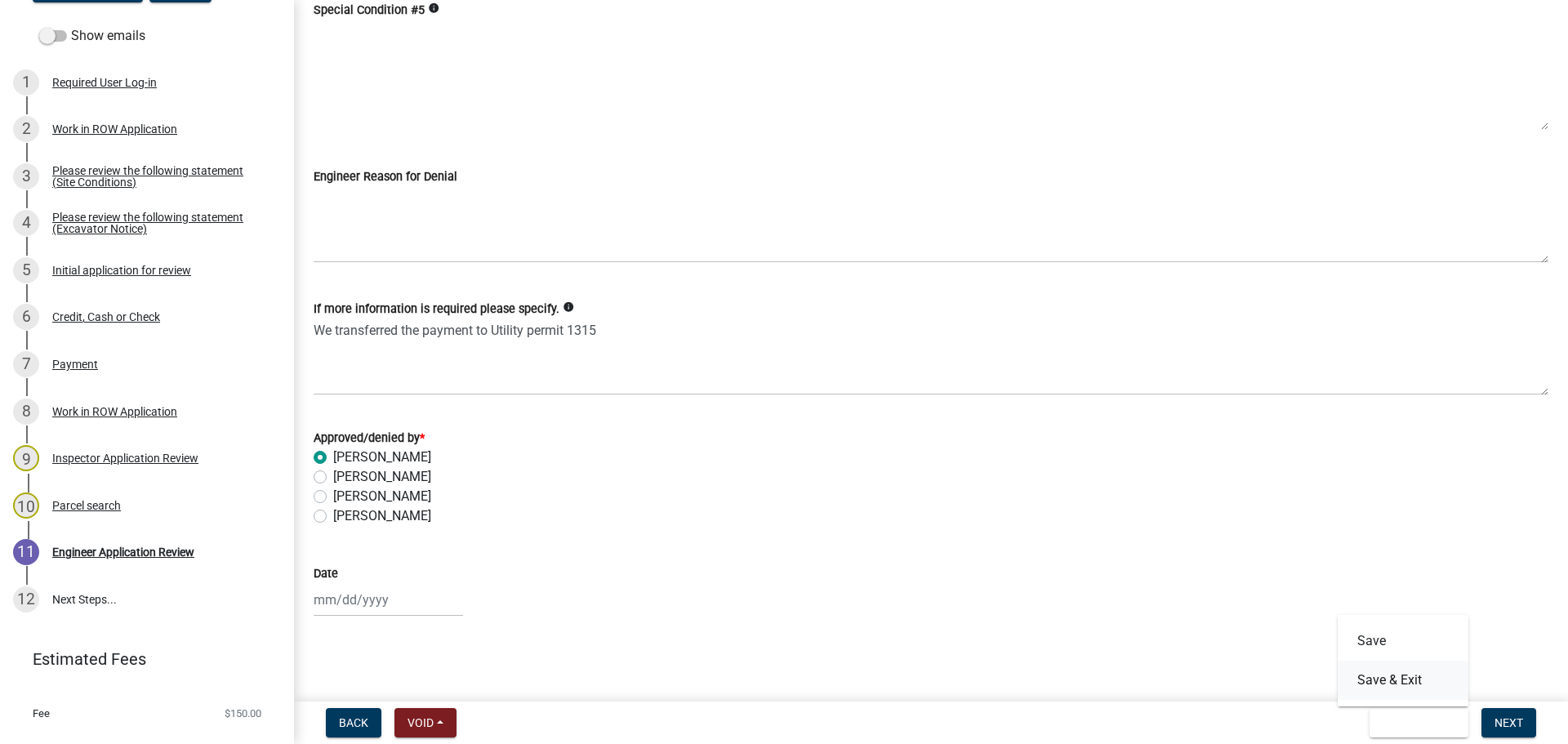
click at [1400, 680] on button "Save & Exit" at bounding box center [1403, 680] width 131 height 40
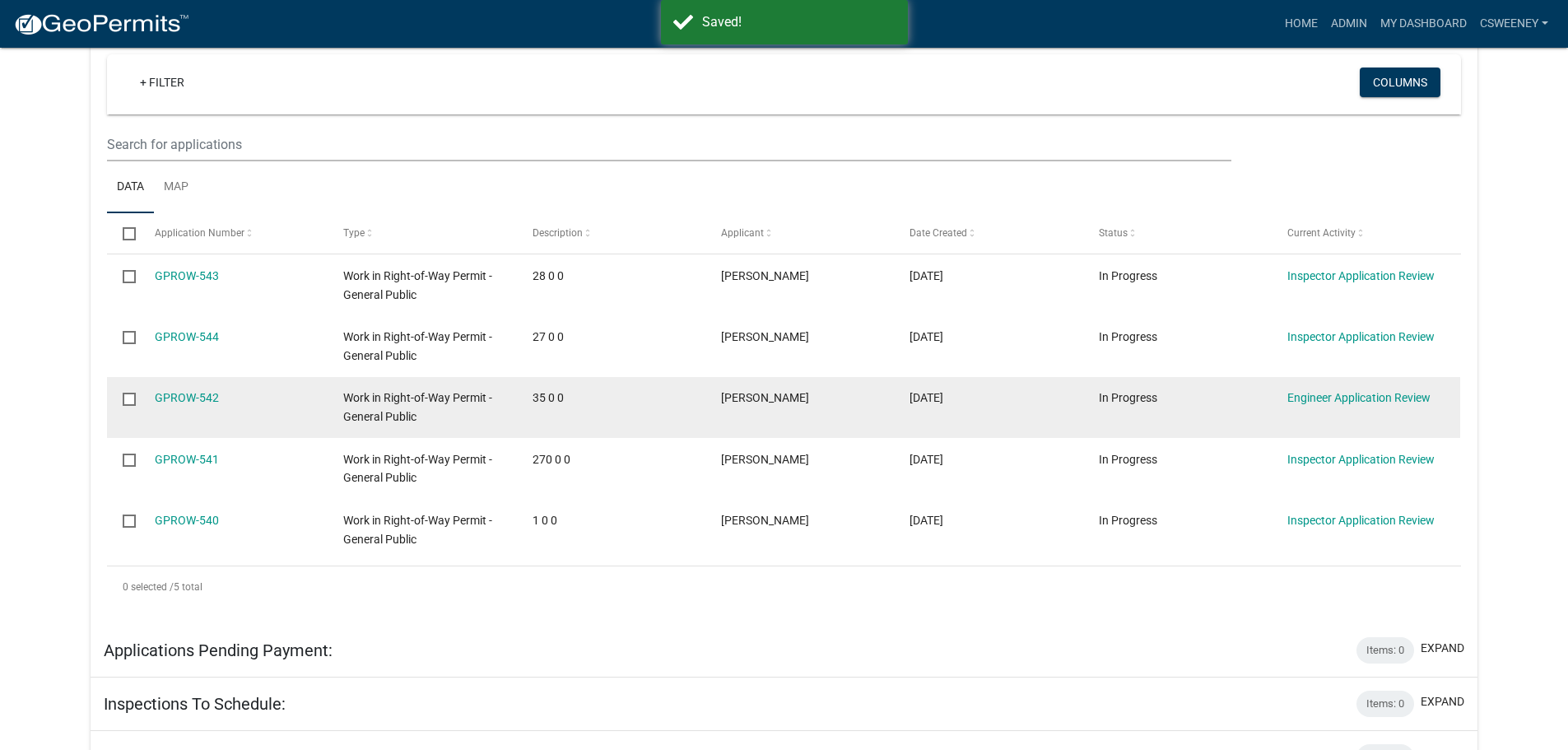
scroll to position [412, 0]
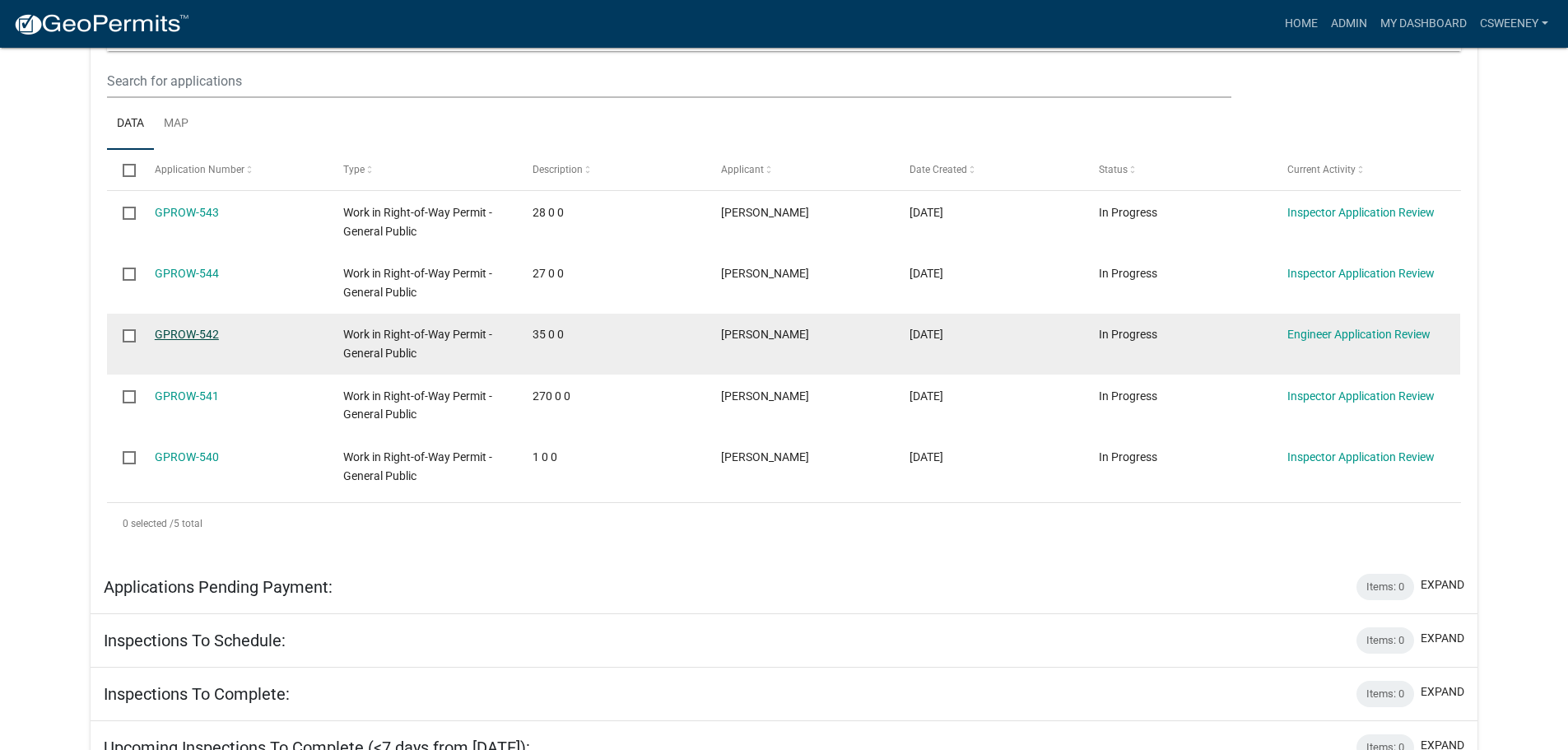
click at [182, 333] on link "GPROW-542" at bounding box center [187, 334] width 65 height 13
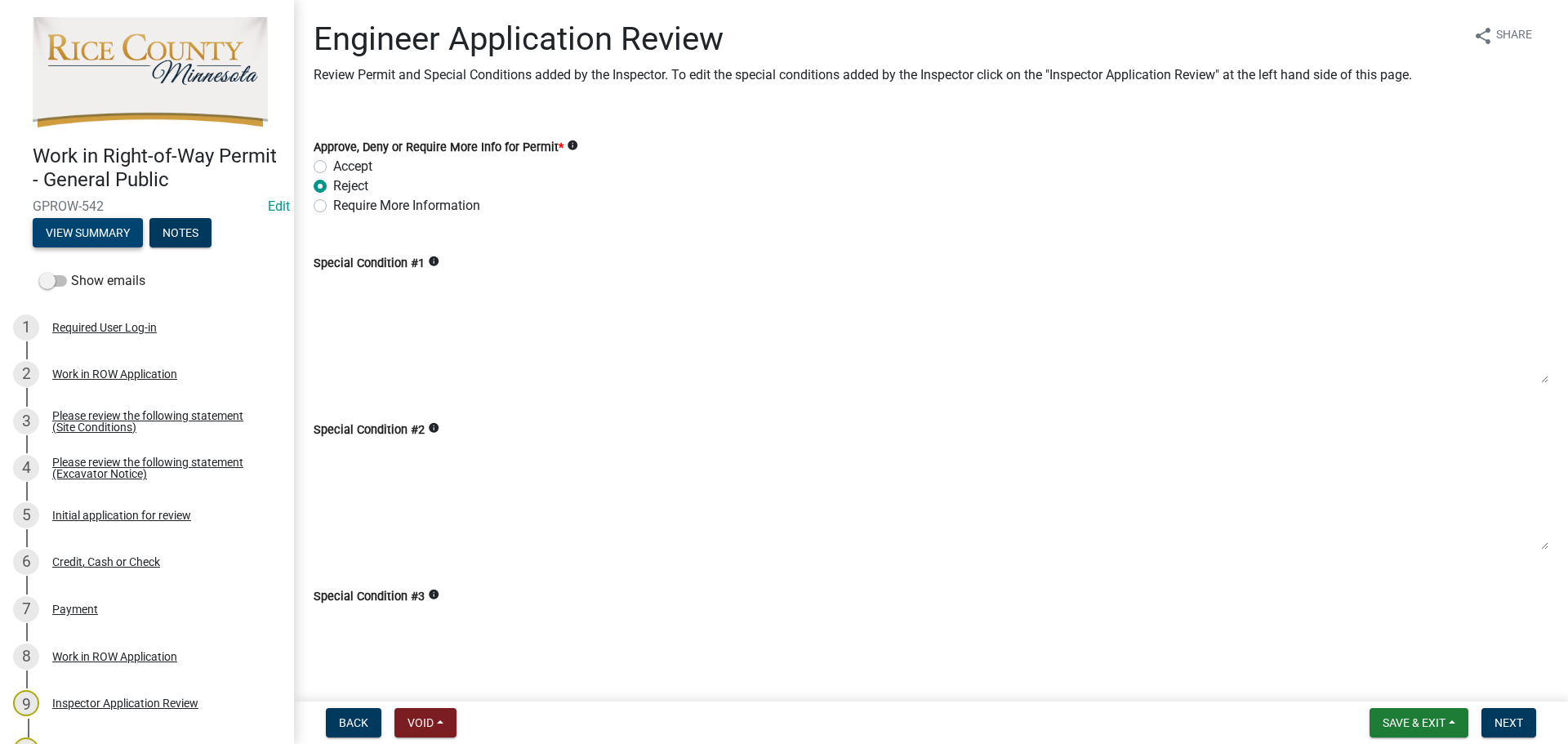
click at [87, 221] on button "View Summary" at bounding box center [88, 232] width 111 height 29
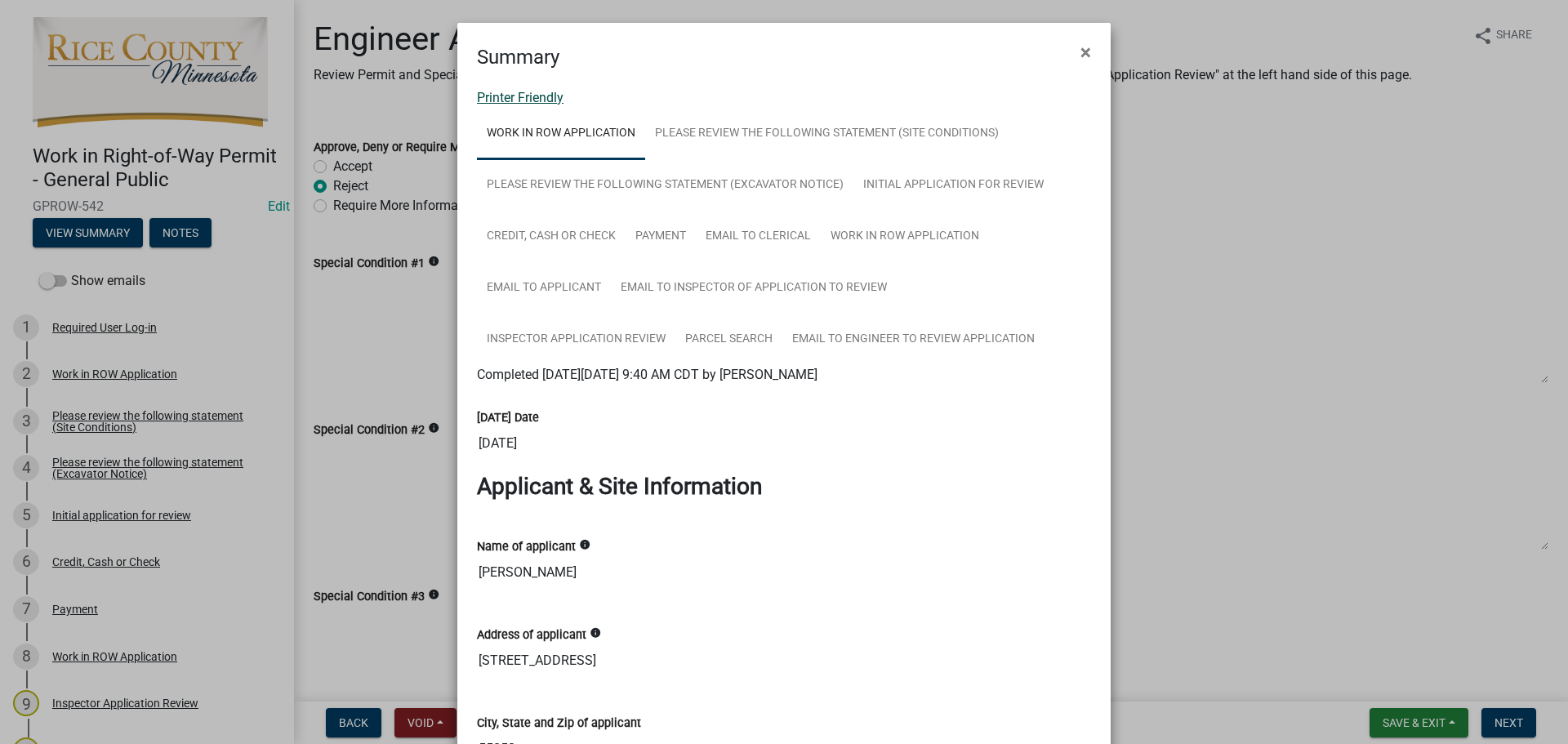
click at [504, 93] on link "Printer Friendly" at bounding box center [520, 98] width 87 height 16
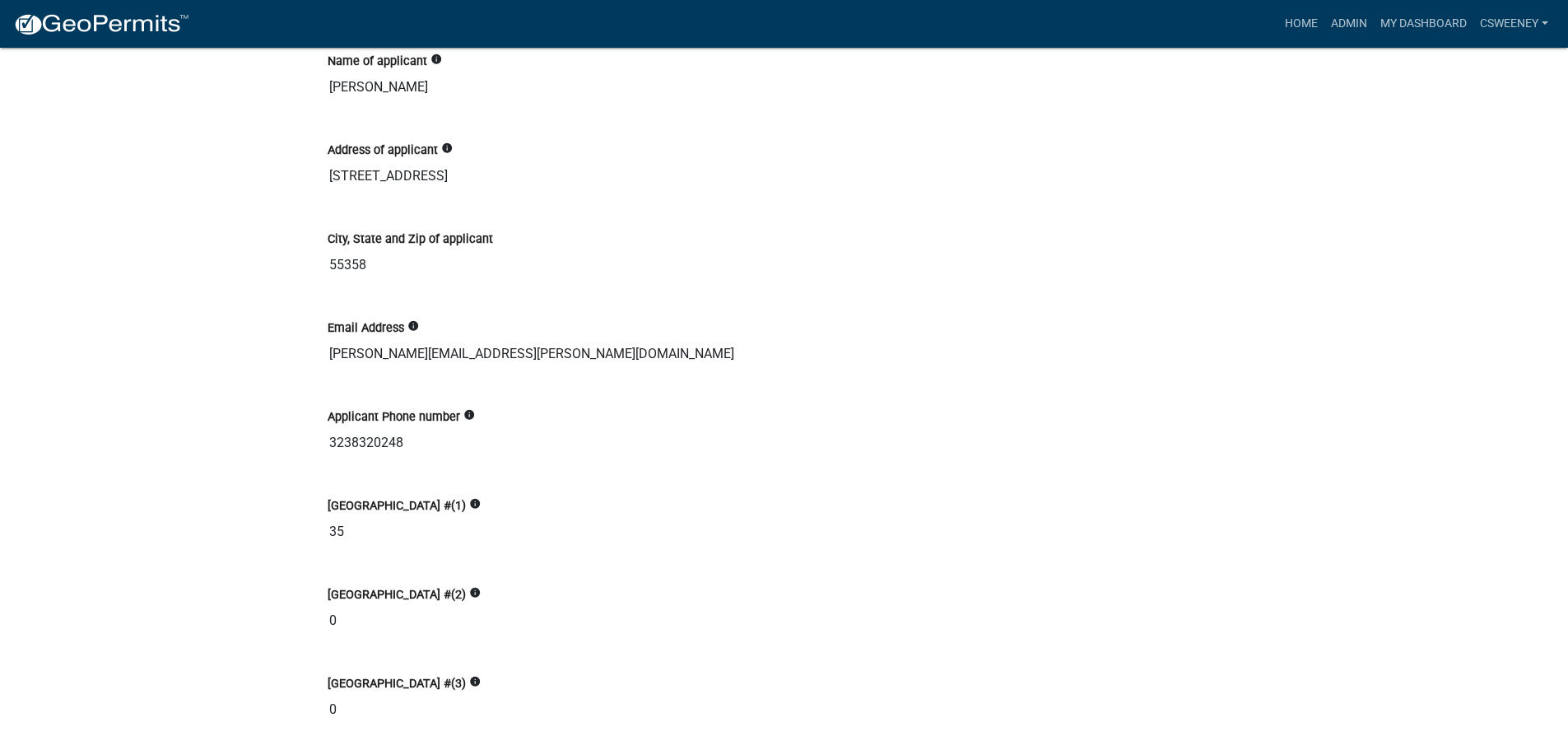
scroll to position [479, 0]
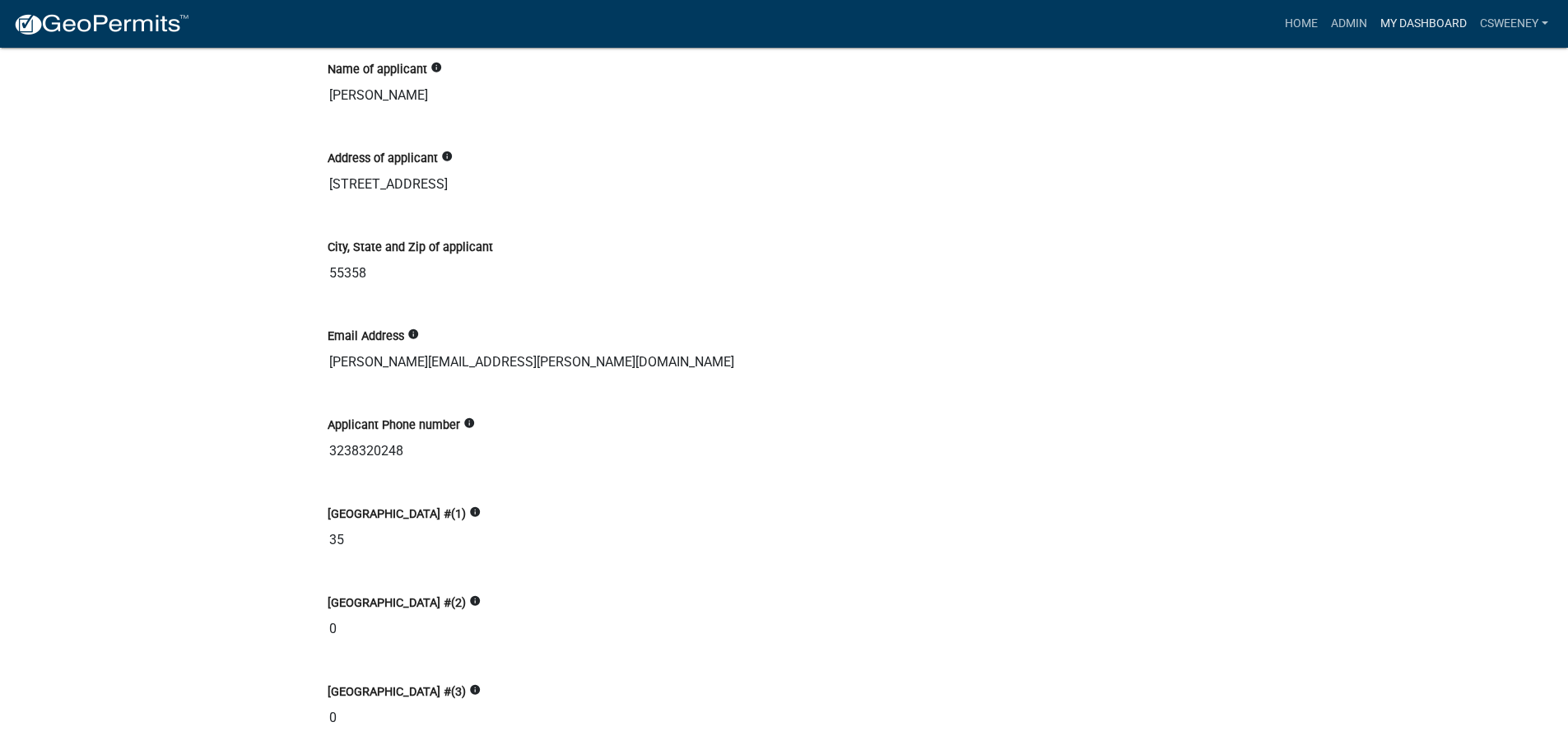
click at [1403, 17] on link "My Dashboard" at bounding box center [1424, 23] width 99 height 31
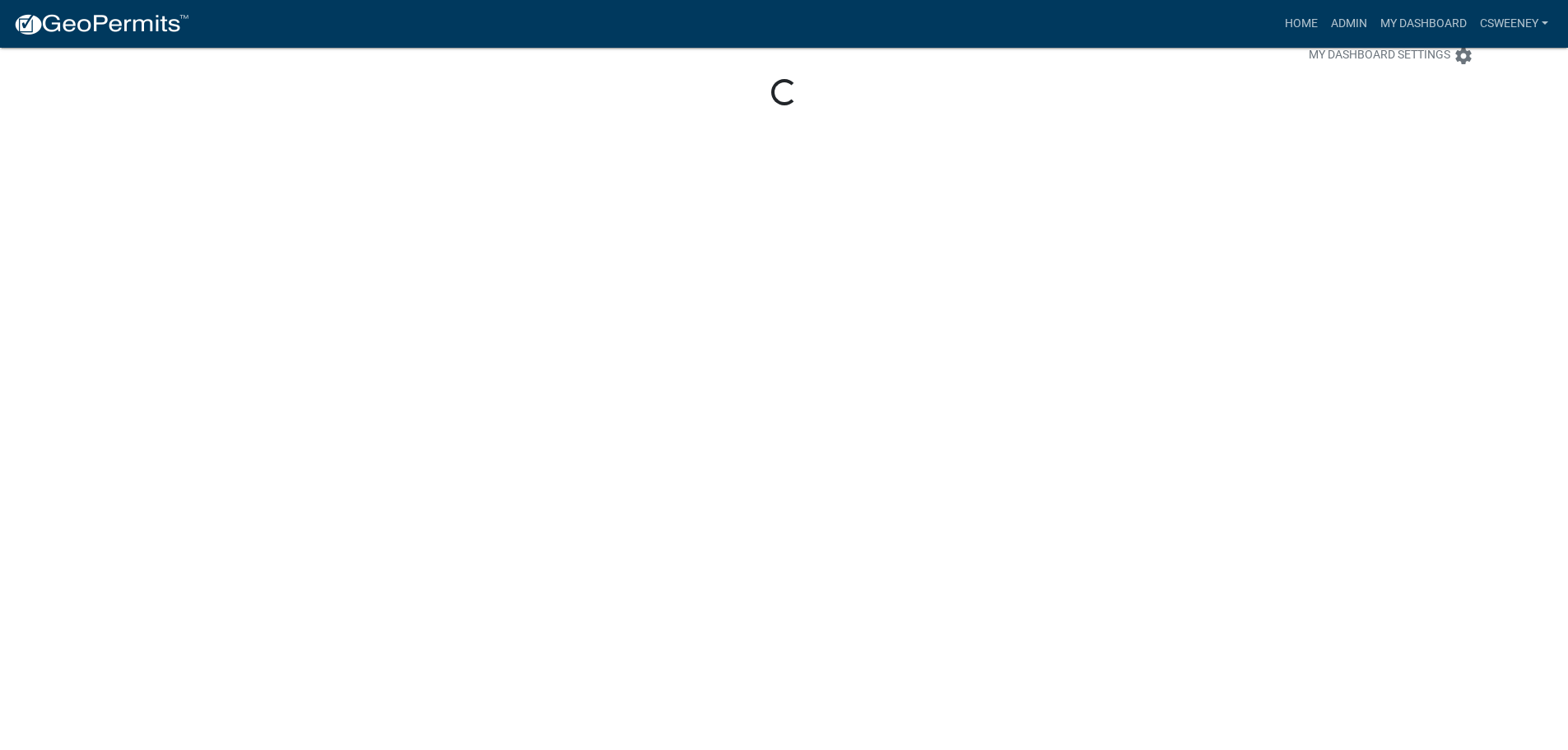
scroll to position [48, 0]
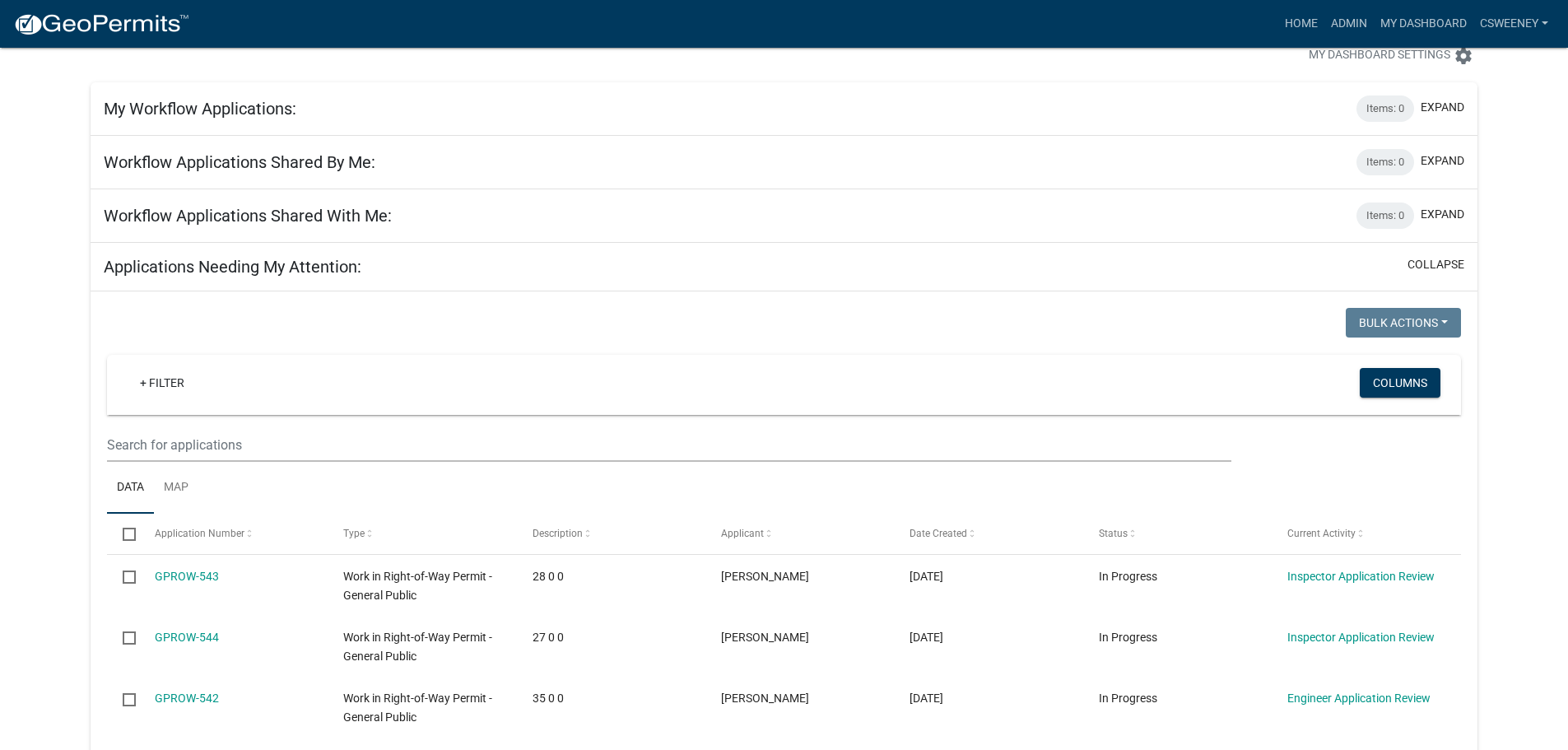
scroll to position [479, 0]
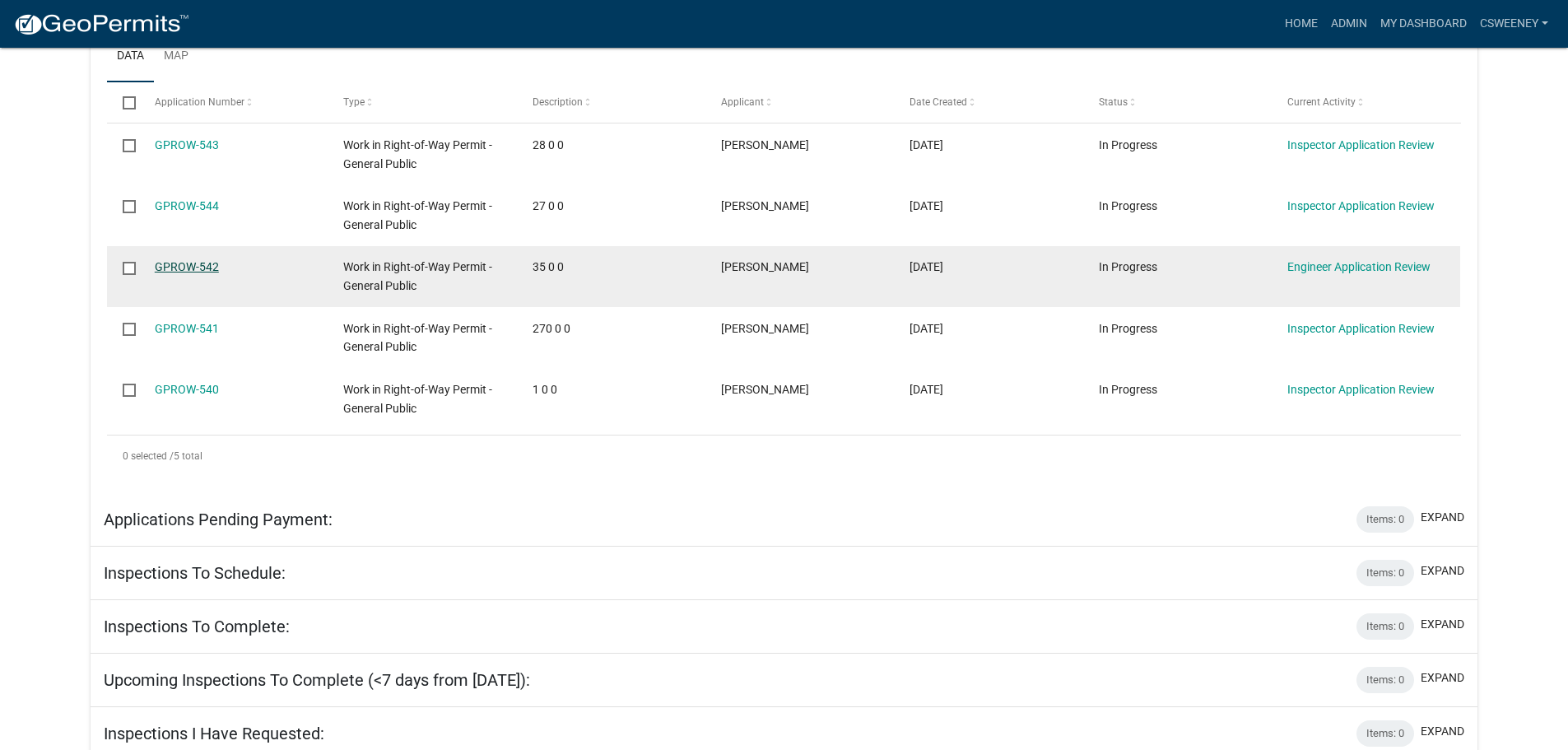
click at [196, 263] on link "GPROW-542" at bounding box center [187, 267] width 65 height 13
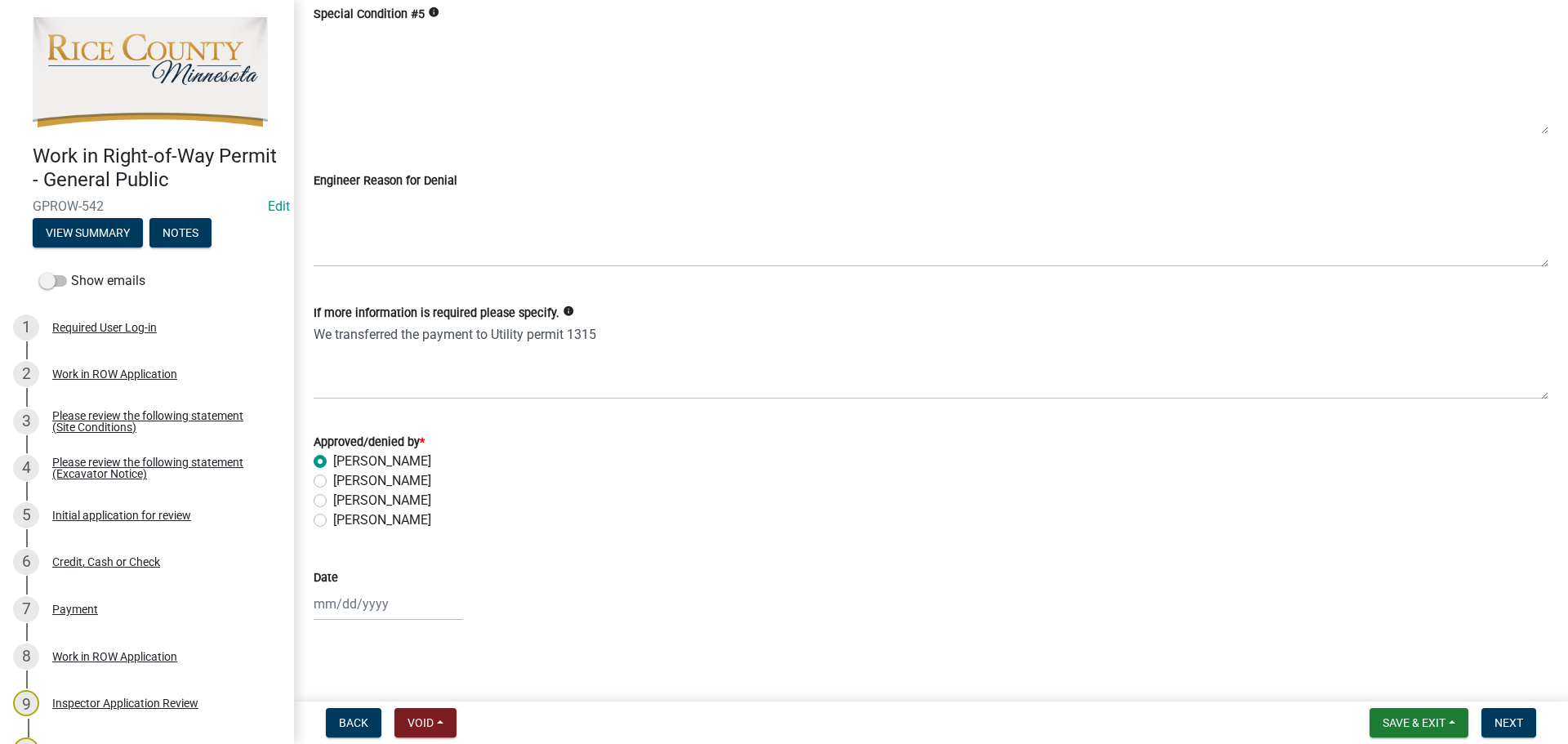
scroll to position [920, 0]
click at [347, 603] on div at bounding box center [388, 600] width 149 height 33
select select "9"
select select "2025"
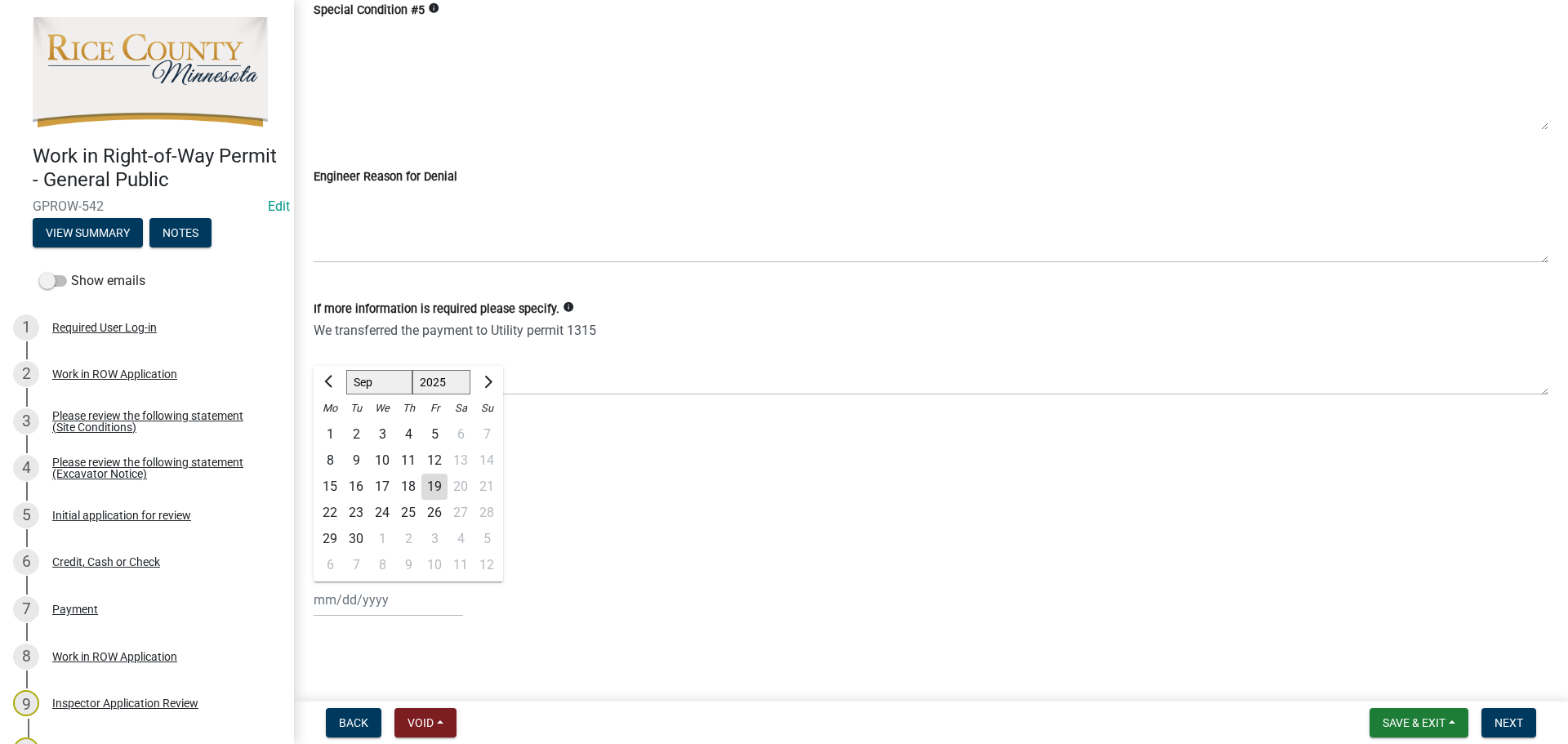
click at [436, 490] on div "19" at bounding box center [435, 487] width 26 height 26
type input "09/19/2025"
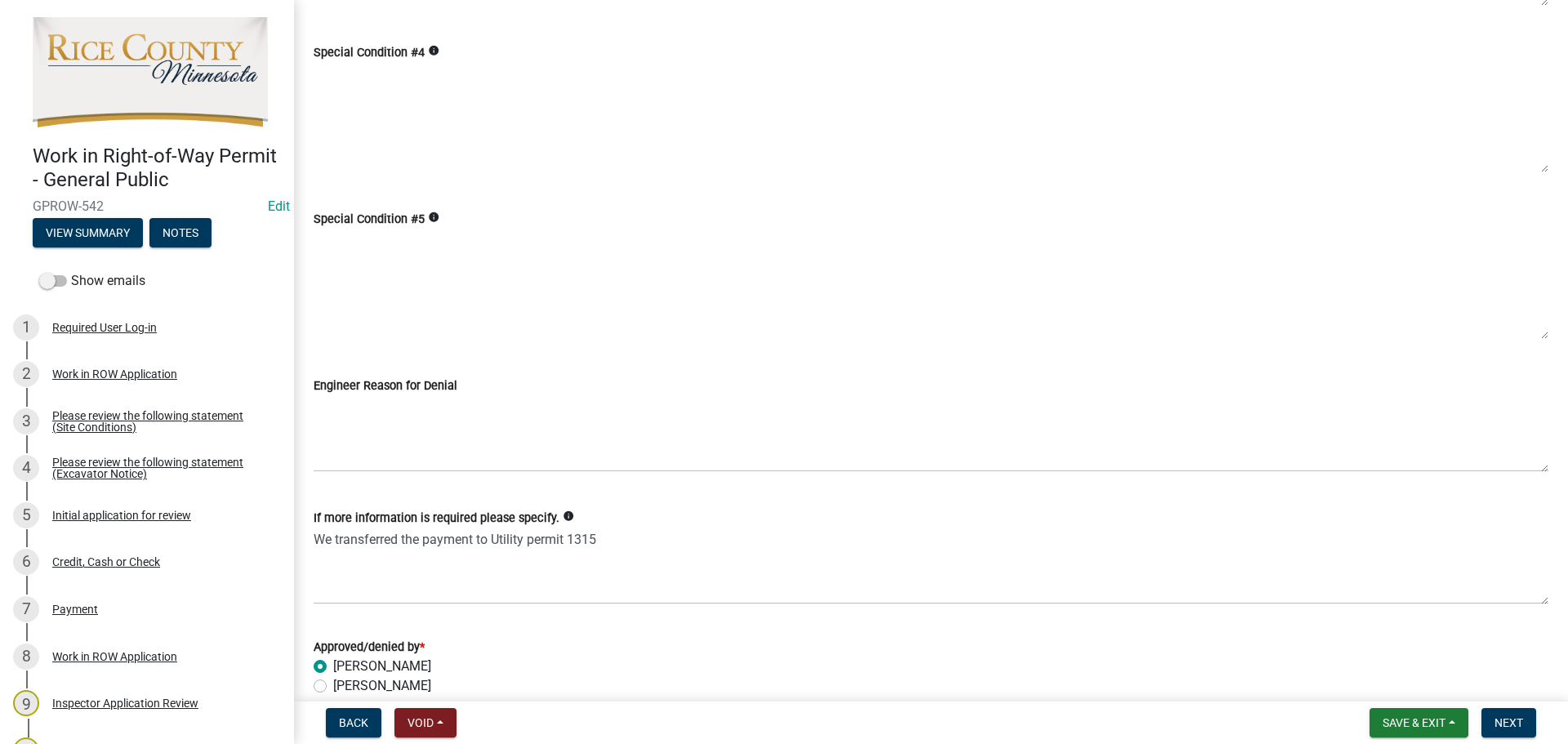
scroll to position [675, 0]
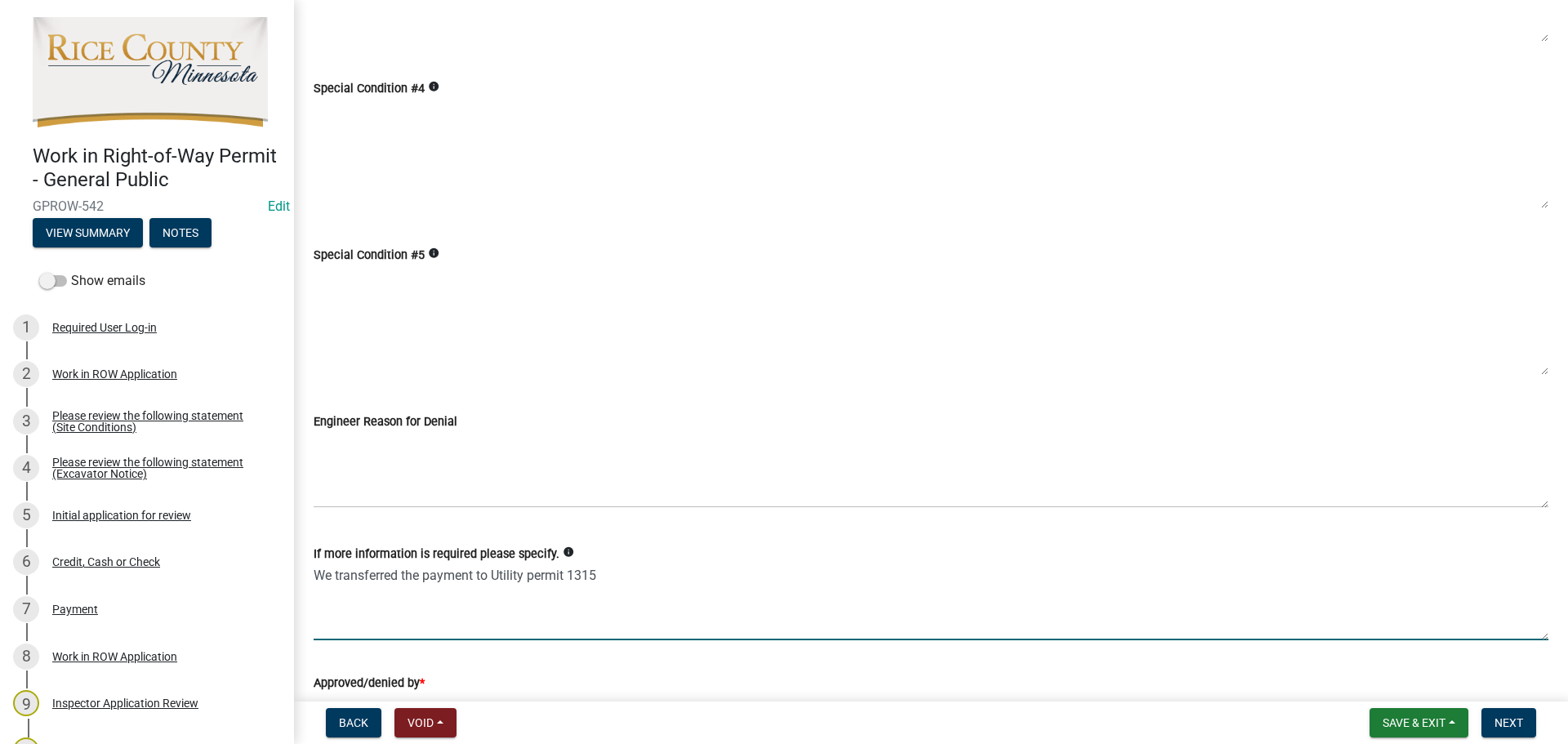
click at [494, 578] on textarea "We transferred the payment to Utility permit 1315" at bounding box center [931, 602] width 1235 height 76
drag, startPoint x: 678, startPoint y: 574, endPoint x: 307, endPoint y: 575, distance: 371.0
click at [307, 575] on div "If more information is required please specify. info We transferred the payment…" at bounding box center [931, 581] width 1260 height 119
type textarea "We transferred the payment to Rice County Utility permit 1315"
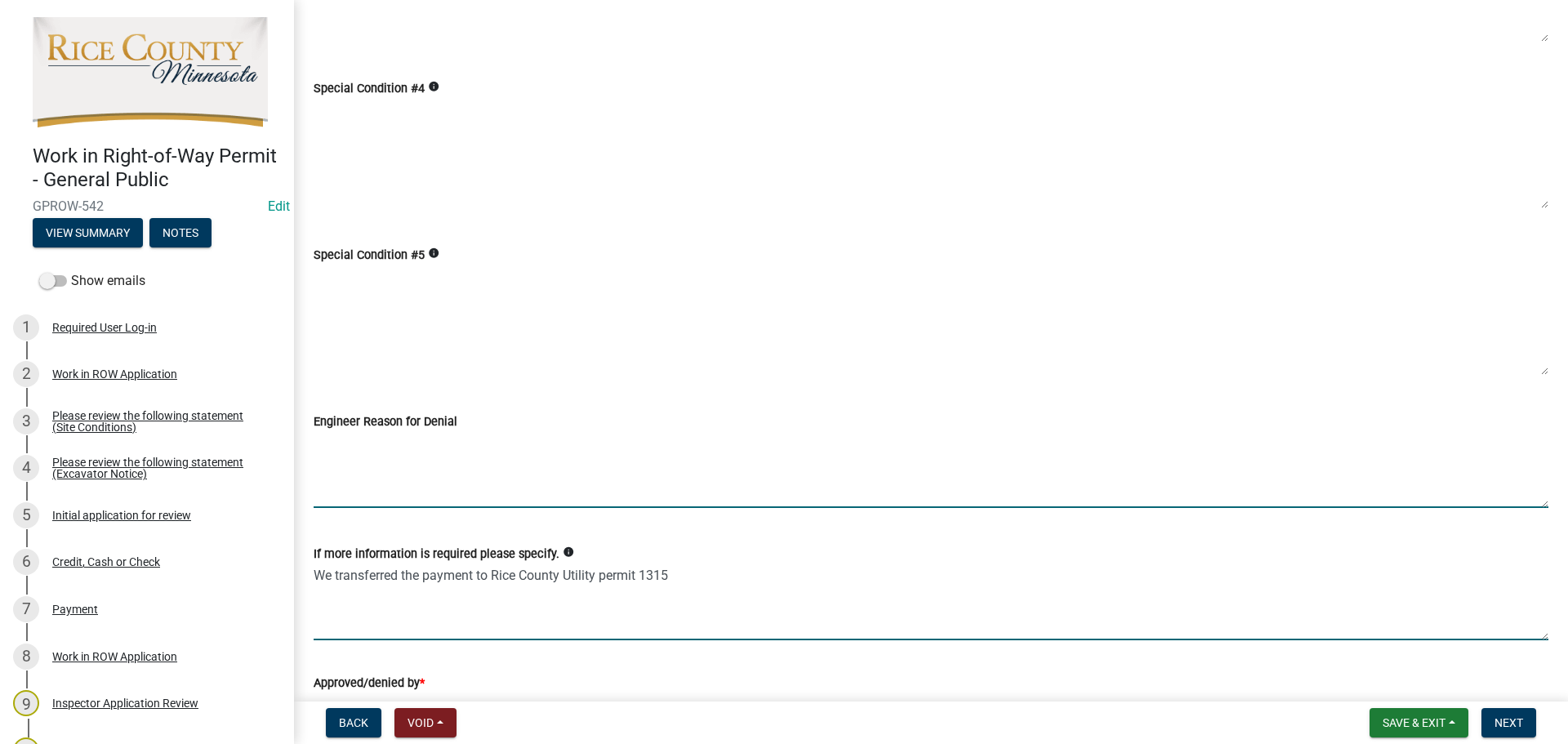
click at [353, 438] on textarea "Engineer Reason for Denial" at bounding box center [931, 469] width 1235 height 76
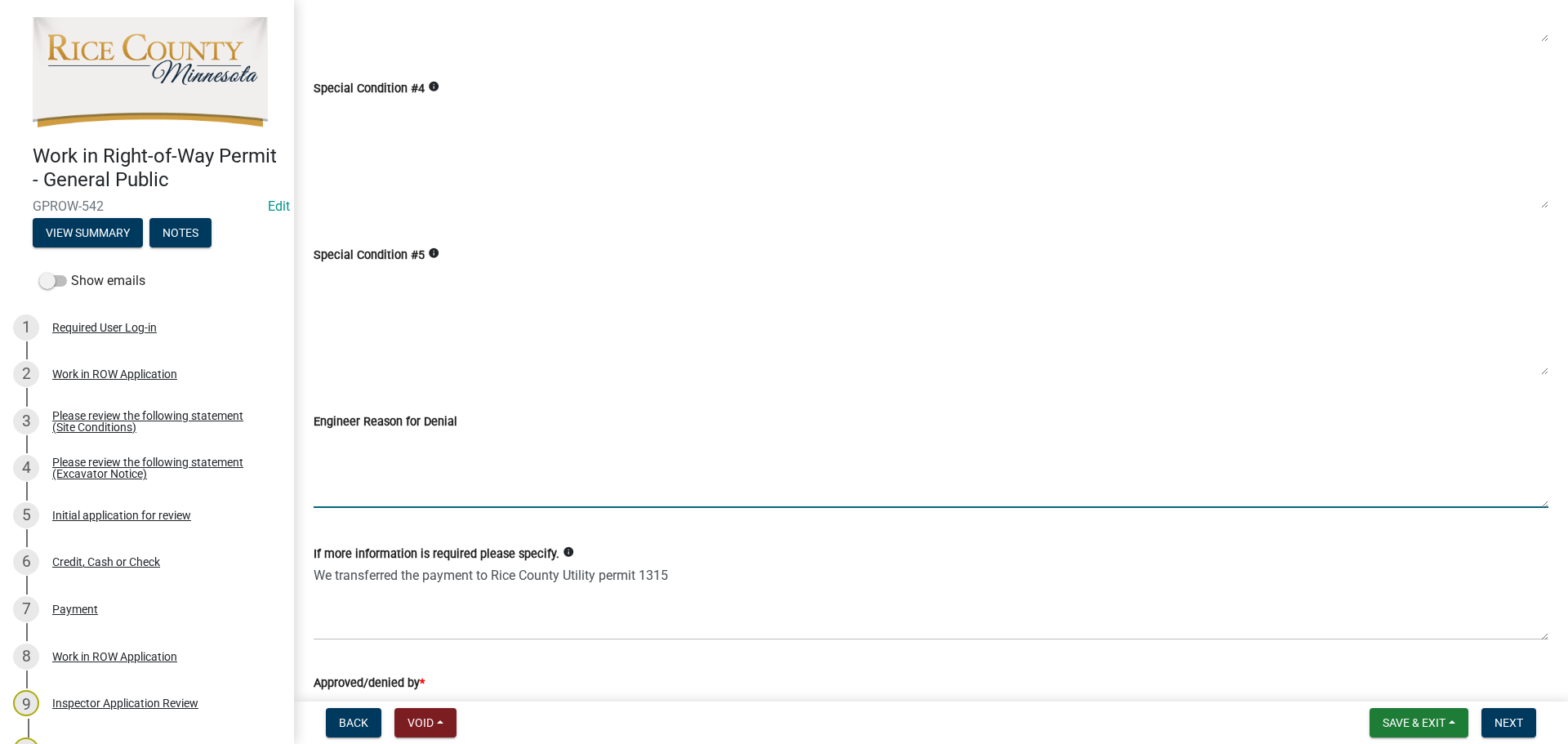
paste textarea "We transferred the payment to Rice County Utility permit 1315"
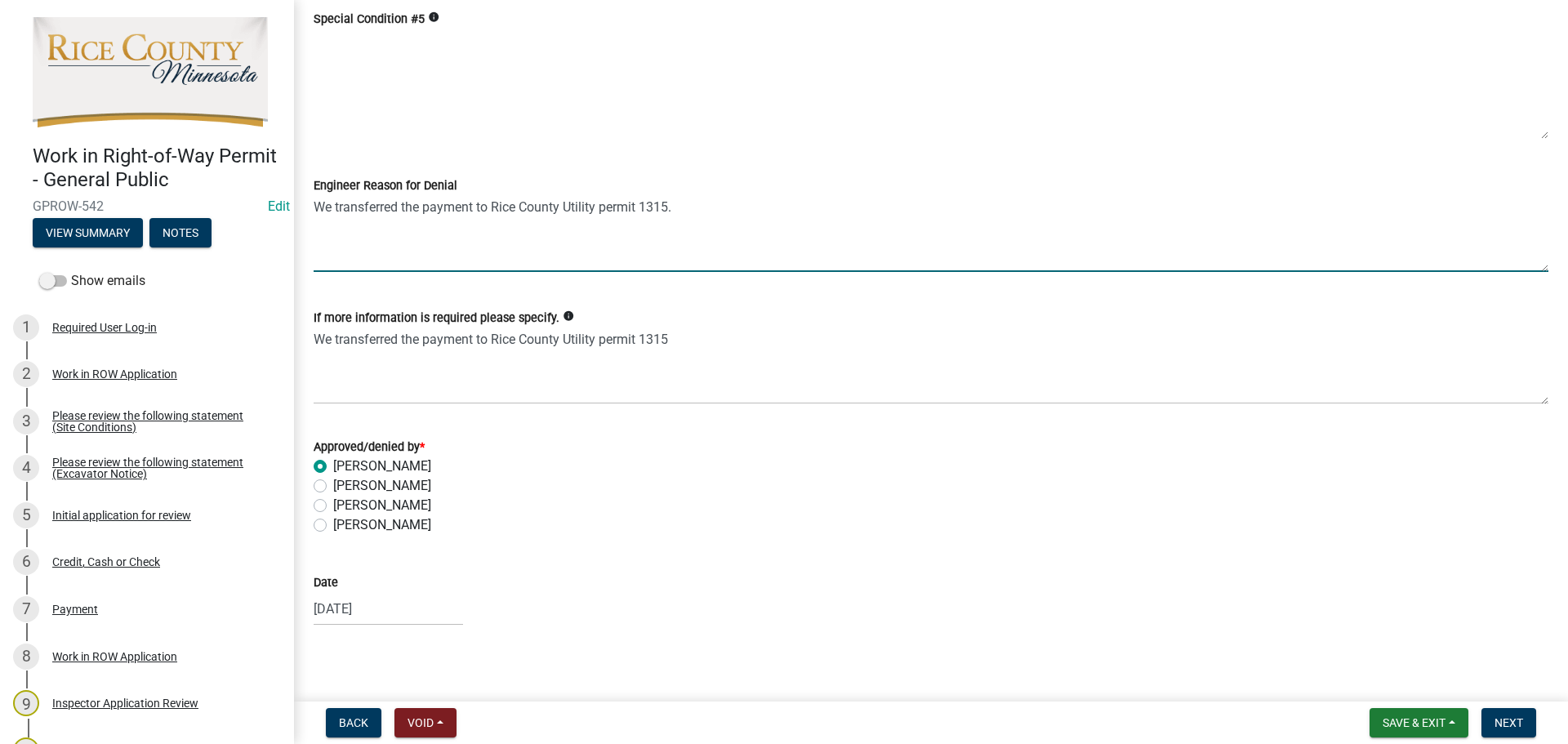
scroll to position [920, 0]
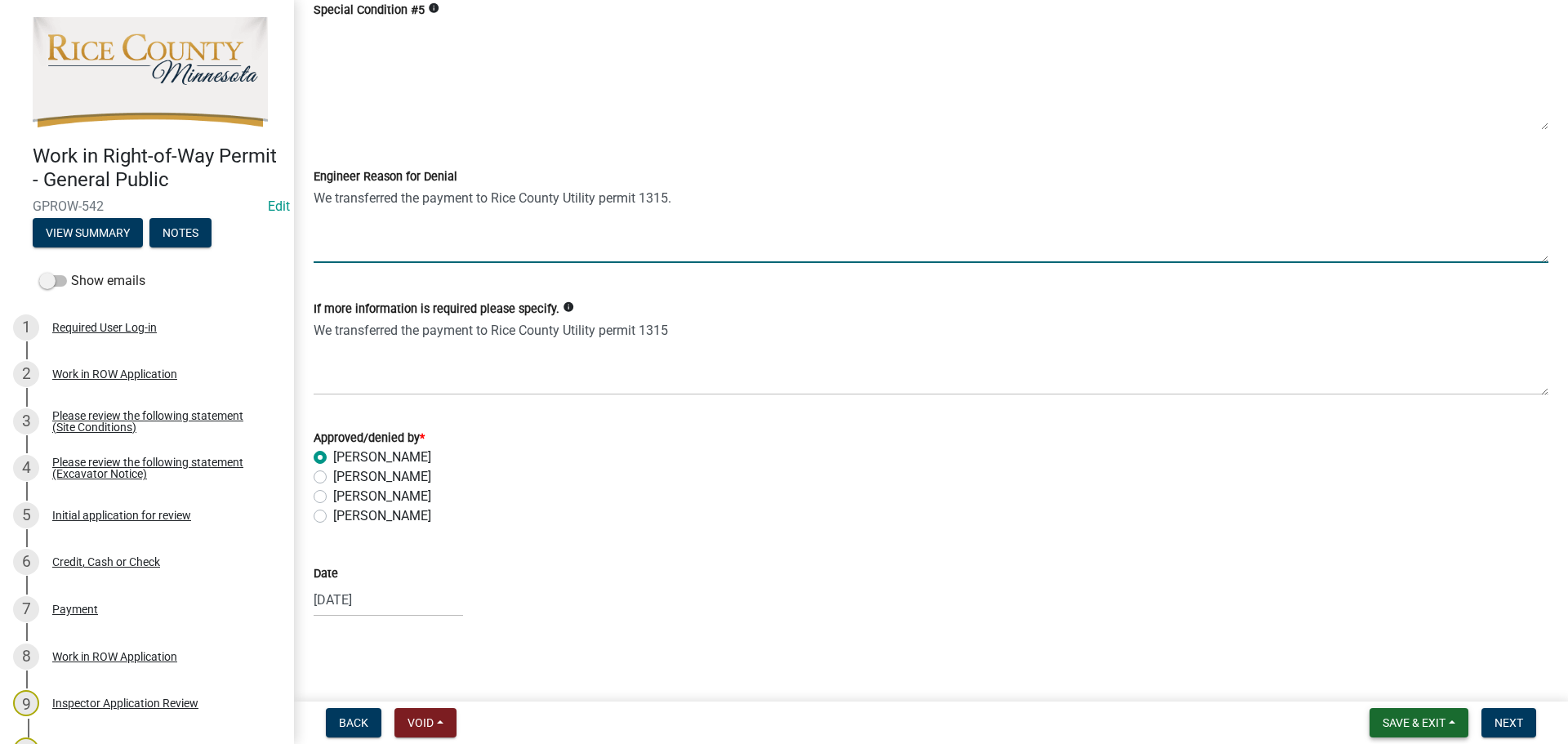
type textarea "We transferred the payment to Rice County Utility permit 1315."
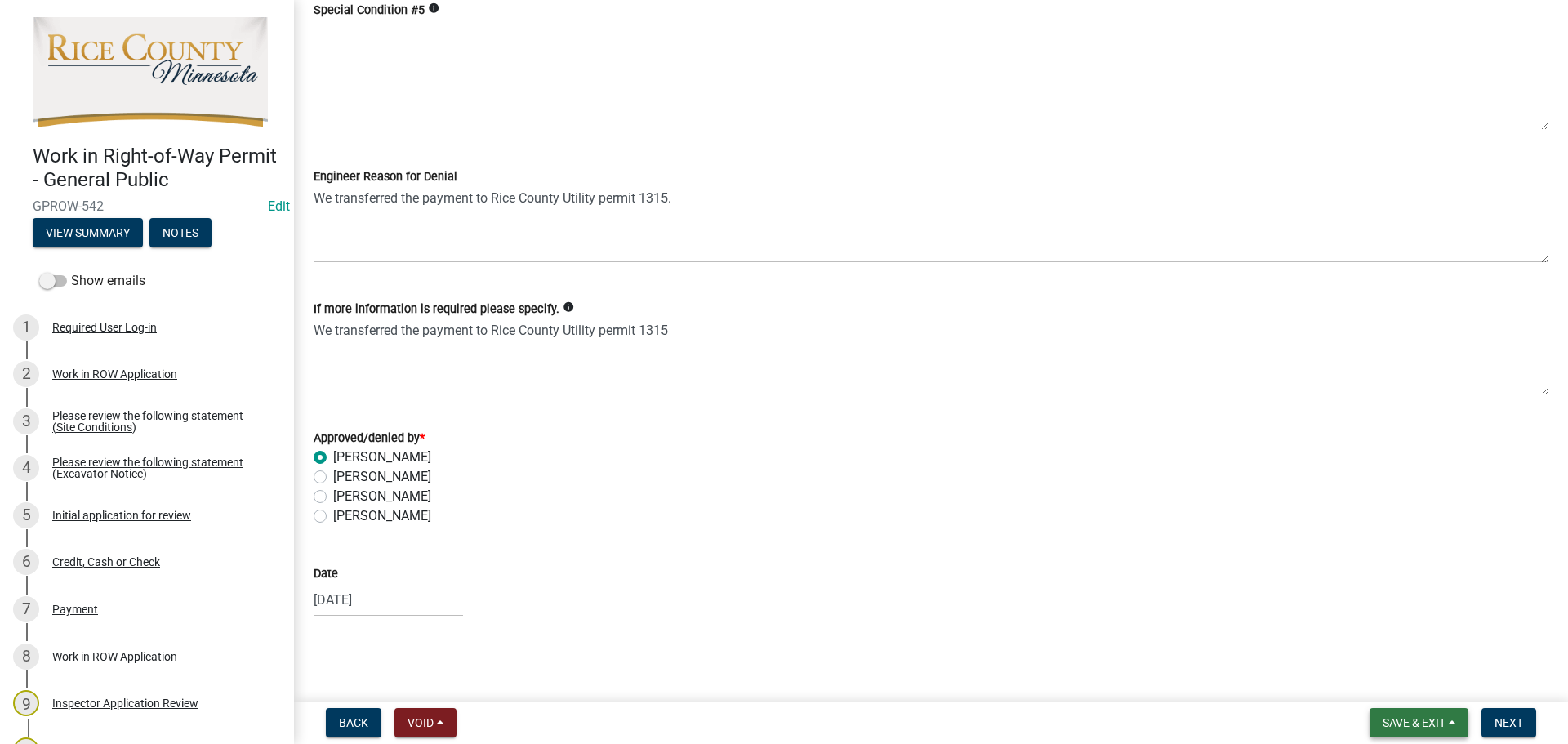
click at [1420, 721] on span "Save & Exit" at bounding box center [1414, 722] width 63 height 13
click at [1398, 646] on button "Save" at bounding box center [1403, 641] width 131 height 40
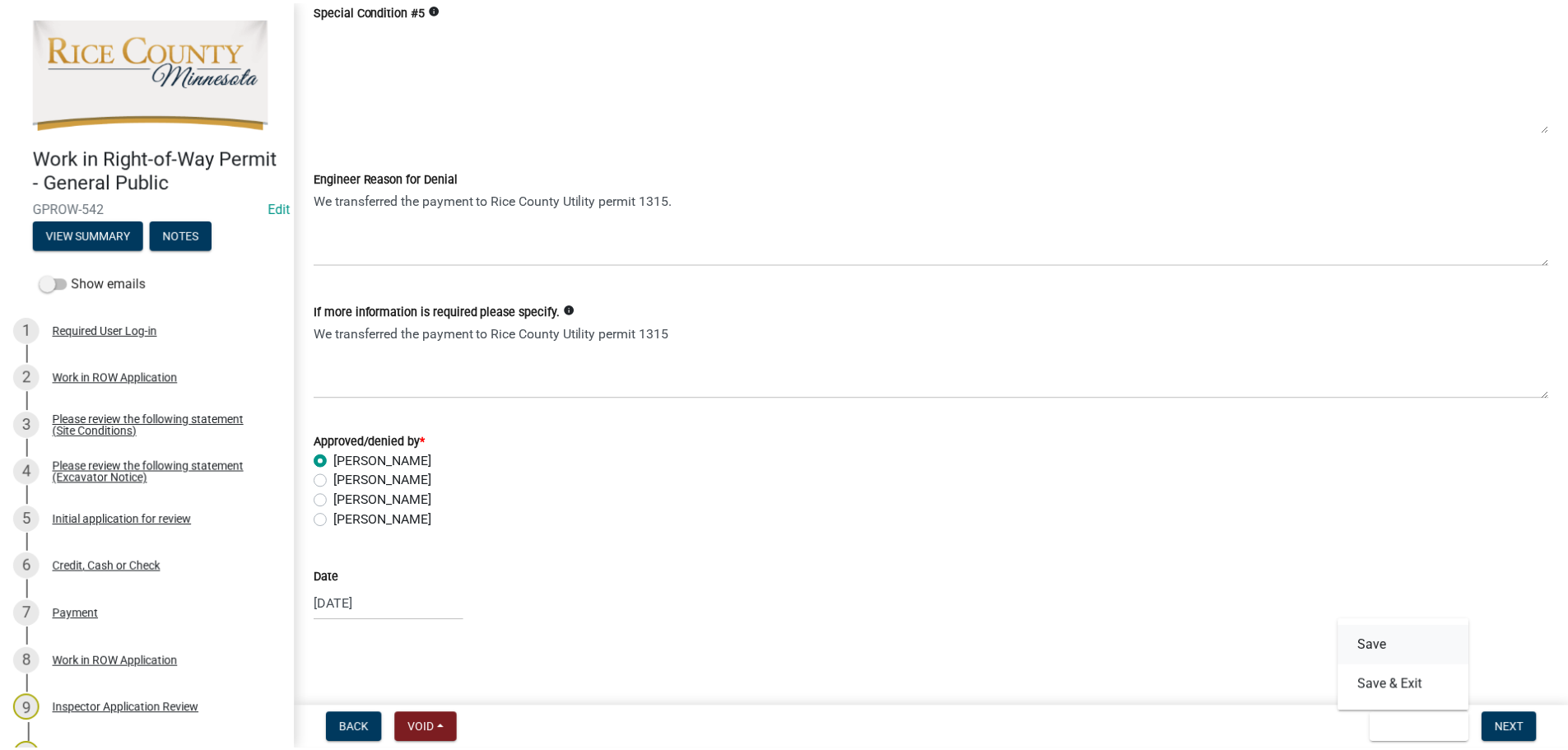
scroll to position [0, 0]
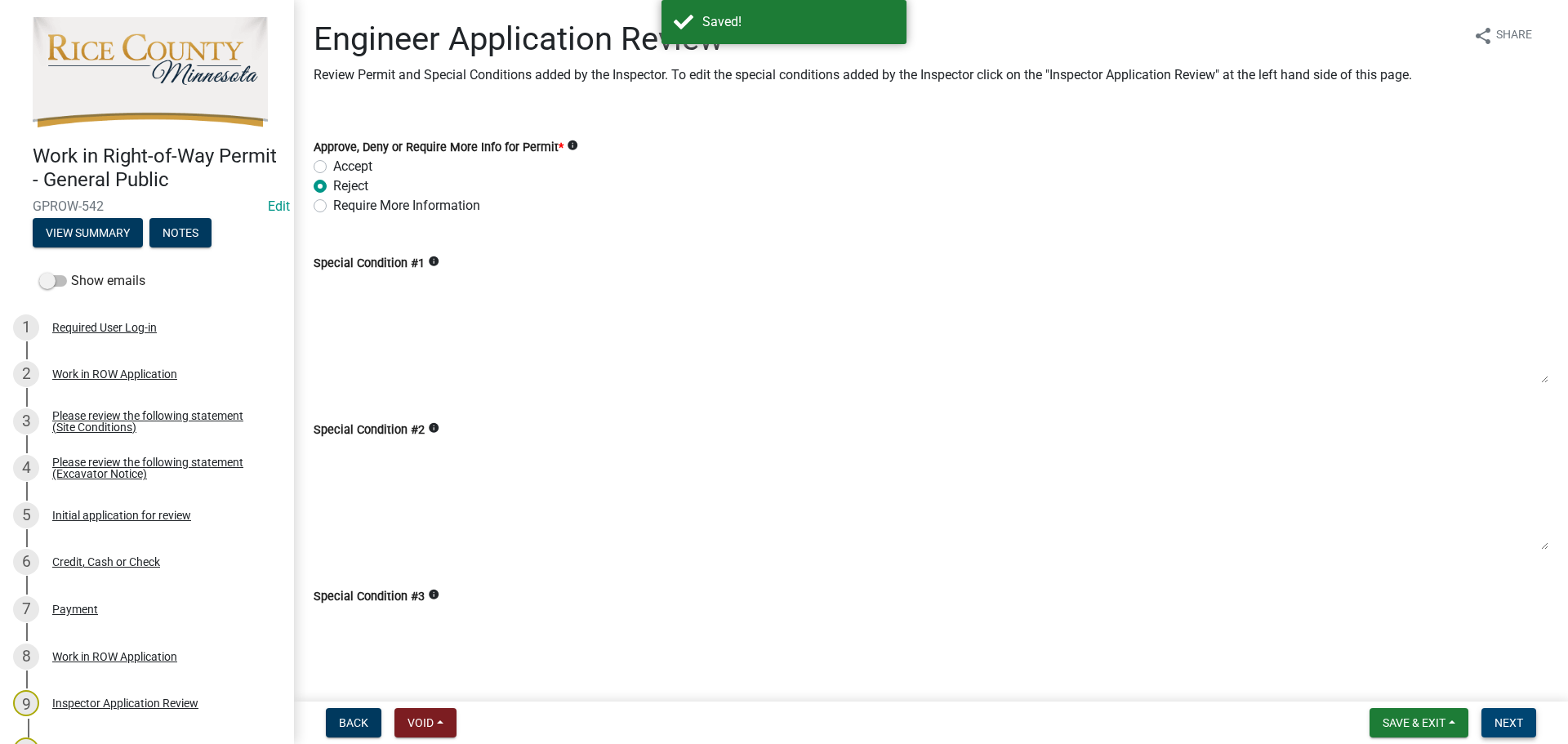
click at [1519, 725] on span "Next" at bounding box center [1508, 722] width 29 height 13
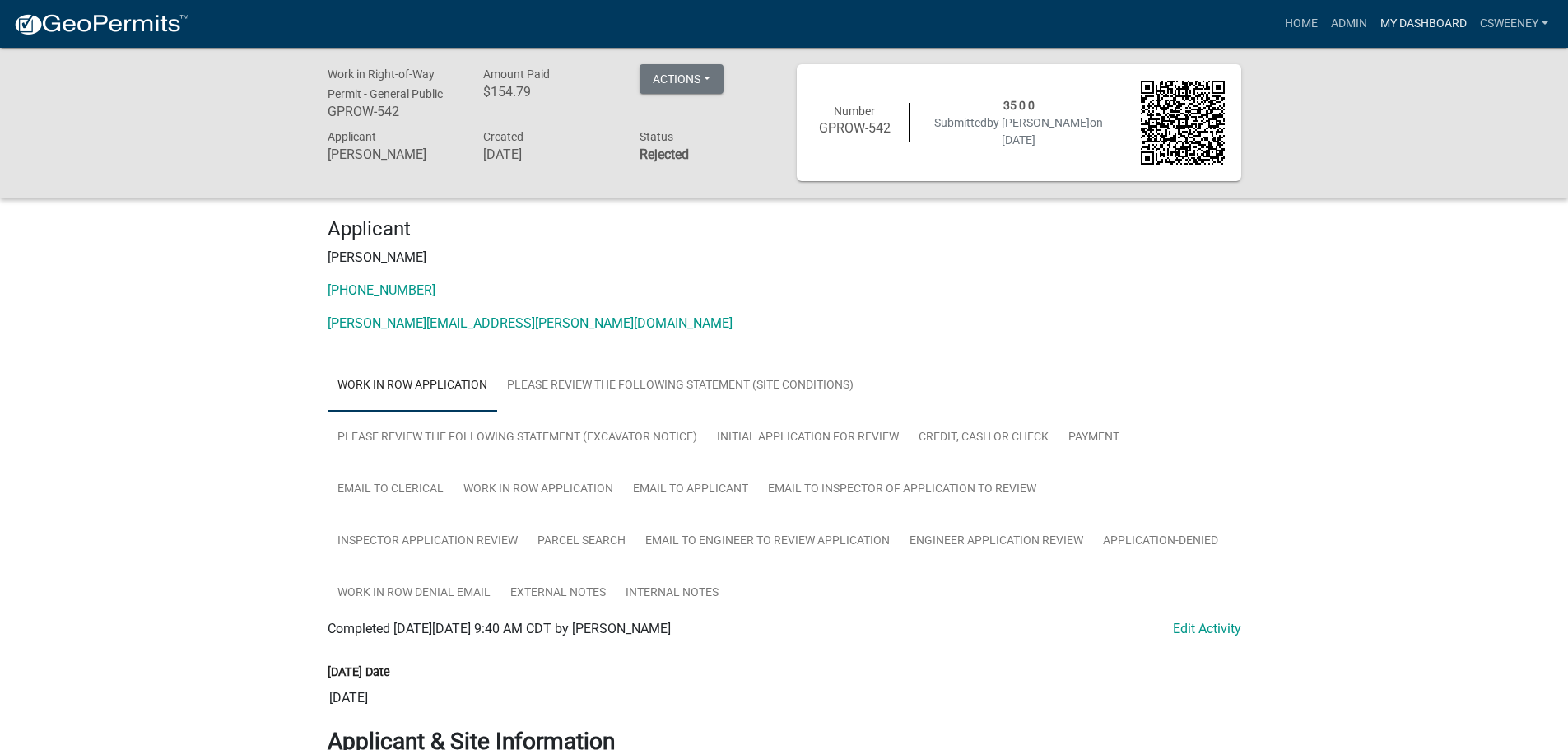
click at [1411, 28] on link "My Dashboard" at bounding box center [1424, 23] width 99 height 31
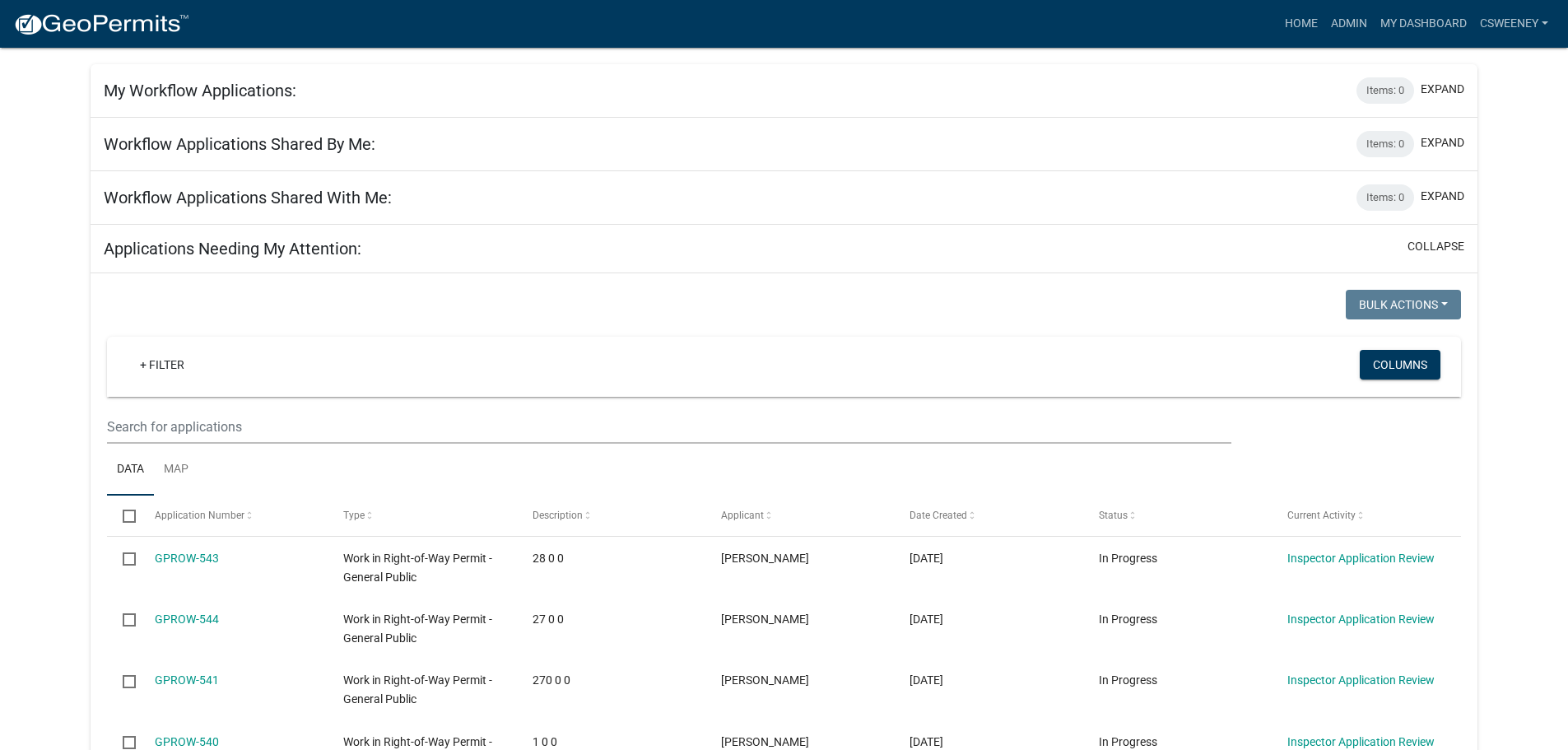
scroll to position [165, 0]
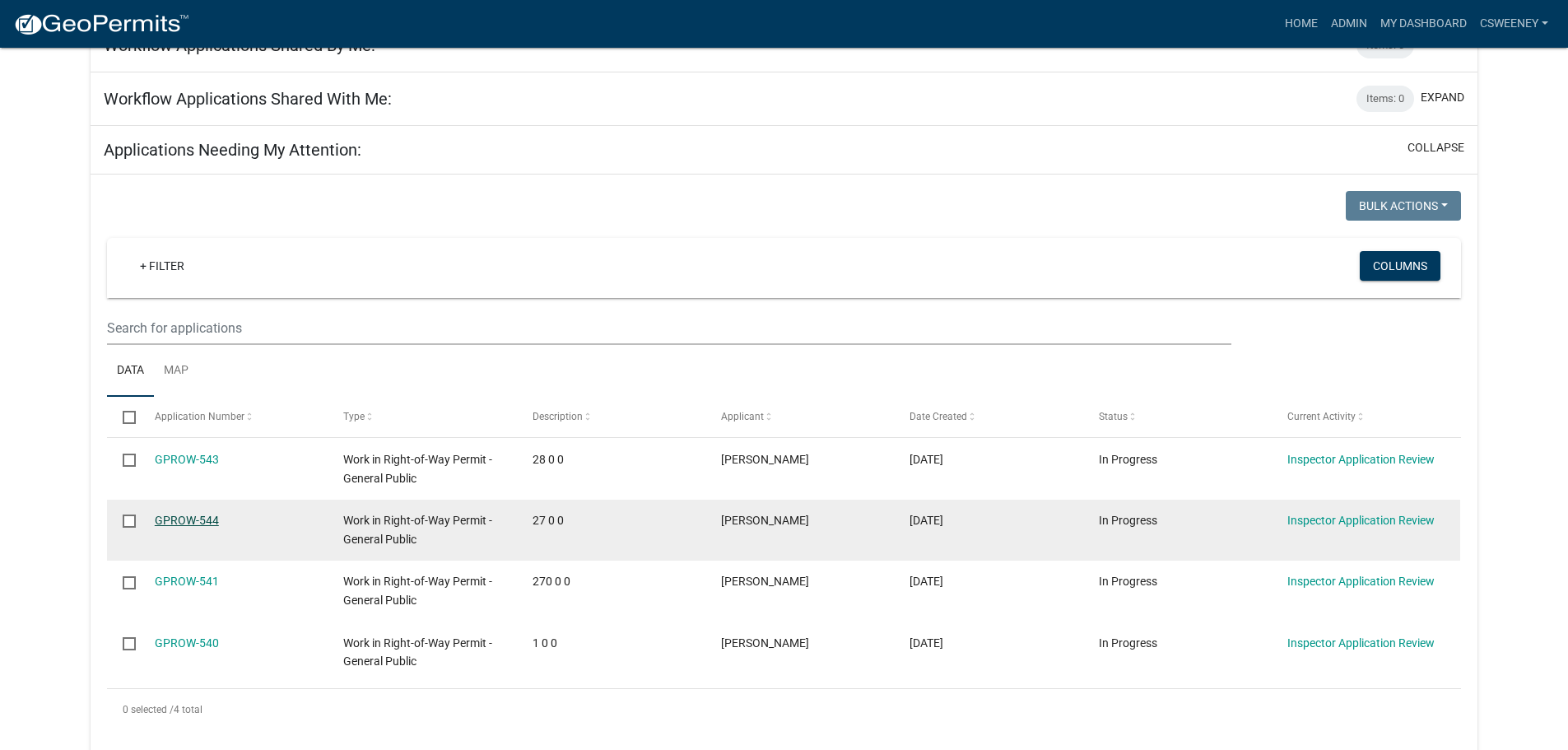
click at [197, 523] on link "GPROW-544" at bounding box center [187, 520] width 65 height 13
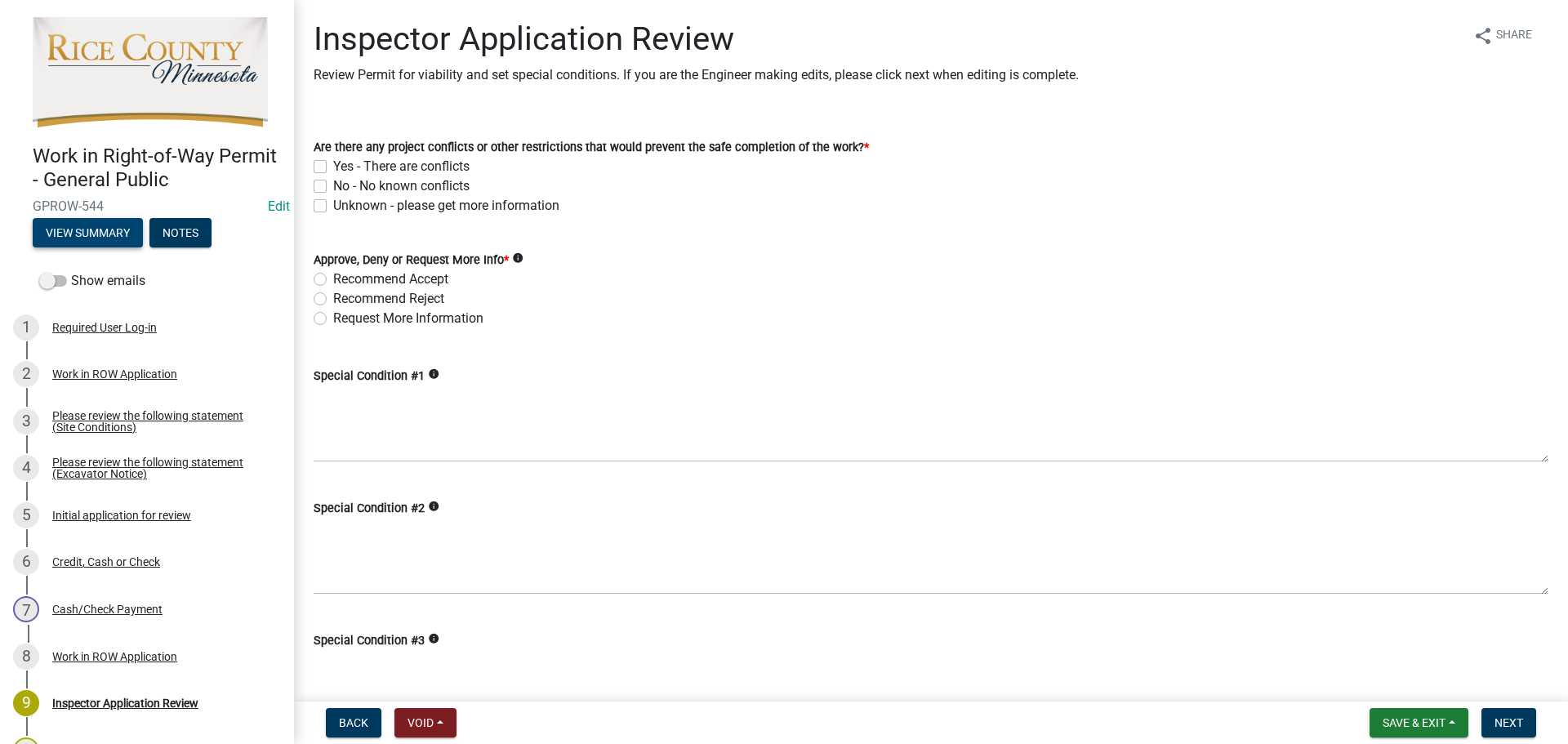
click at [85, 224] on button "View Summary" at bounding box center [88, 232] width 111 height 29
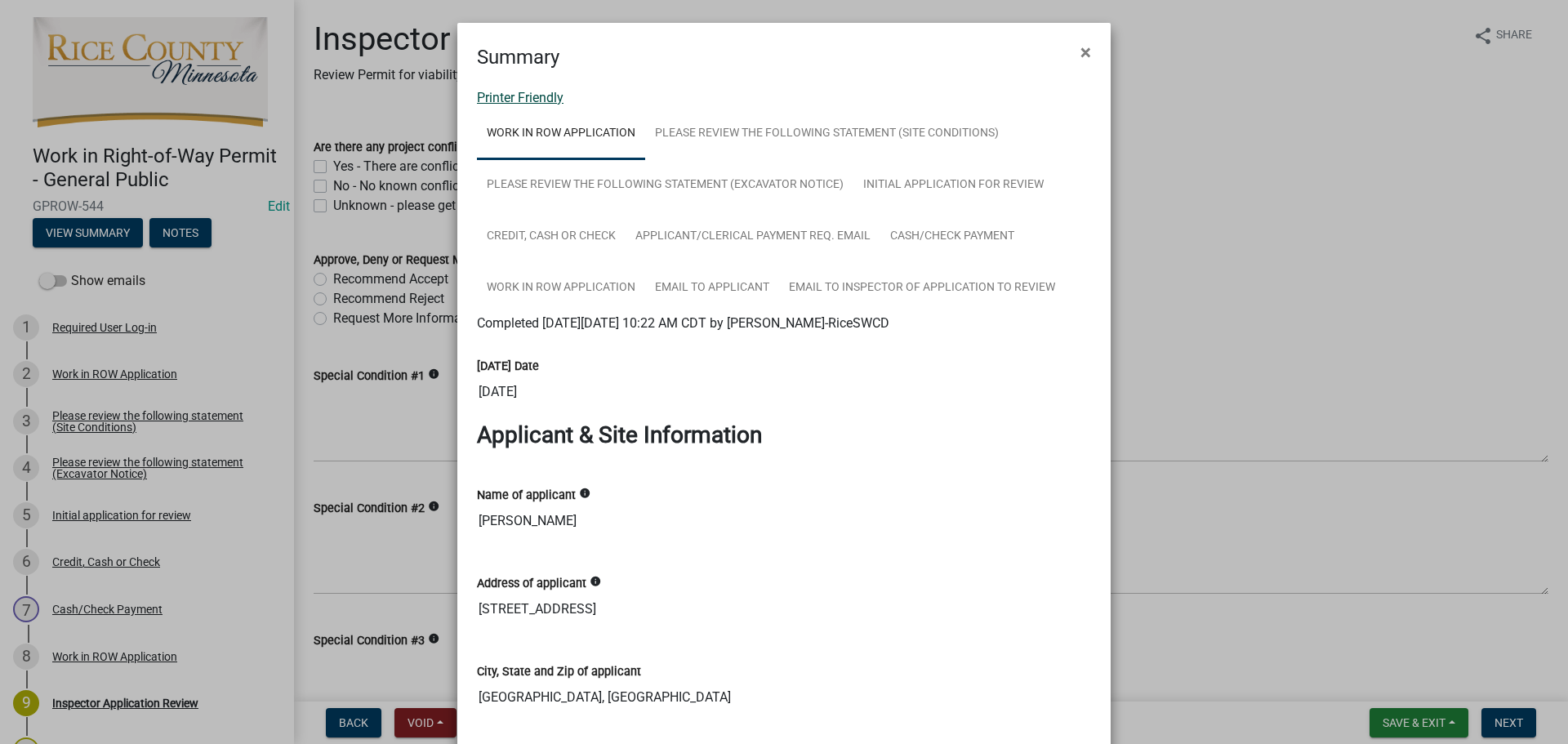
click at [499, 96] on link "Printer Friendly" at bounding box center [520, 98] width 87 height 16
click at [1080, 48] on span "×" at bounding box center [1086, 52] width 11 height 23
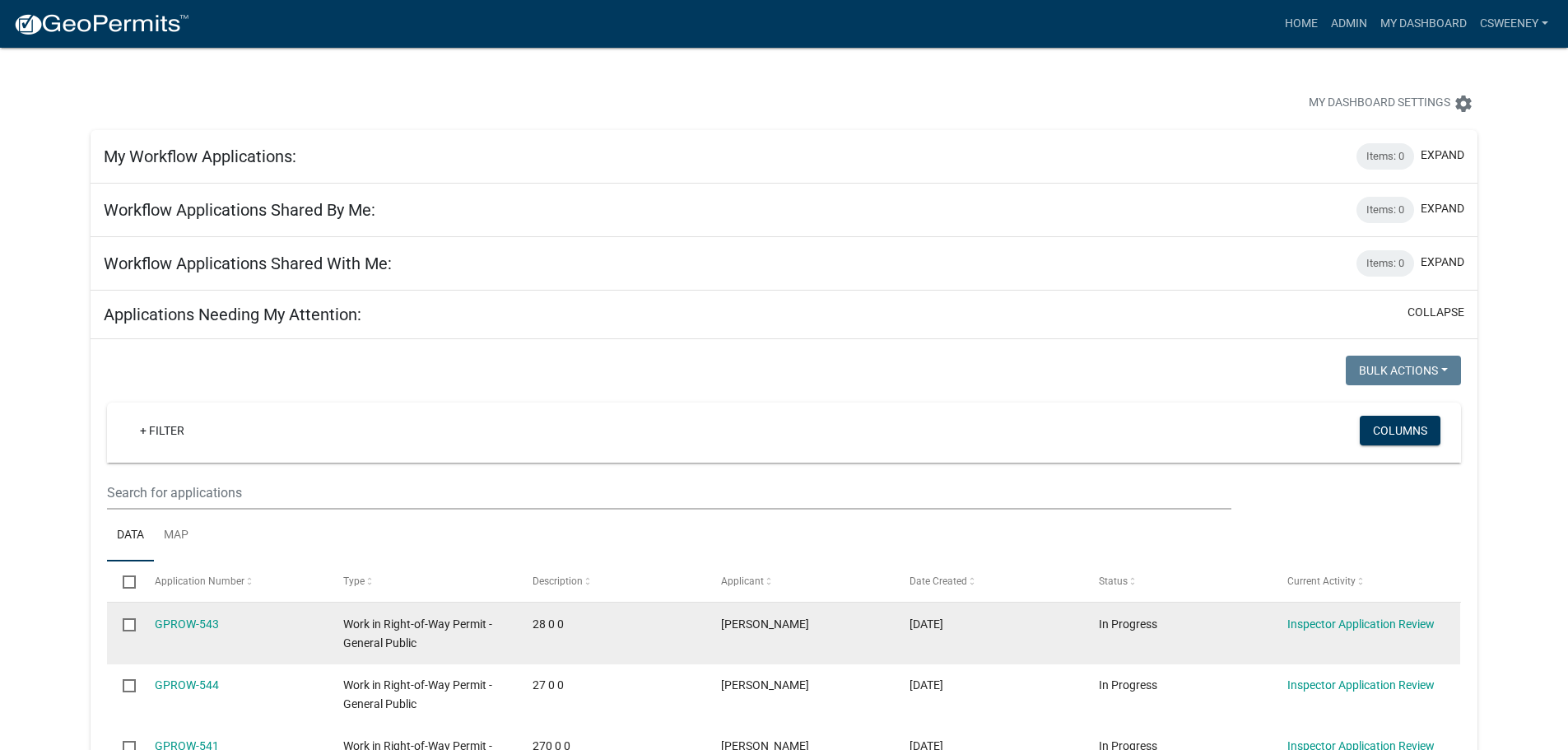
click at [172, 631] on div "GPROW-543" at bounding box center [234, 624] width 158 height 19
click at [175, 627] on link "GPROW-543" at bounding box center [187, 623] width 65 height 13
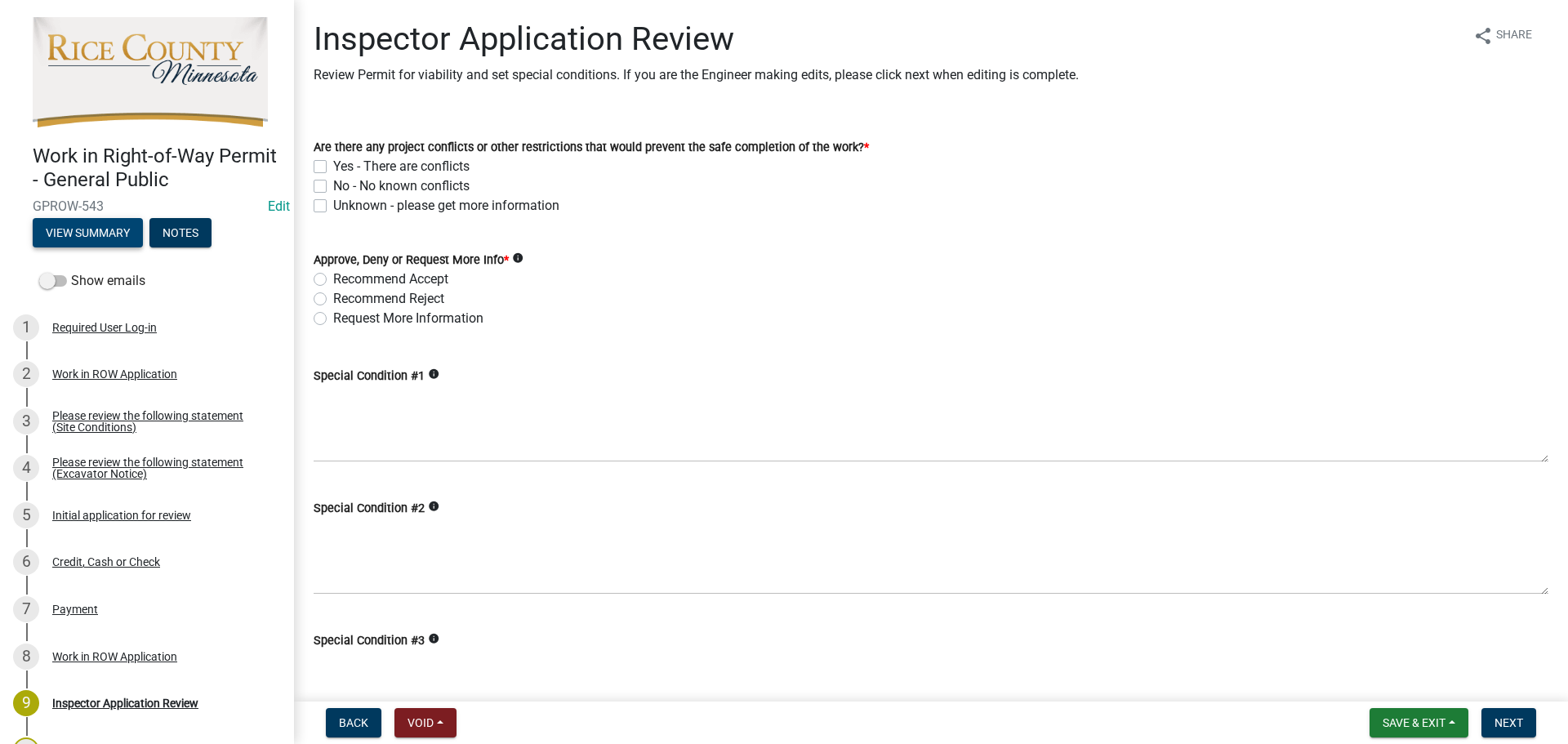
click at [72, 224] on button "View Summary" at bounding box center [88, 232] width 111 height 29
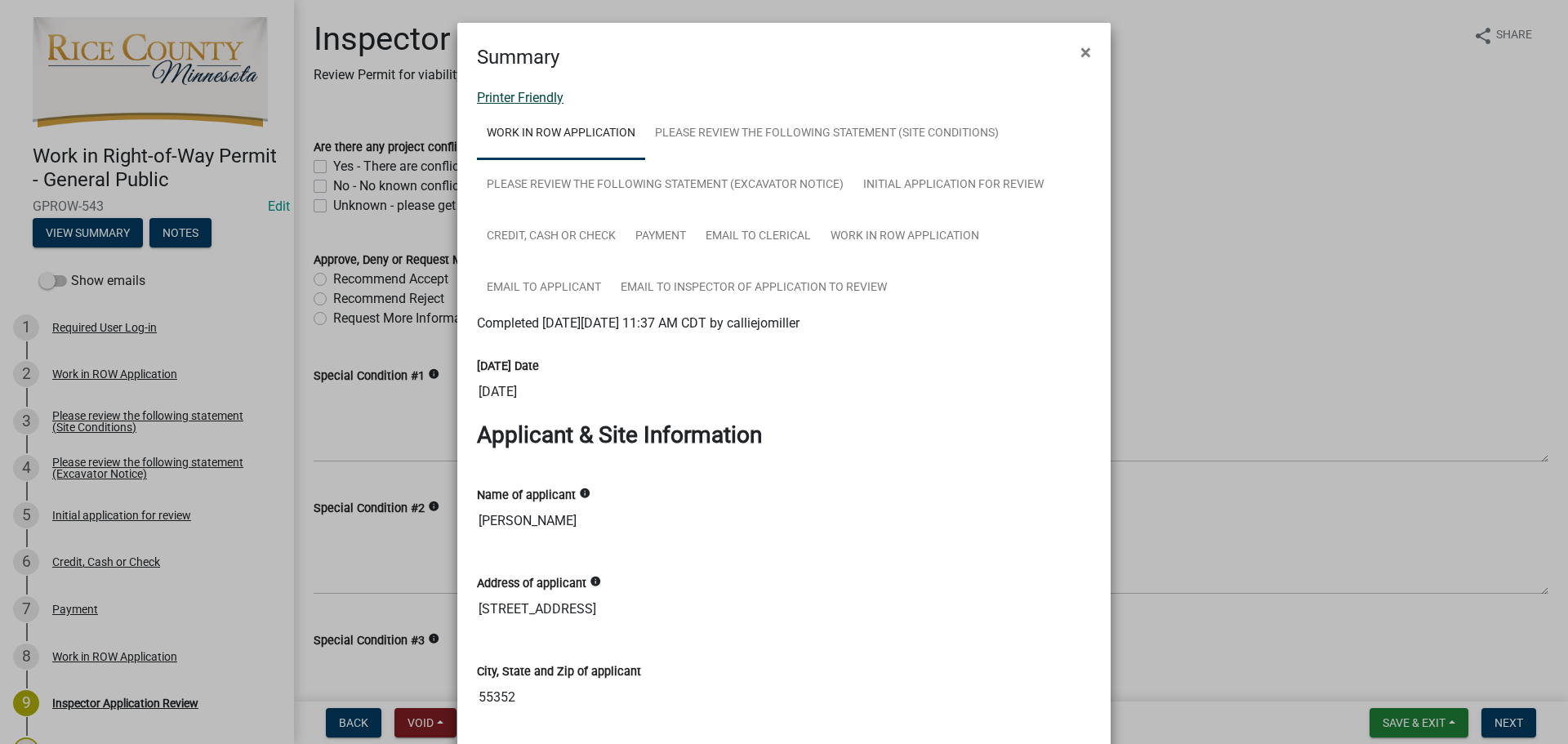
click at [508, 91] on link "Printer Friendly" at bounding box center [520, 98] width 87 height 16
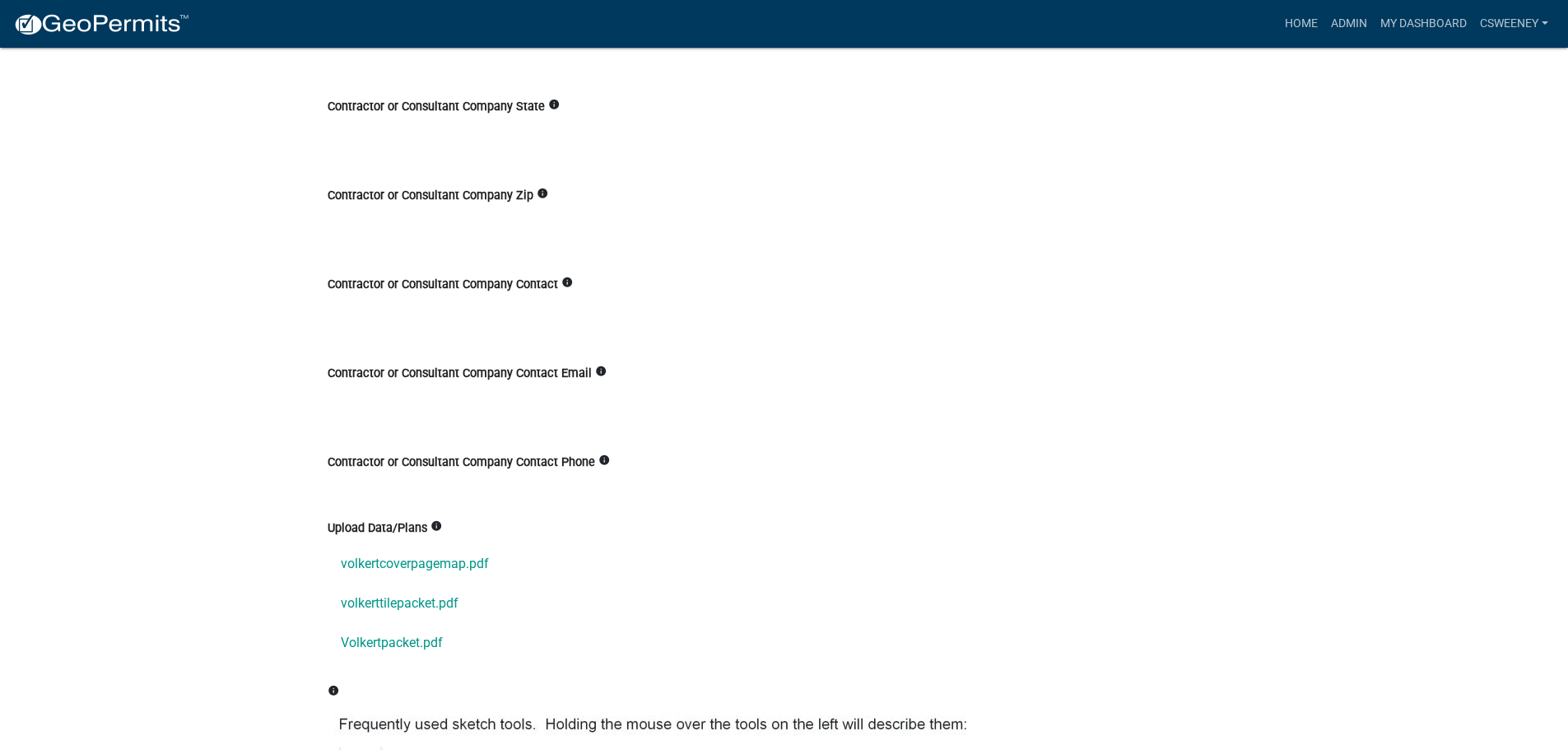
scroll to position [1976, 0]
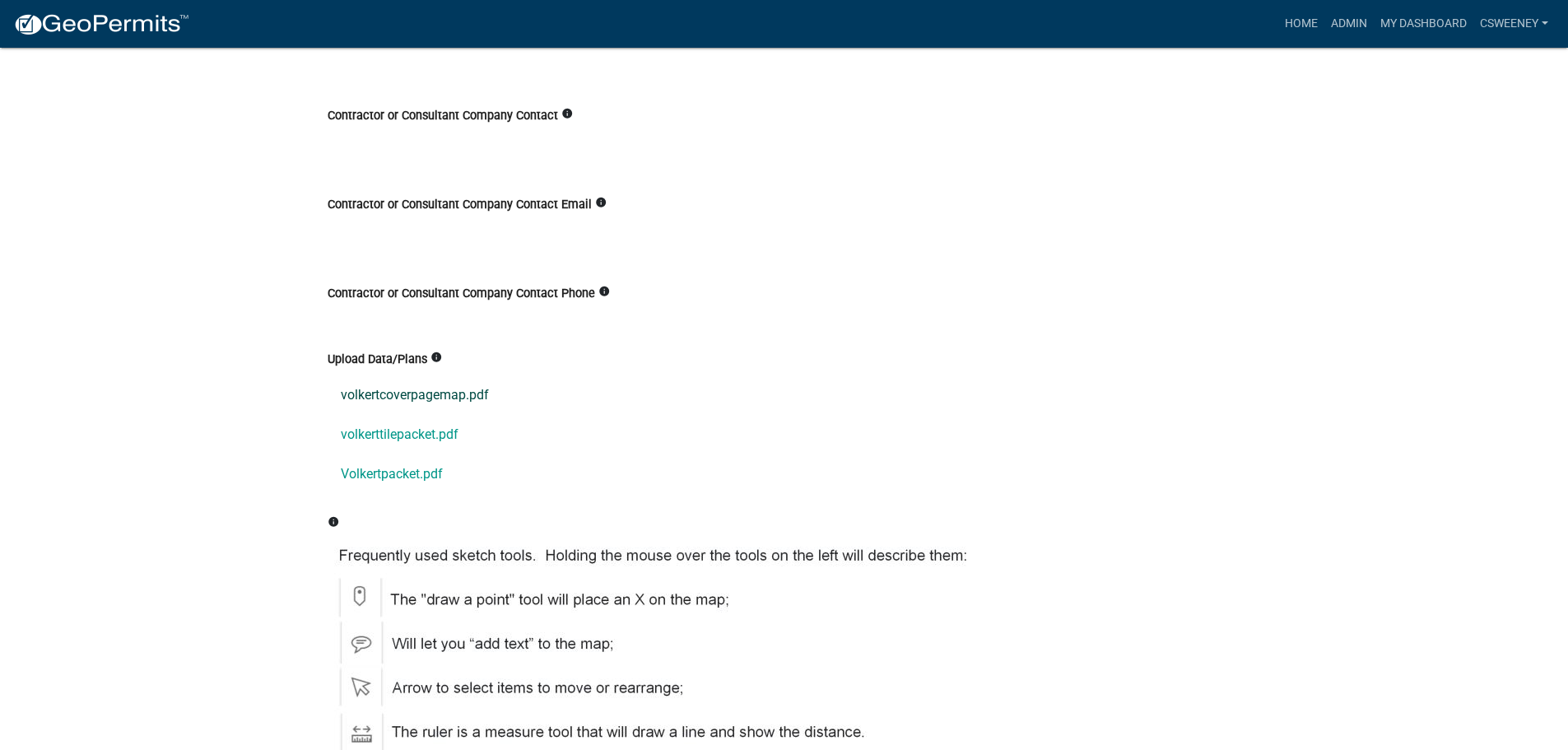
click at [474, 389] on link "volkertcoverpagemap.pdf" at bounding box center [784, 395] width 914 height 40
click at [436, 434] on link "volkerttilepacket.pdf" at bounding box center [784, 435] width 914 height 40
click at [407, 467] on link "Volkertpacket.pdf" at bounding box center [784, 474] width 914 height 40
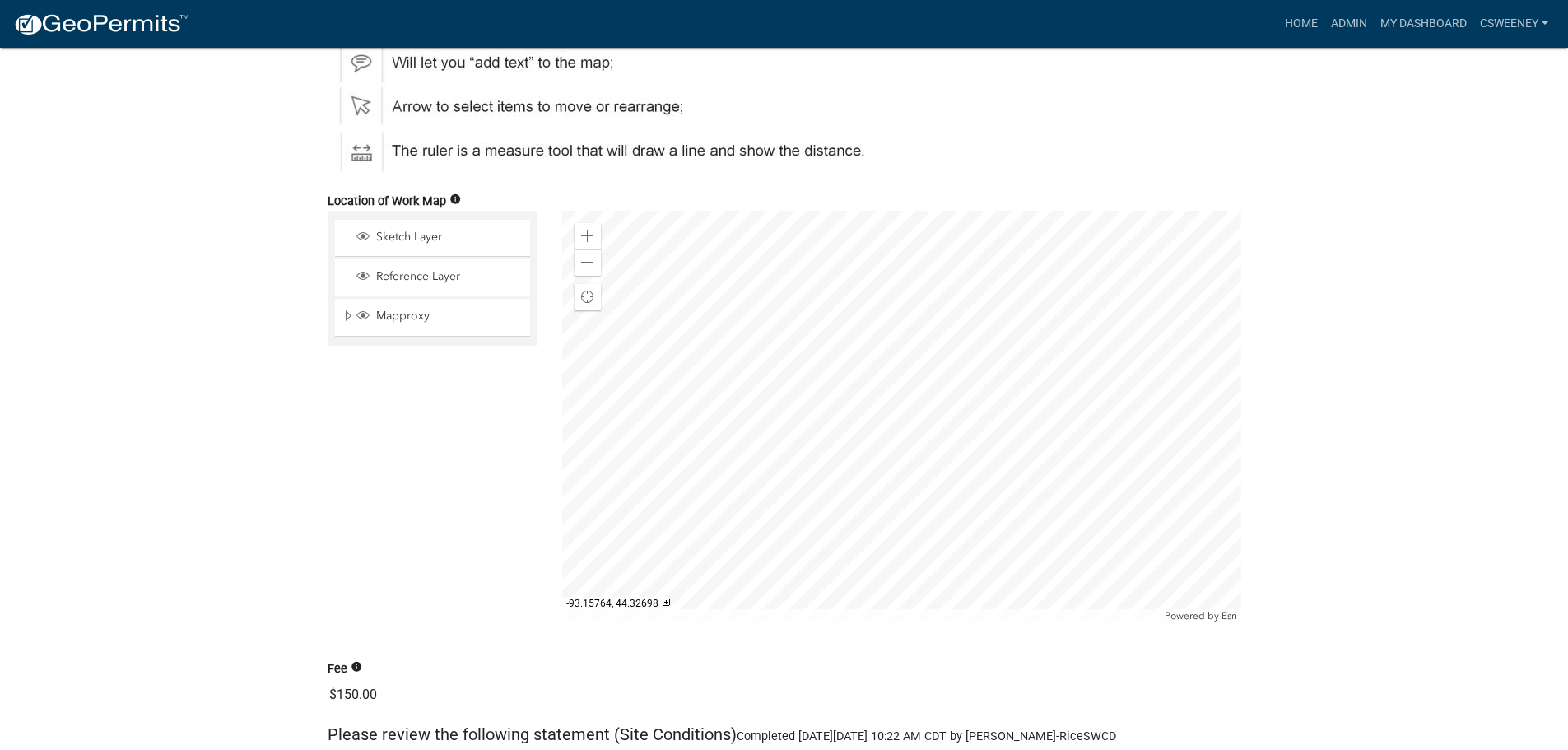
scroll to position [2604, 0]
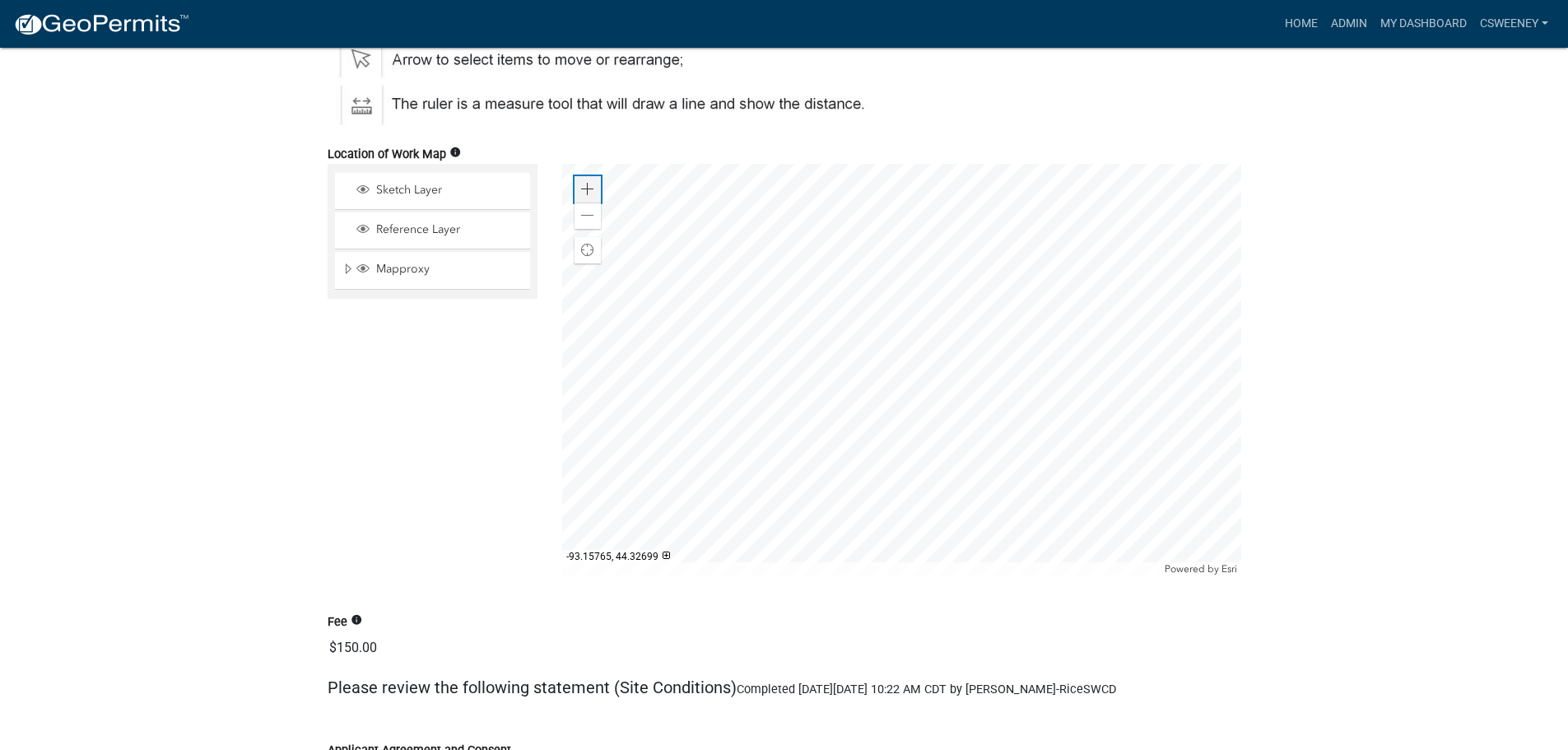
click at [589, 183] on span at bounding box center [587, 189] width 13 height 13
click at [588, 215] on span at bounding box center [587, 215] width 13 height 13
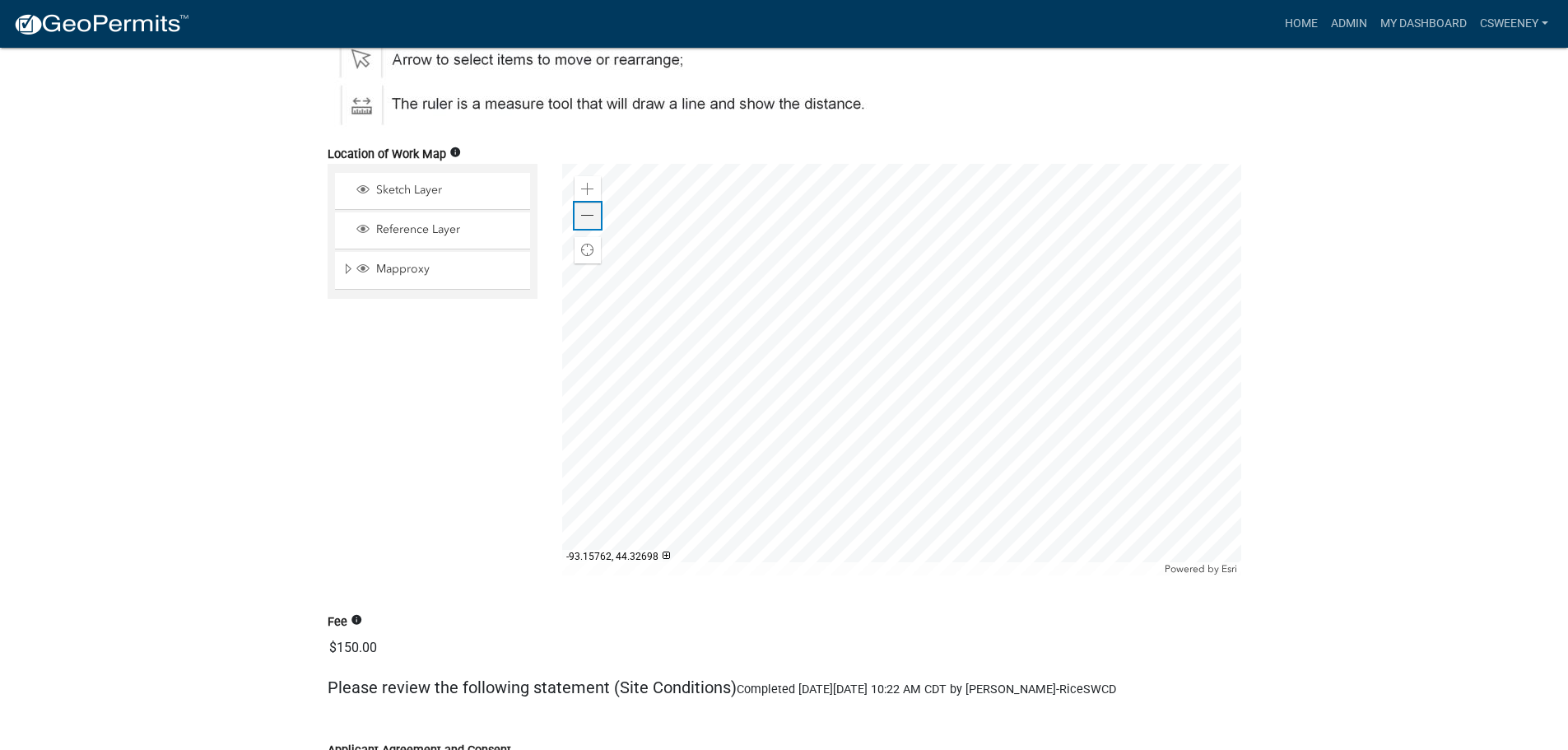
click at [588, 215] on span at bounding box center [587, 215] width 13 height 13
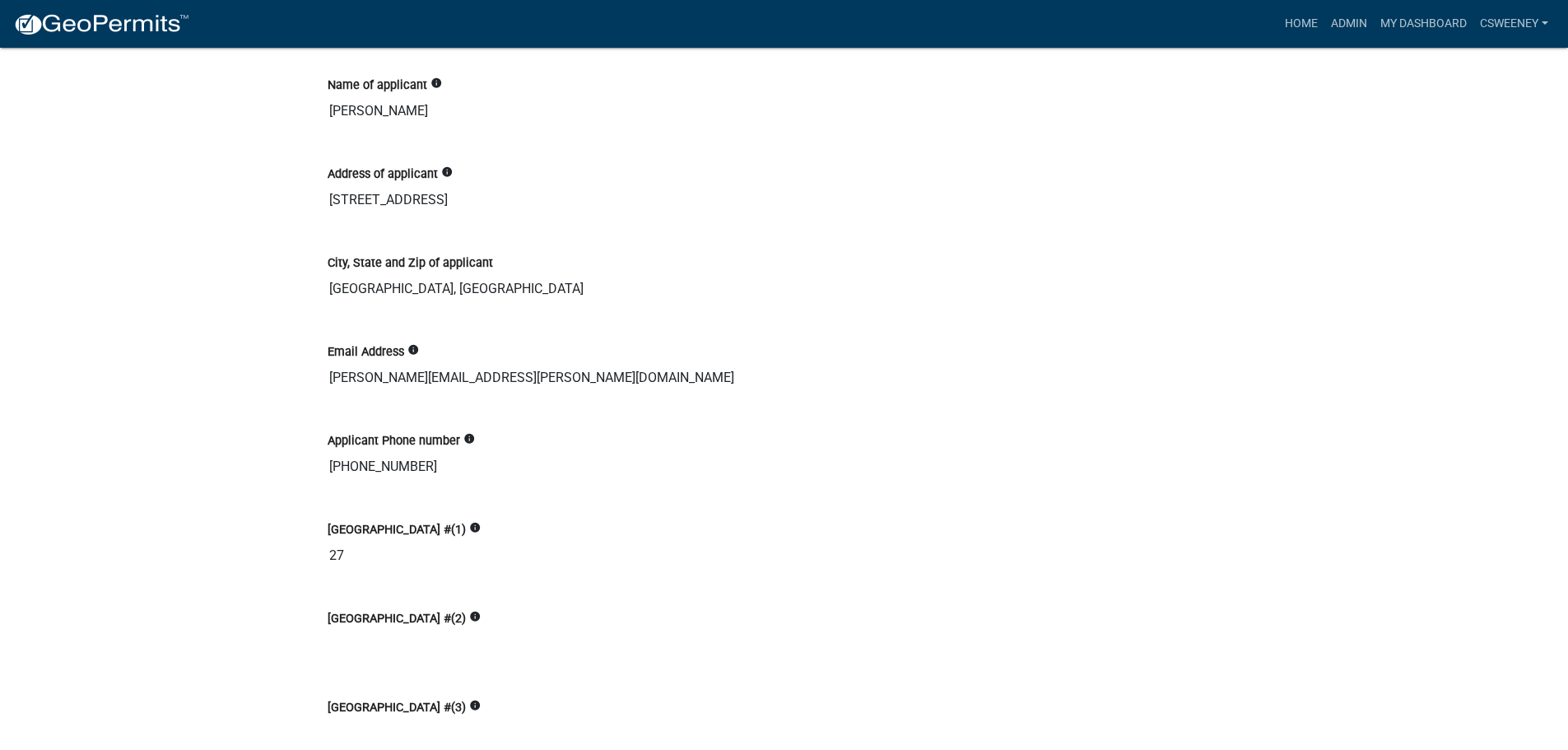
scroll to position [0, 0]
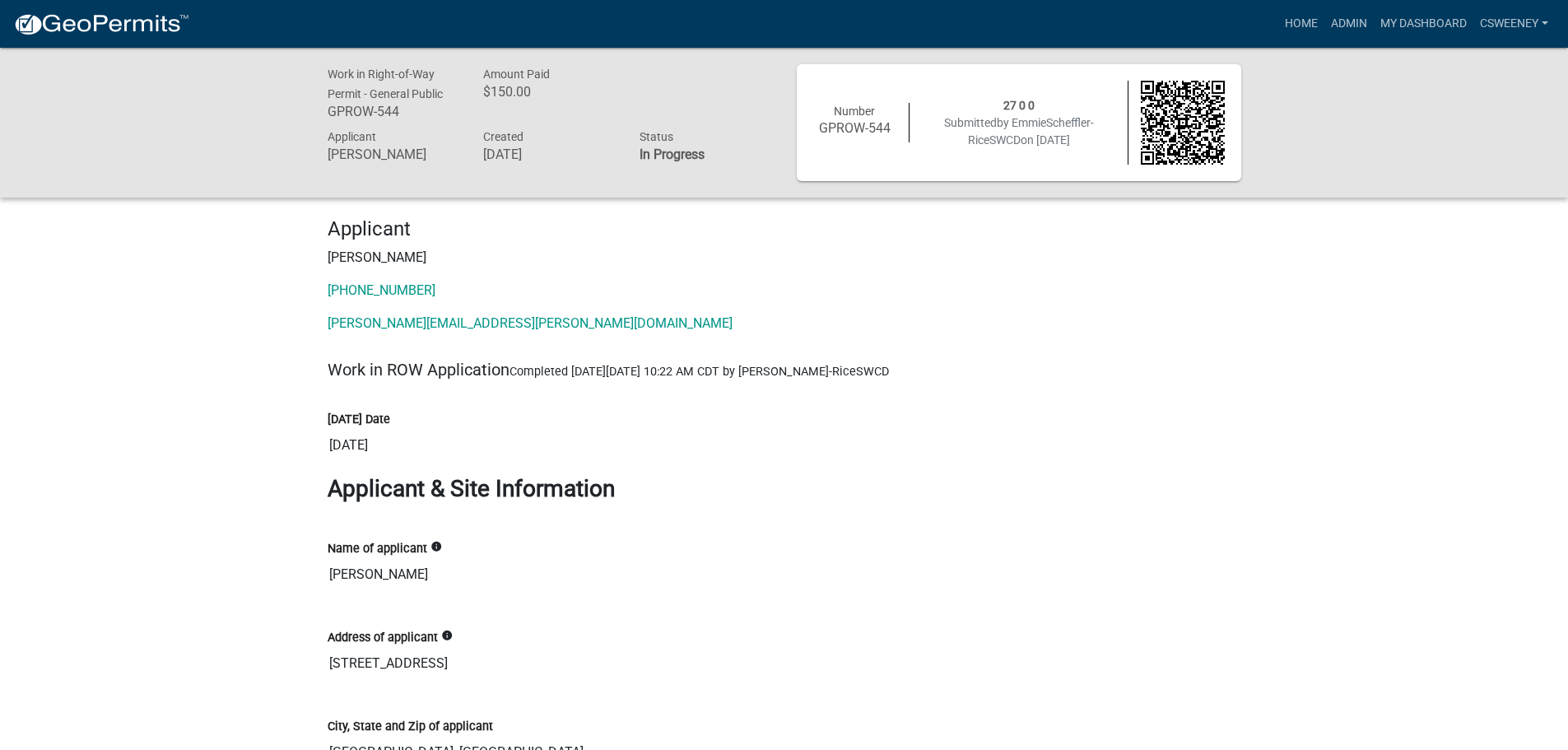
drag, startPoint x: 431, startPoint y: 663, endPoint x: 326, endPoint y: 654, distance: 105.4
click at [326, 654] on div "Address of applicant info 11468 Lamb Ave" at bounding box center [784, 648] width 938 height 89
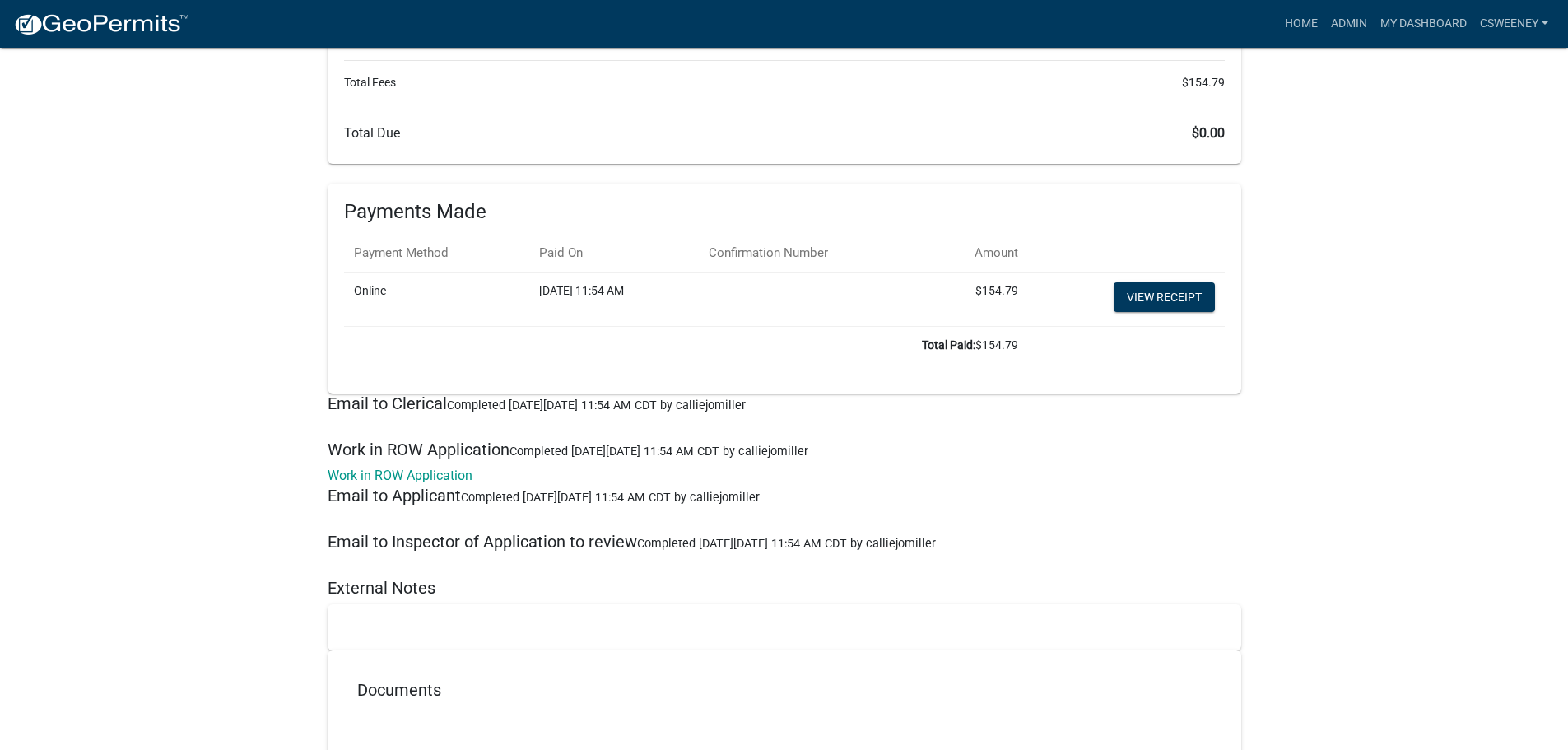
scroll to position [4317, 0]
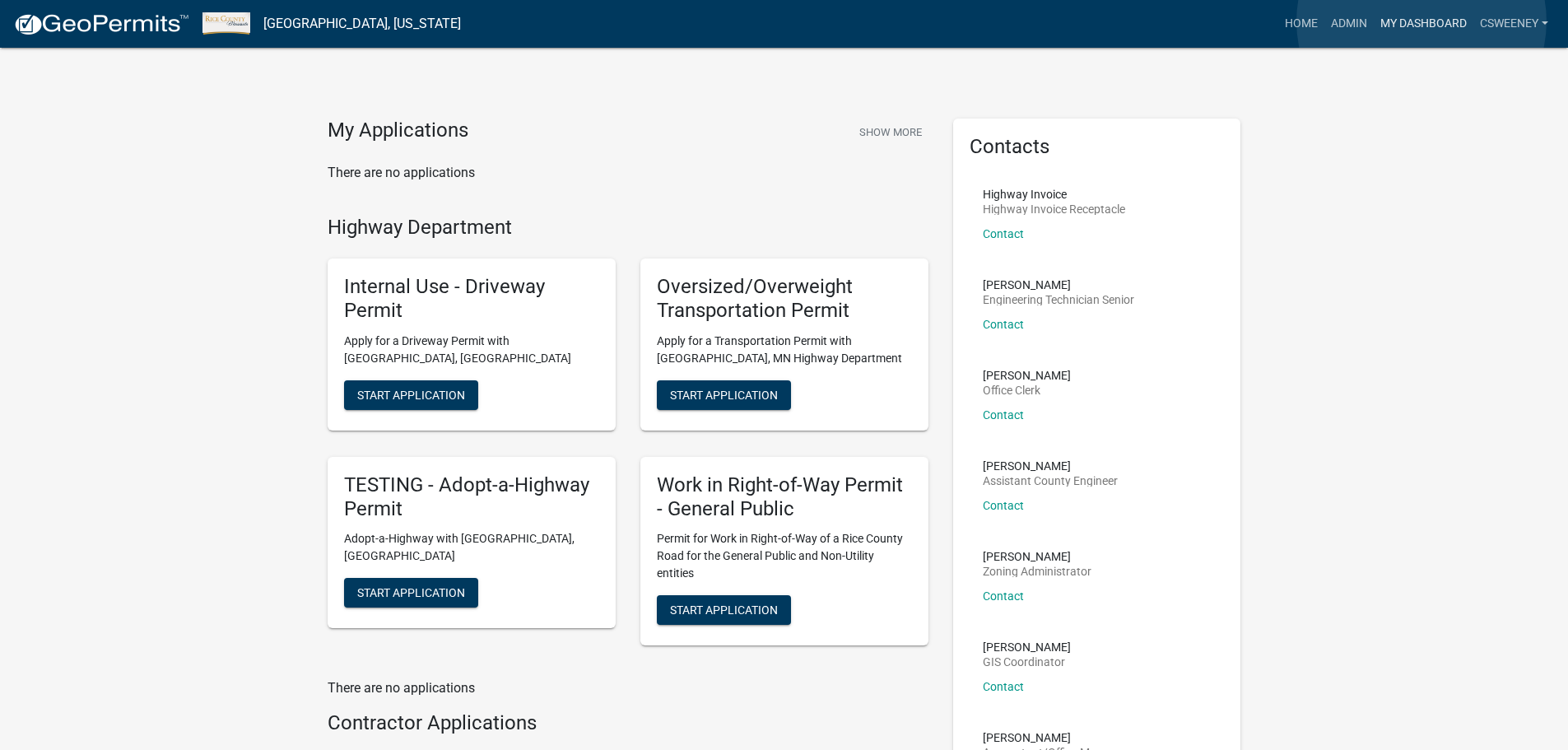
click at [1422, 21] on link "My Dashboard" at bounding box center [1424, 23] width 99 height 31
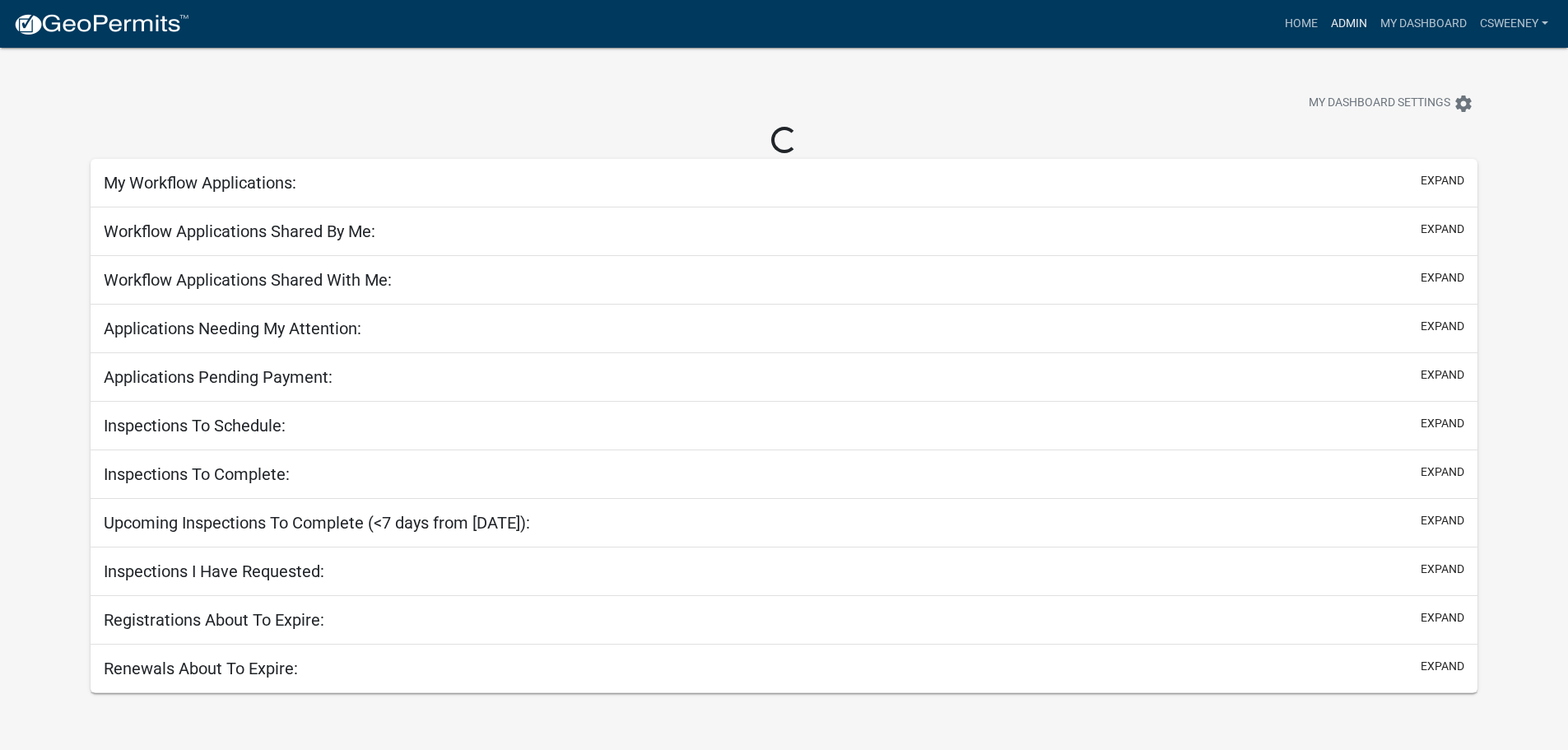
click at [1350, 21] on link "Admin" at bounding box center [1349, 23] width 50 height 31
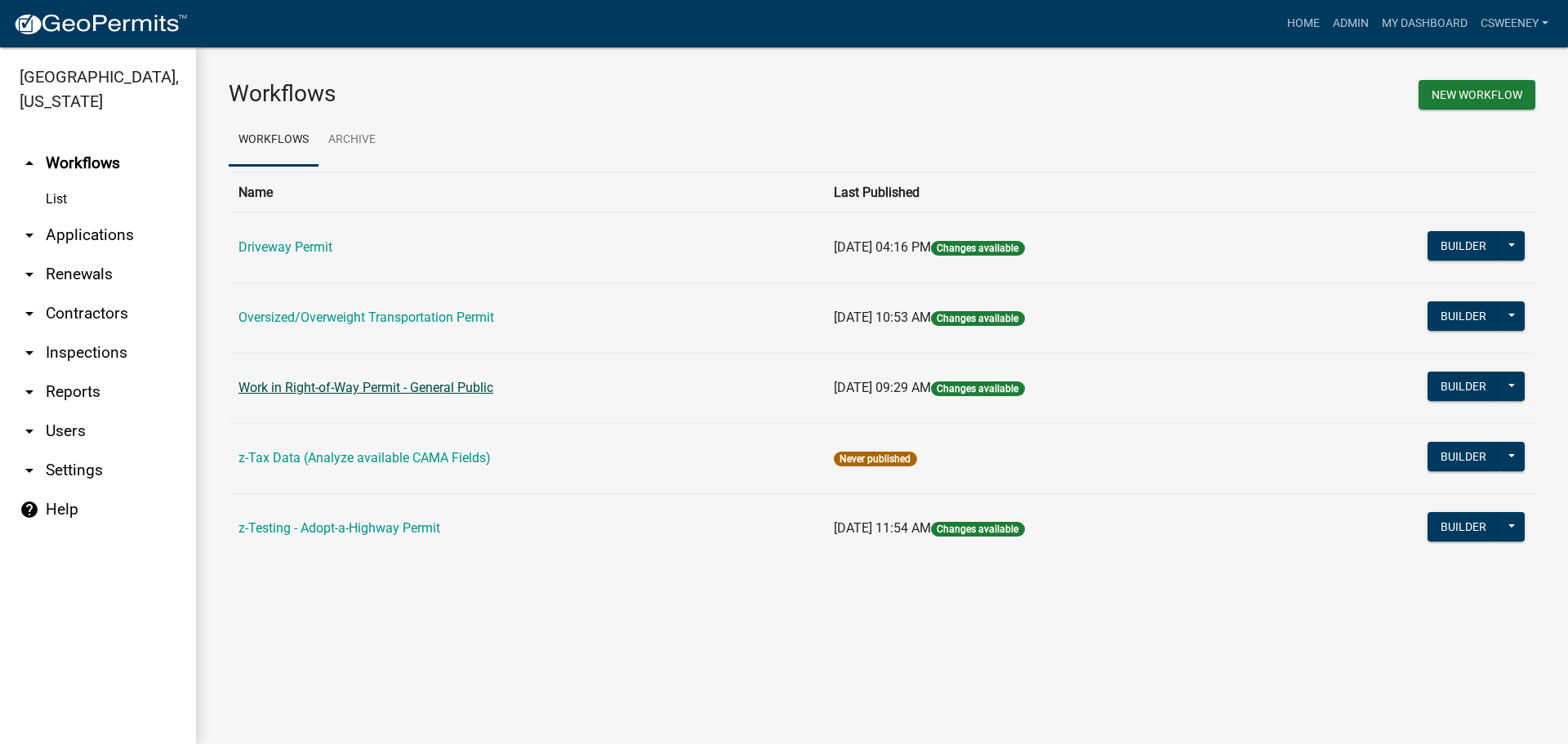
click at [363, 393] on link "Work in Right-of-Way Permit - General Public" at bounding box center [365, 387] width 255 height 16
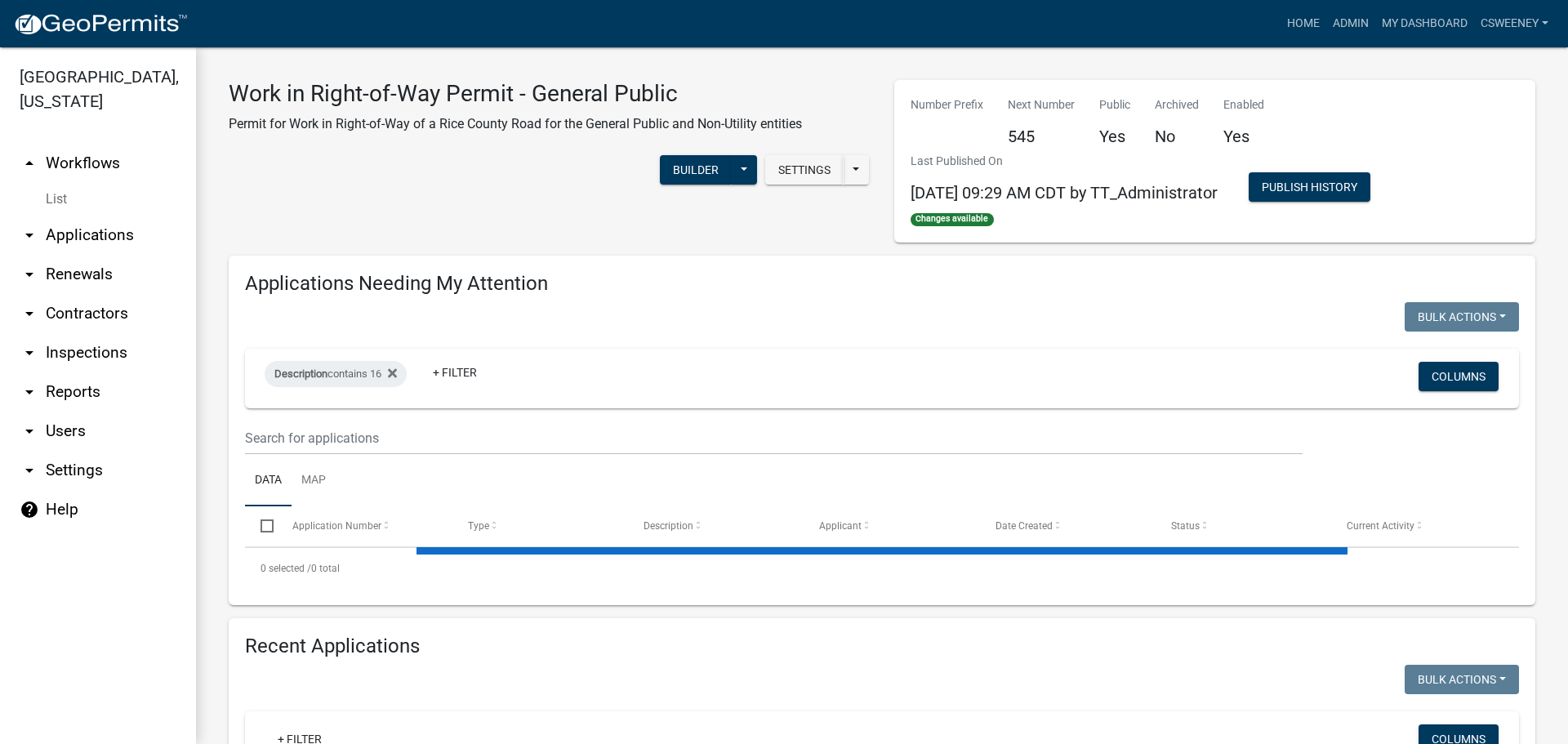
select select "1: 25"
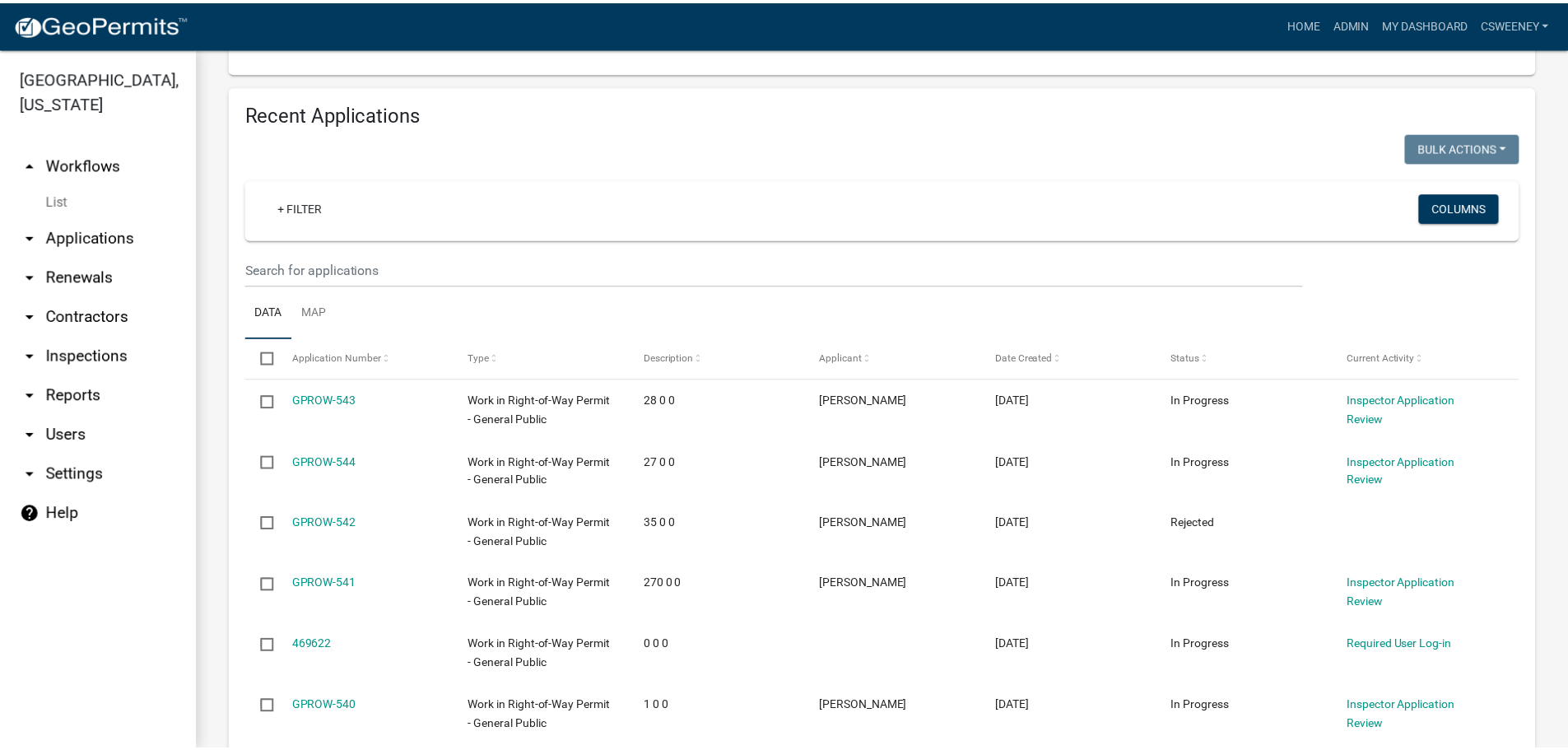
scroll to position [412, 0]
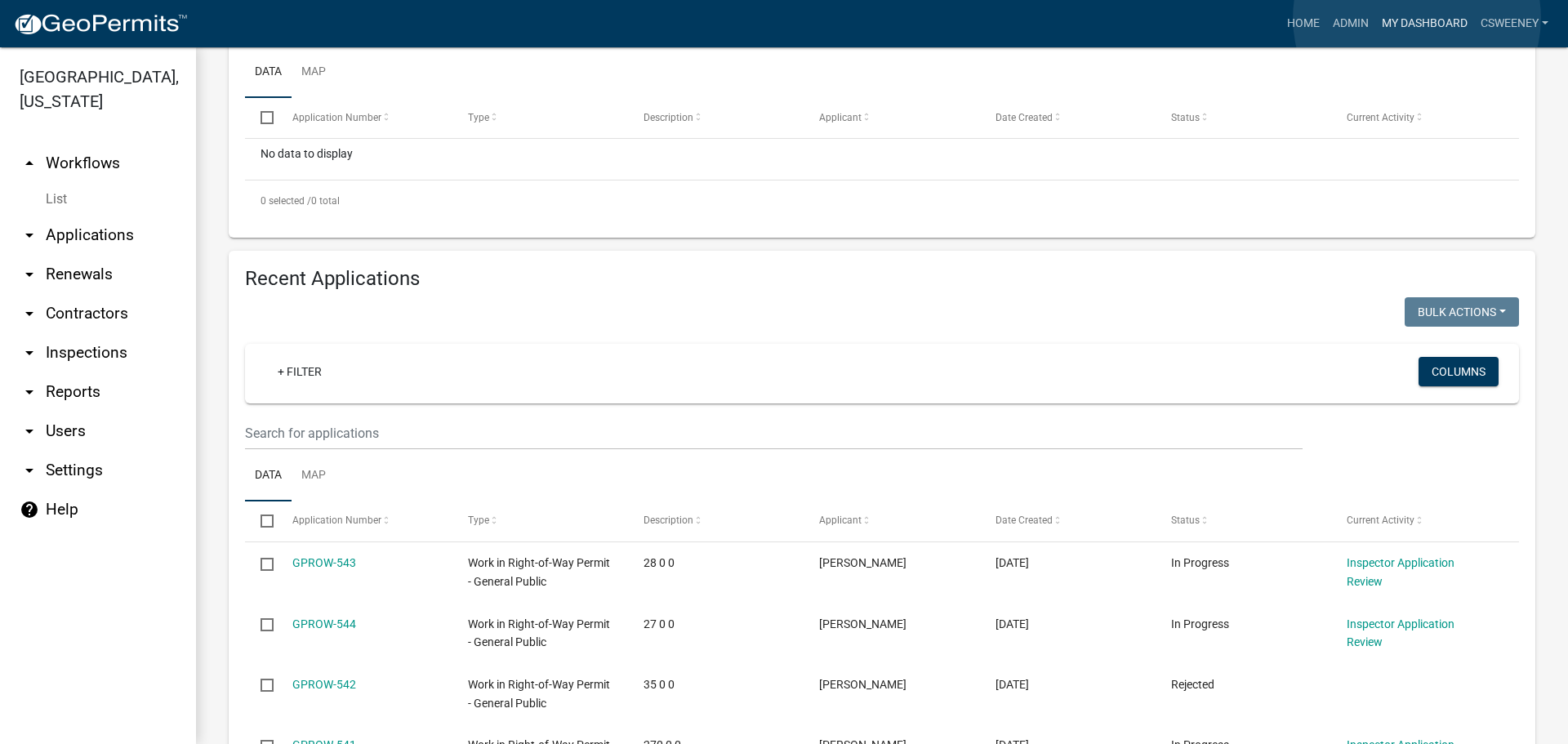
click at [1417, 18] on link "My Dashboard" at bounding box center [1425, 23] width 98 height 31
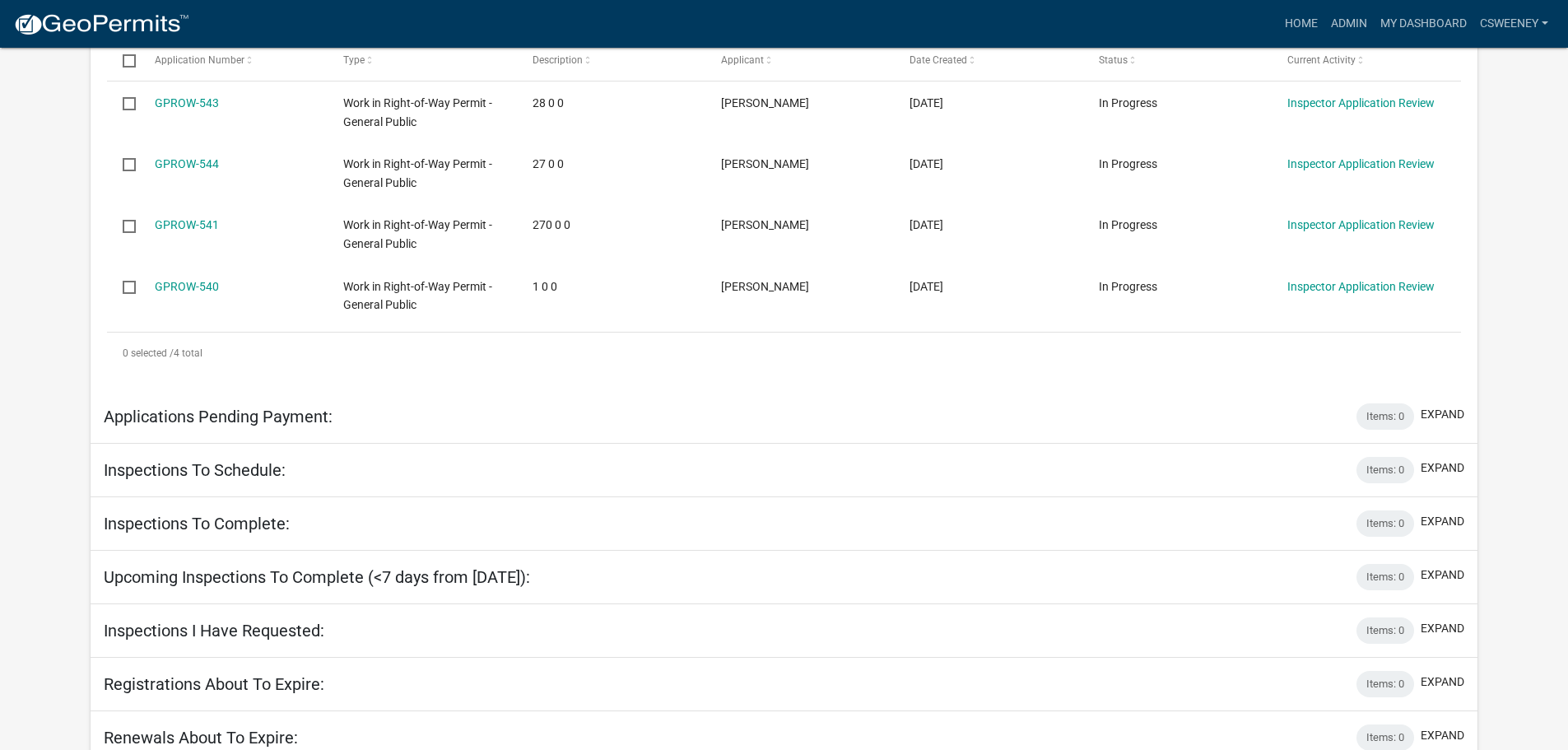
scroll to position [536, 0]
